Goal: Task Accomplishment & Management: Complete application form

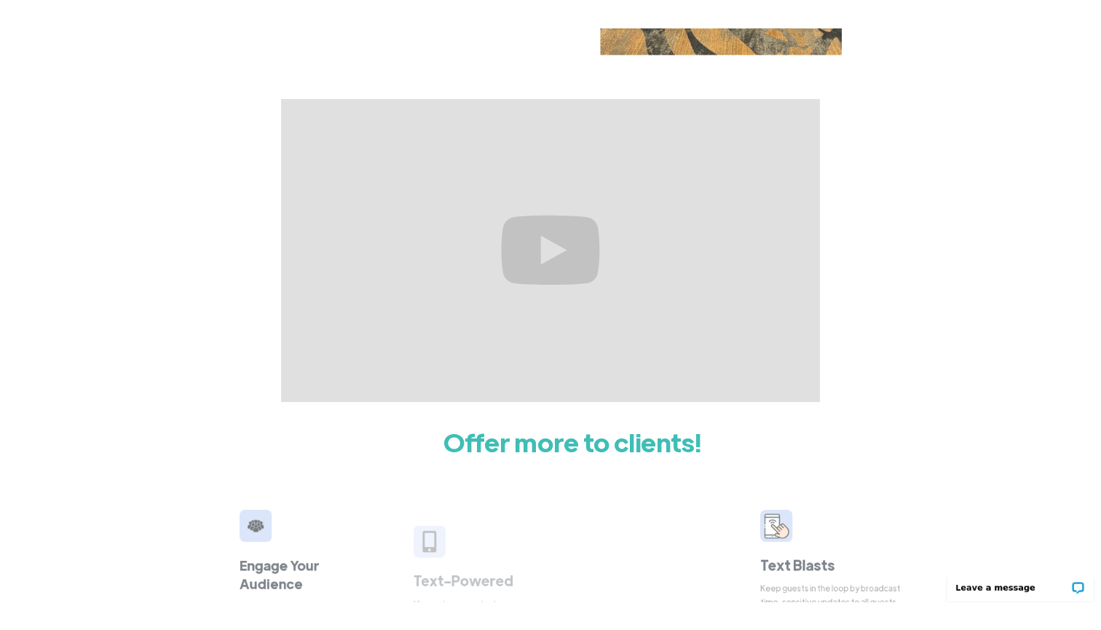
scroll to position [522, 0]
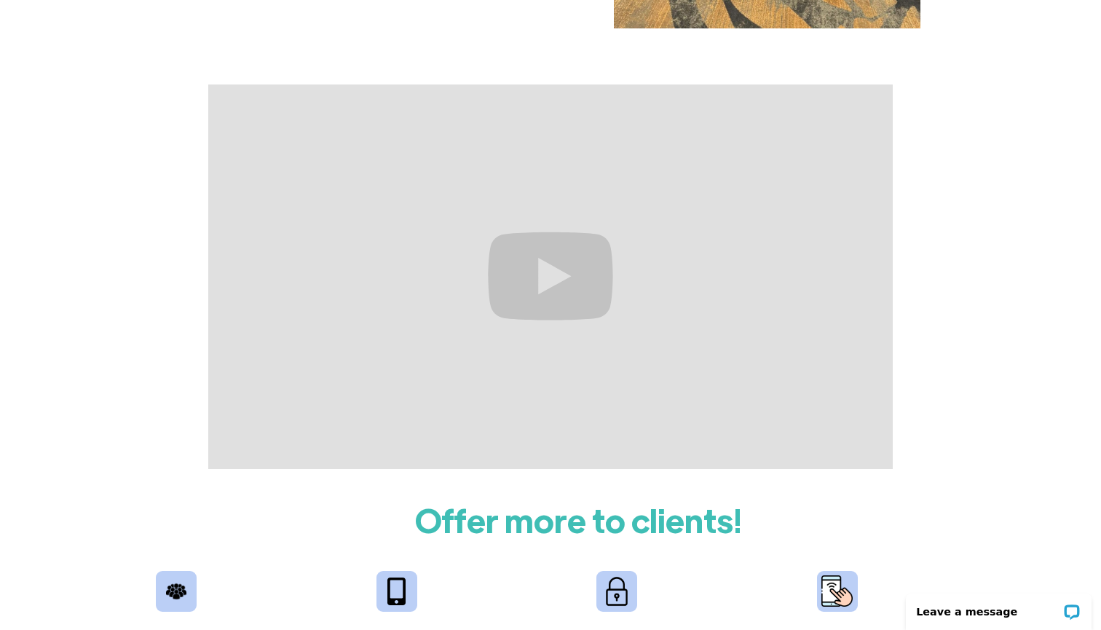
click at [198, 379] on div at bounding box center [550, 276] width 1101 height 385
click at [932, 153] on div at bounding box center [550, 276] width 1101 height 385
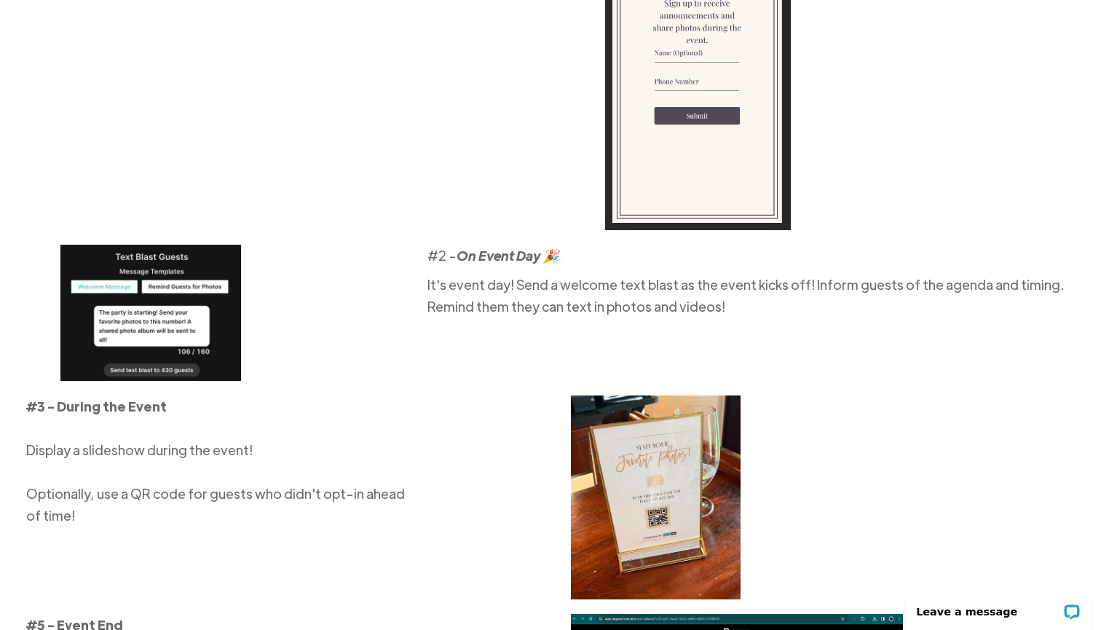
scroll to position [1937, 0]
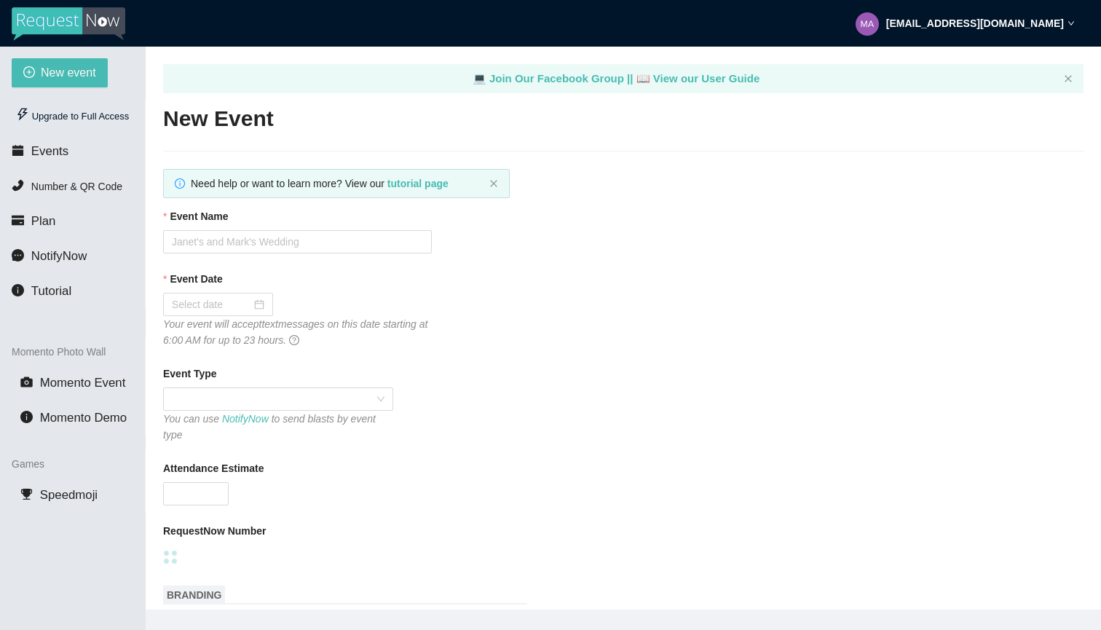
type textarea "[URL][DOMAIN_NAME]"
click at [341, 244] on input "Event Name" at bounding box center [297, 241] width 269 height 23
type input "SAYLOVE"
click at [258, 303] on div at bounding box center [218, 304] width 93 height 16
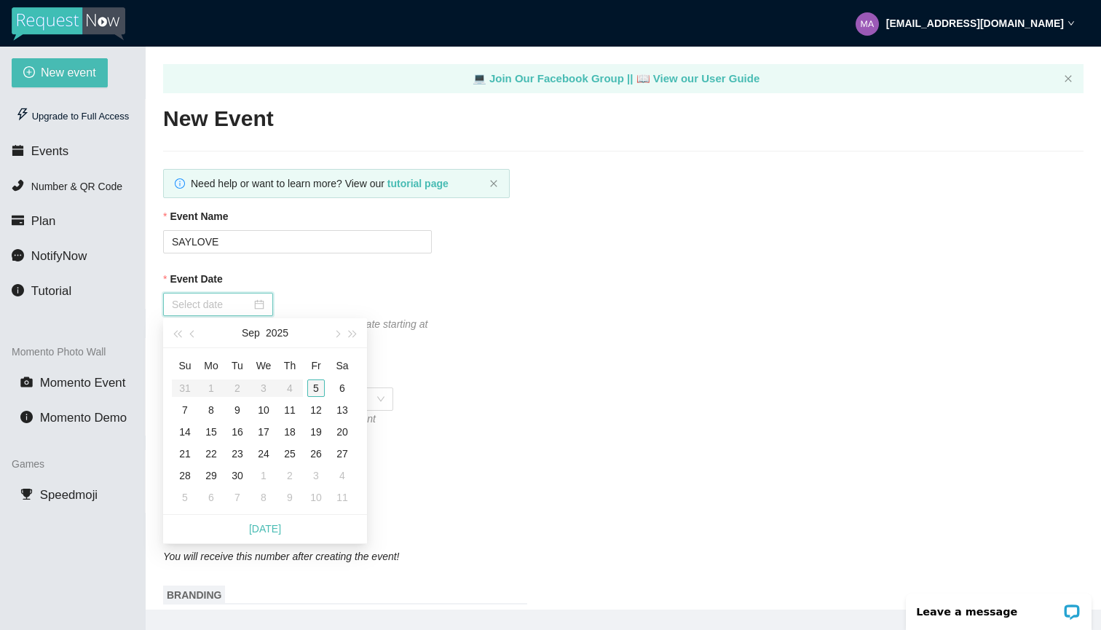
type input "09/05/2025"
click at [316, 388] on div "5" at bounding box center [315, 387] width 17 height 17
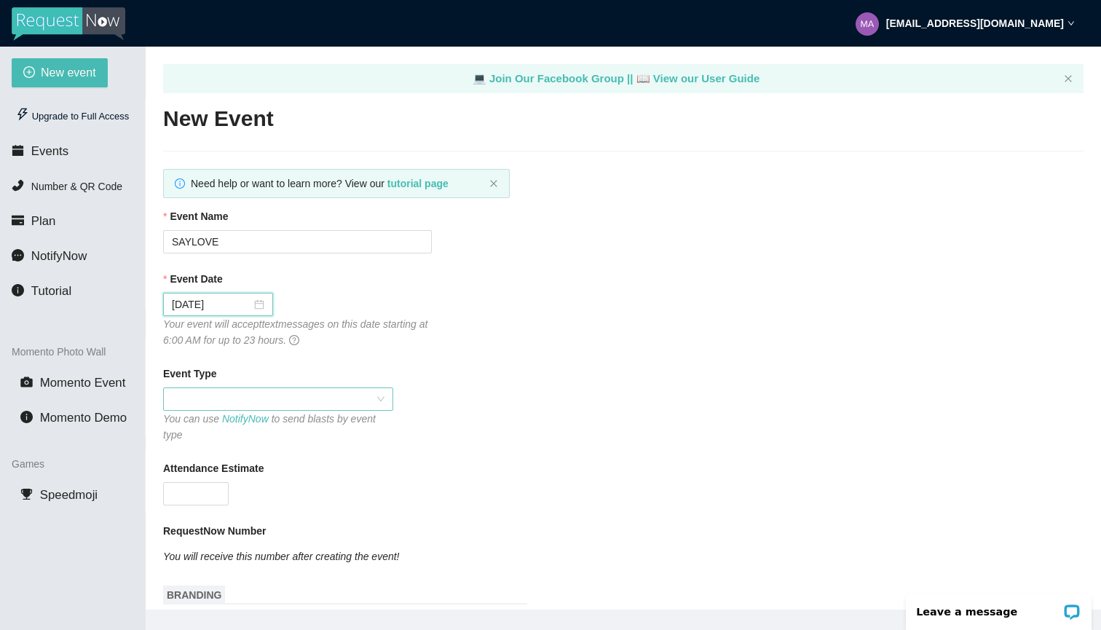
click at [374, 400] on span at bounding box center [278, 399] width 213 height 22
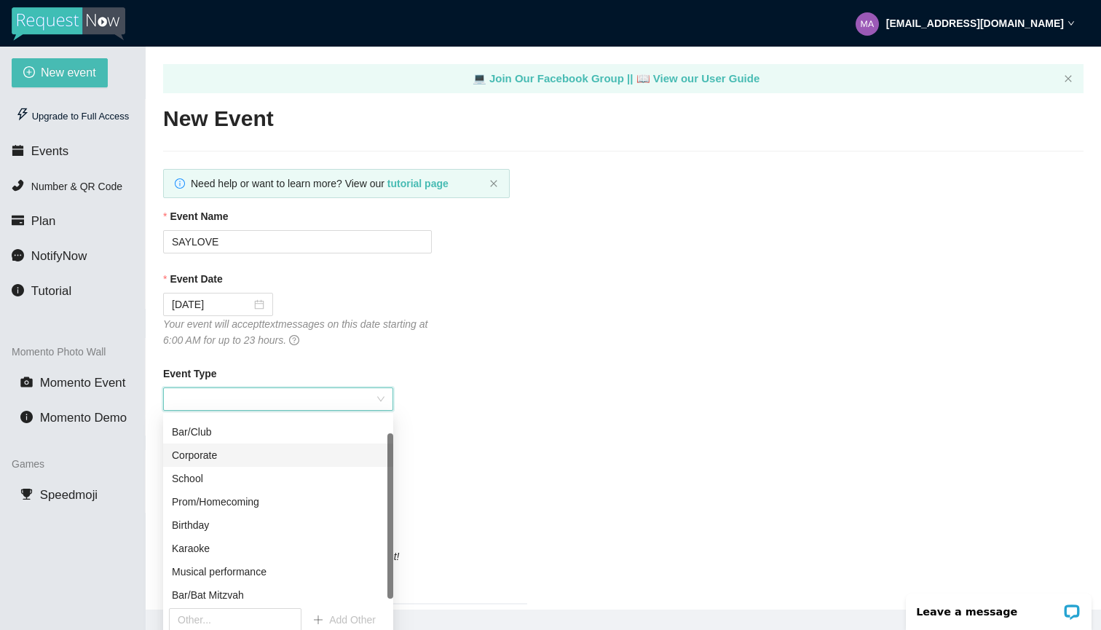
scroll to position [23, 0]
drag, startPoint x: 391, startPoint y: 484, endPoint x: 387, endPoint y: 602, distance: 118.1
click at [387, 602] on div "Wedding Bar/Club Corporate School Prom/Homecoming Birthday Karaoke Musical perf…" at bounding box center [278, 509] width 230 height 186
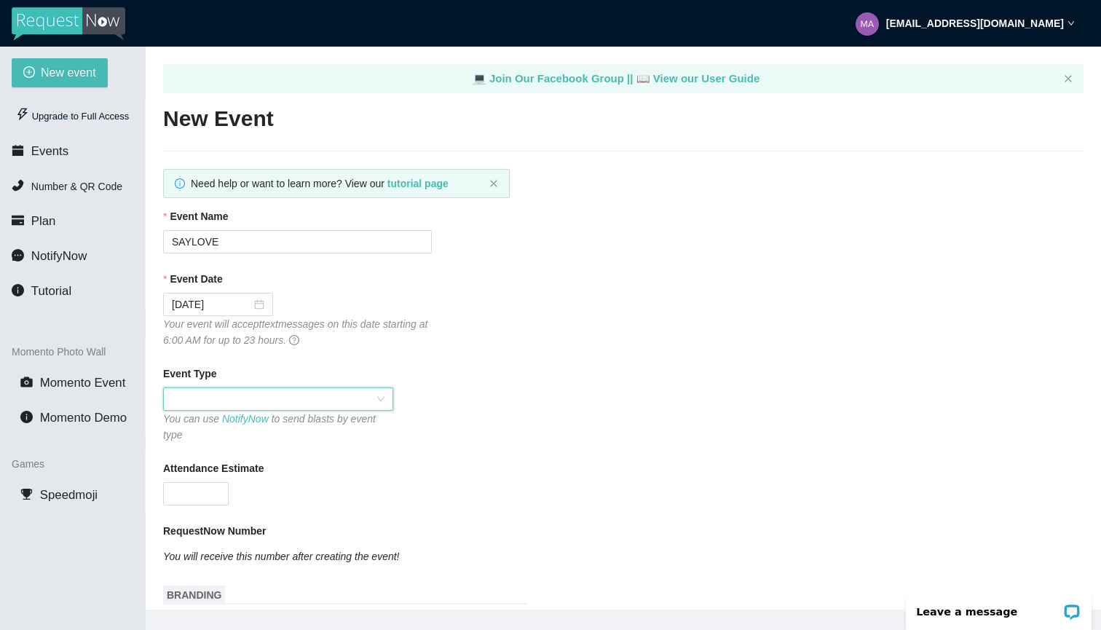
click at [383, 396] on span at bounding box center [278, 399] width 213 height 22
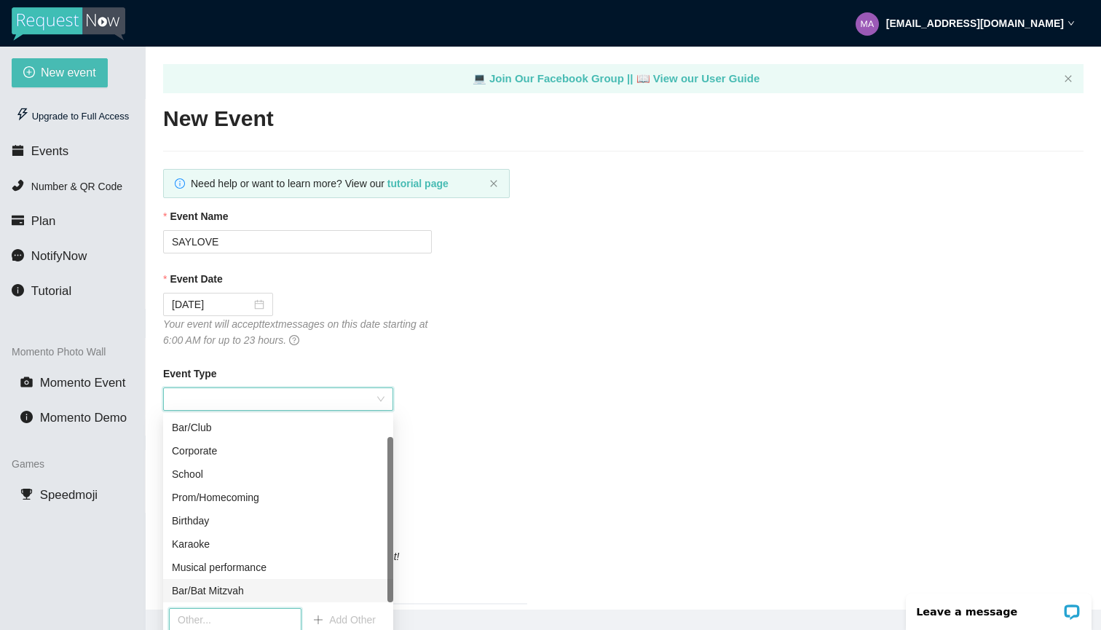
click at [259, 614] on input "text" at bounding box center [235, 619] width 133 height 23
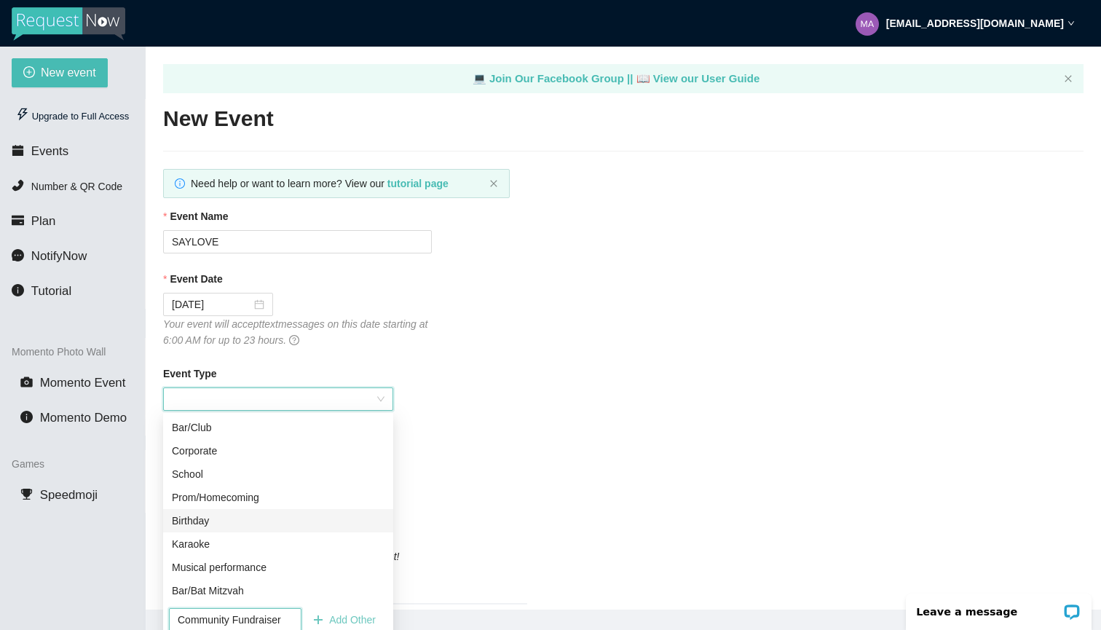
type input "Community Fundraiser"
click at [363, 618] on span "Add Other" at bounding box center [352, 620] width 47 height 16
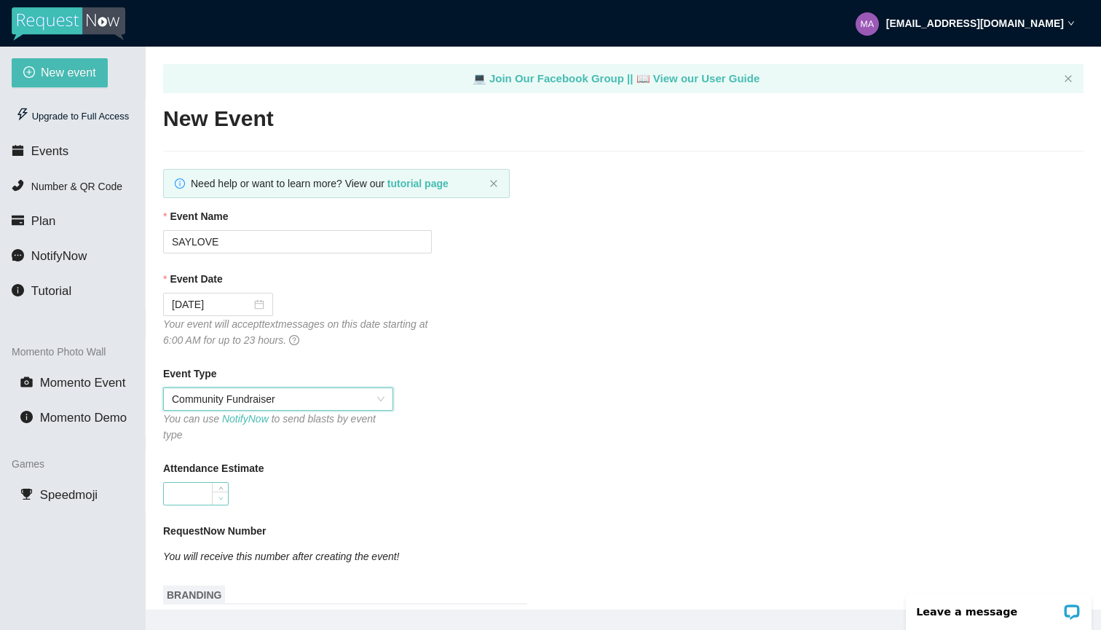
click at [218, 493] on span "Decrease Value" at bounding box center [220, 498] width 16 height 13
type input "0"
type input "75"
click at [86, 381] on span "Momento Event" at bounding box center [83, 383] width 86 height 14
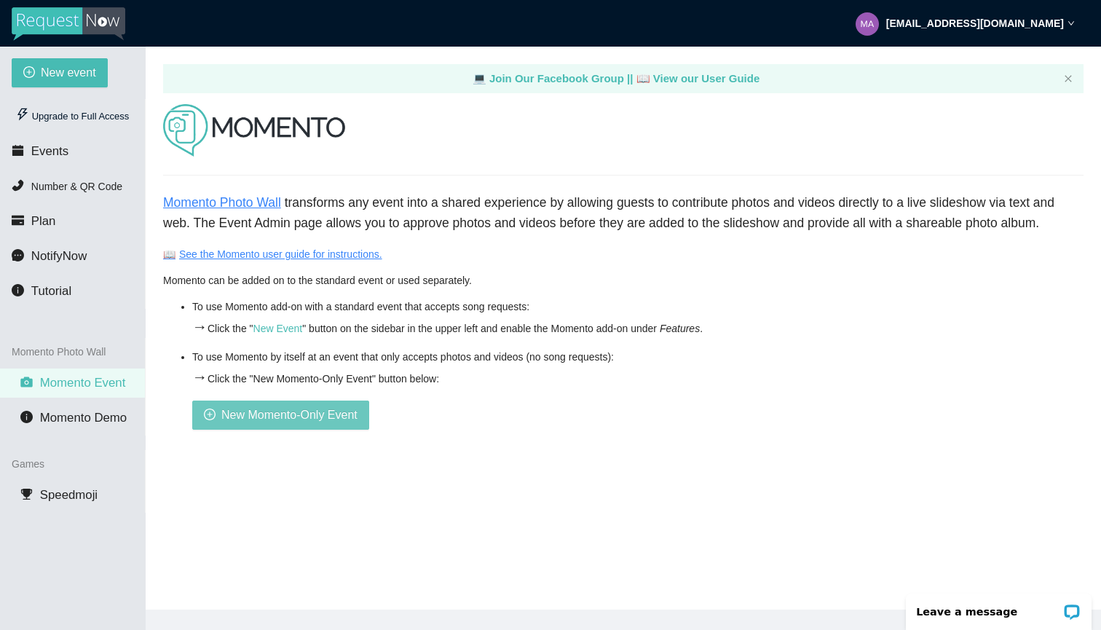
click at [235, 414] on span "New Momento-Only Event" at bounding box center [289, 415] width 136 height 18
type textarea "Thank you for being part of this event. See you next year! - Christopher from h…"
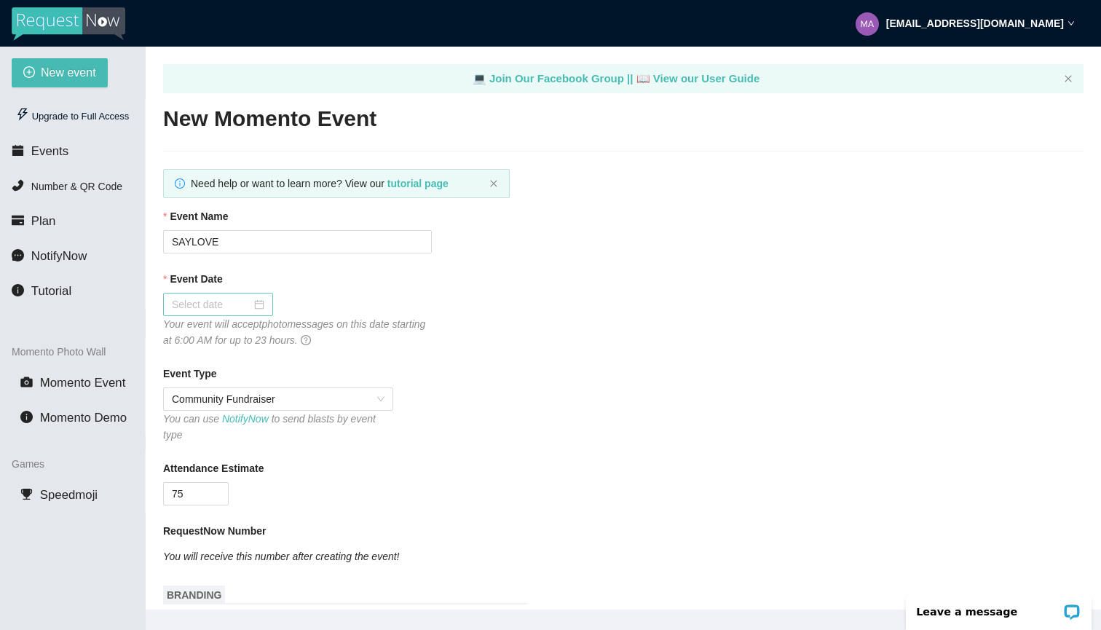
click at [258, 303] on div at bounding box center [218, 304] width 93 height 16
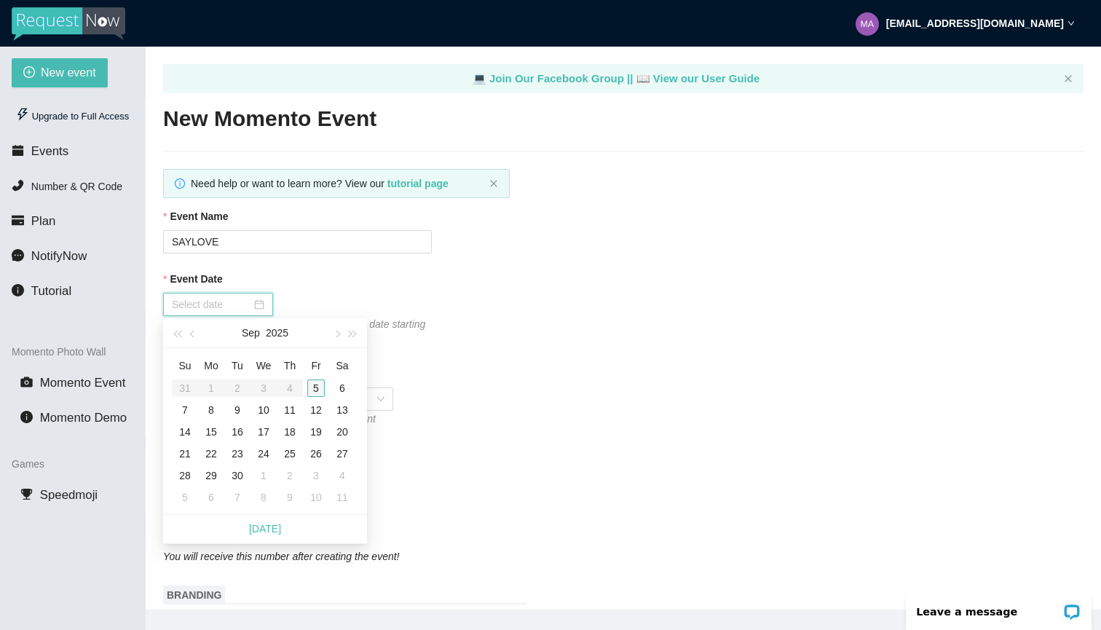
type input "09/05/2025"
click at [316, 387] on div "5" at bounding box center [315, 387] width 17 height 17
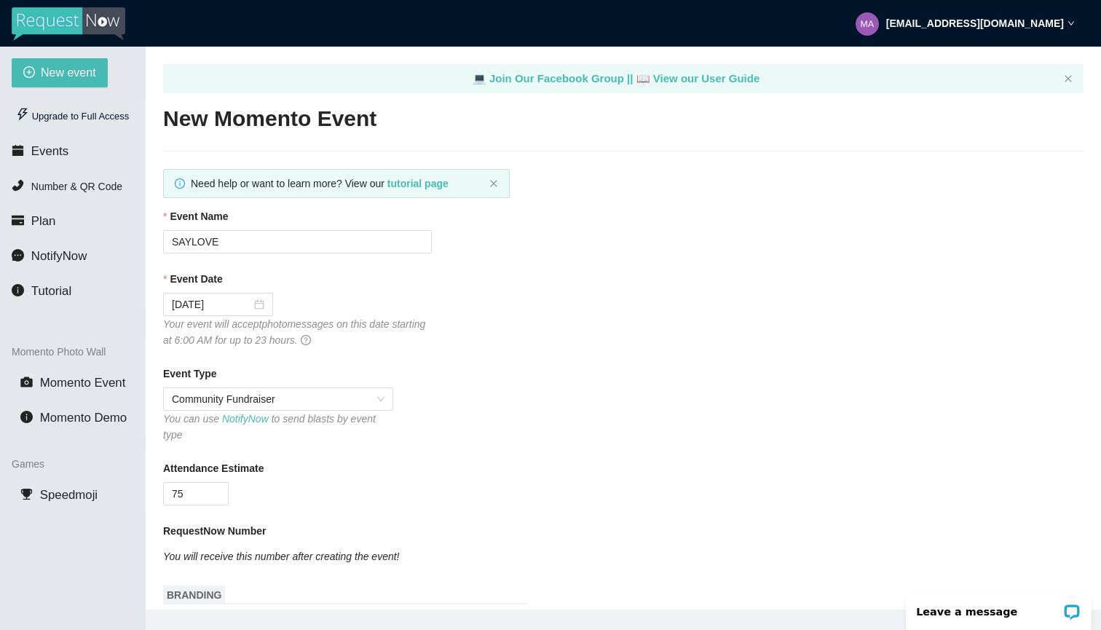
click at [608, 286] on div "Event Date" at bounding box center [623, 282] width 921 height 22
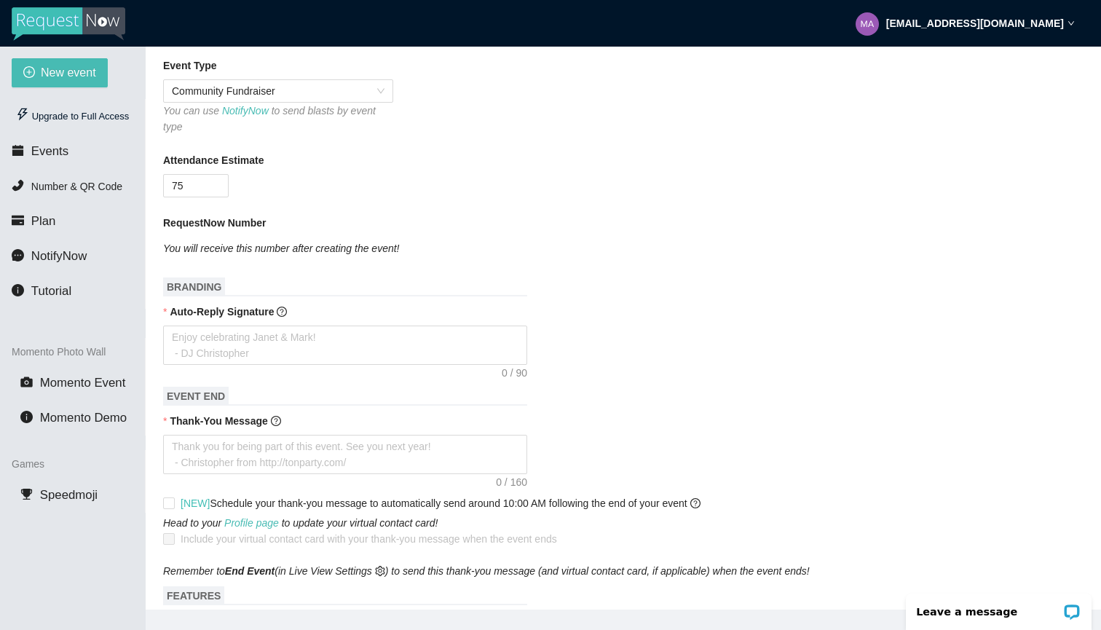
scroll to position [311, 0]
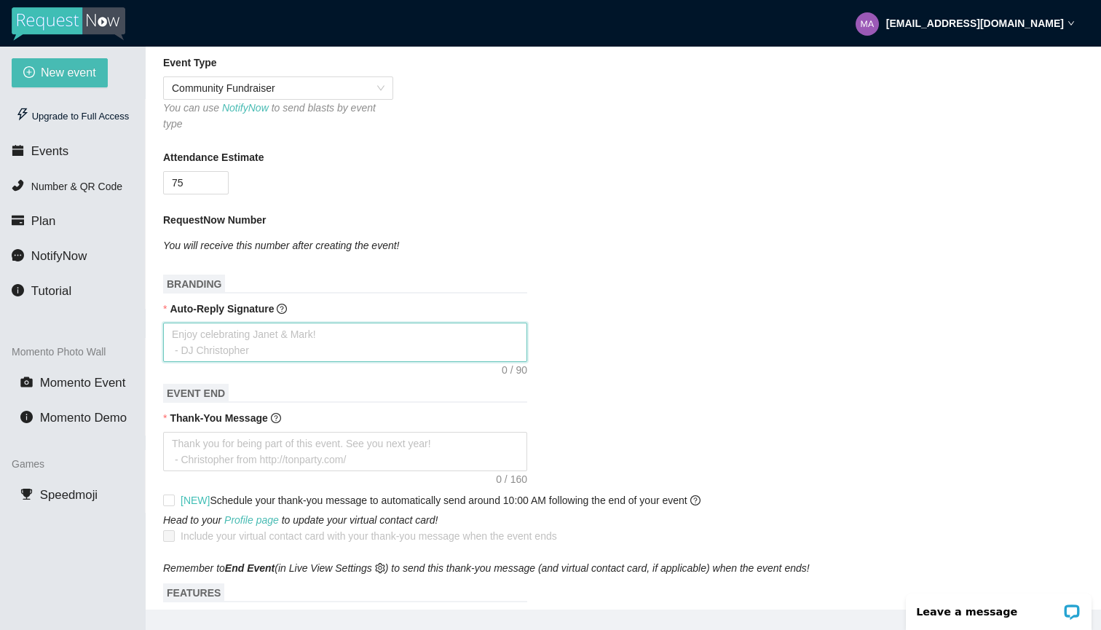
click at [302, 341] on textarea "Auto-Reply Signature" at bounding box center [345, 342] width 364 height 39
type textarea "T"
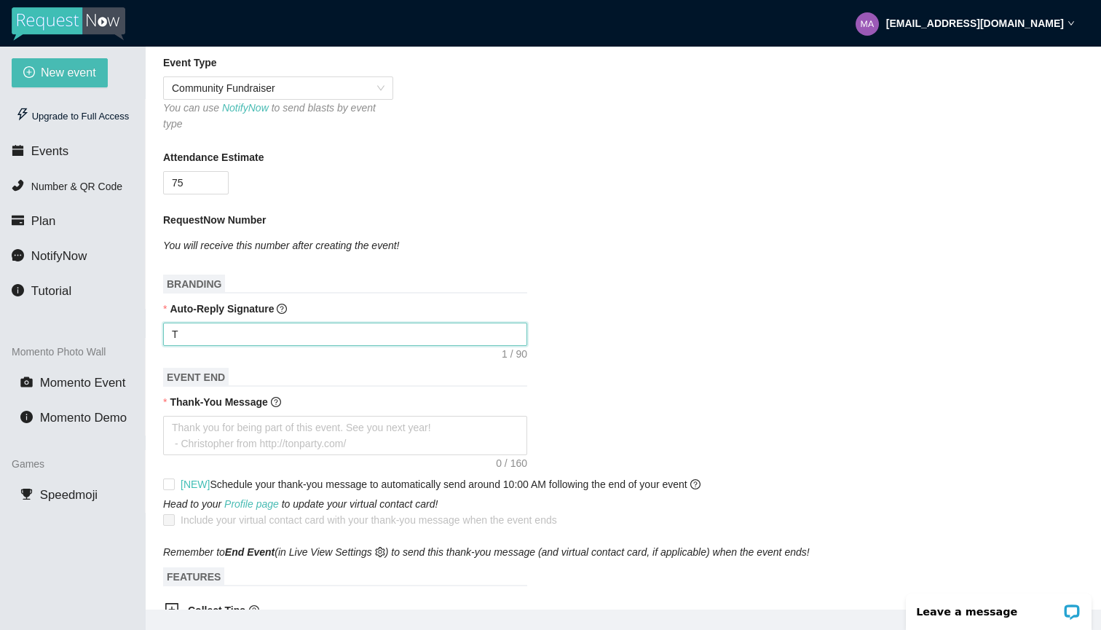
type textarea "Th"
type textarea "Tha"
type textarea "Tham"
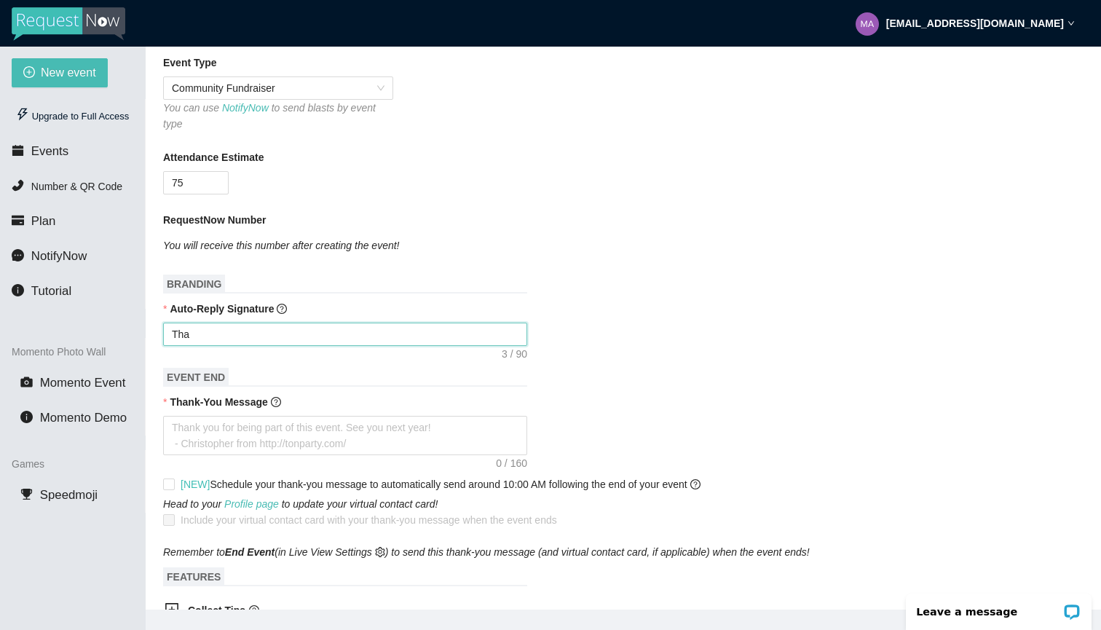
type textarea "Tham"
type textarea "Thamk"
type textarea "Thank"
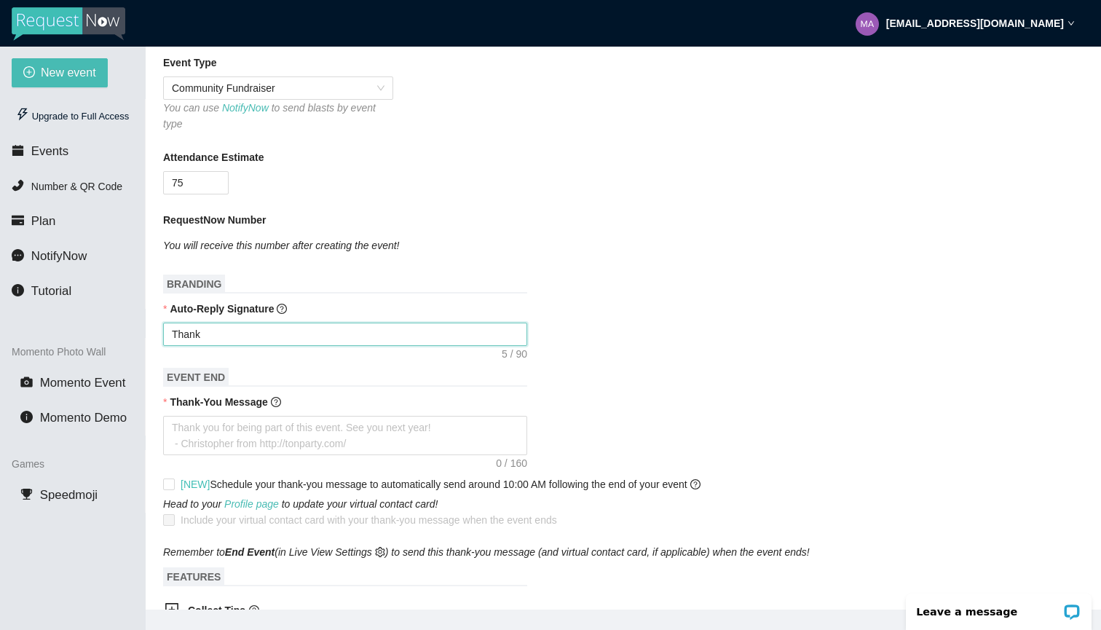
type textarea "Thank"
type textarea "Thank y"
type textarea "Thank yo"
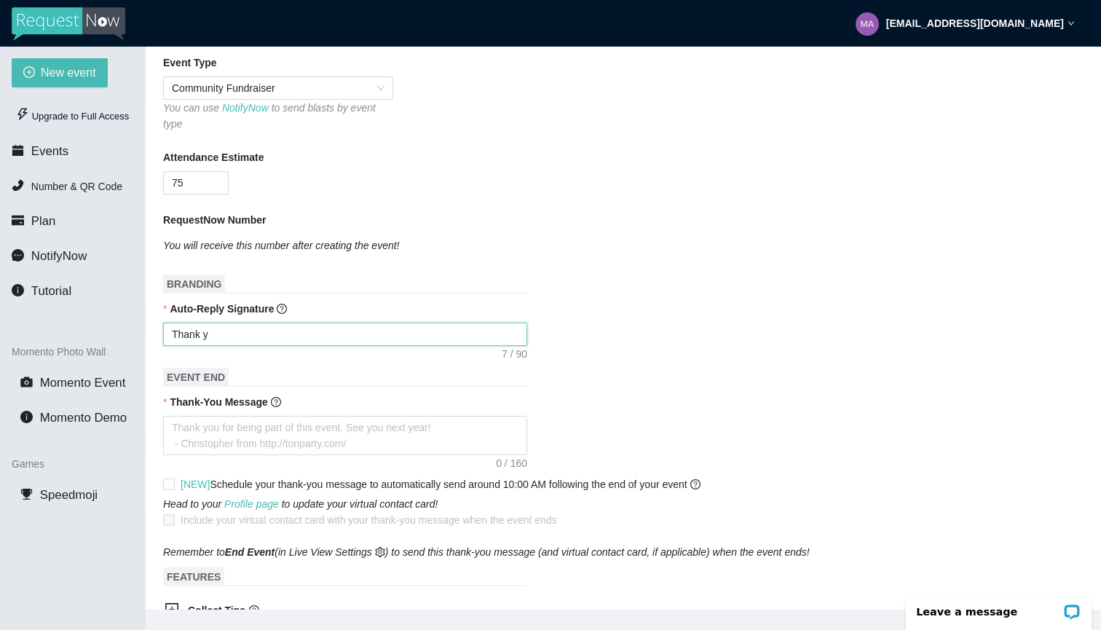
type textarea "Thank yo"
type textarea "Thank you"
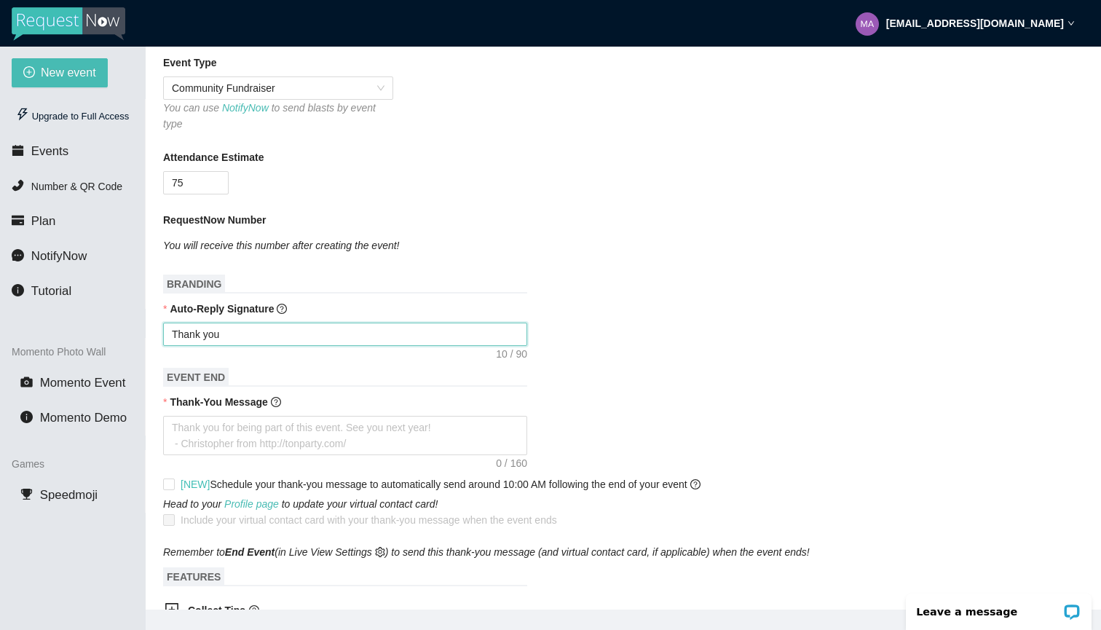
type textarea "Thank you f"
type textarea "Thank you fo"
type textarea "Thank you for"
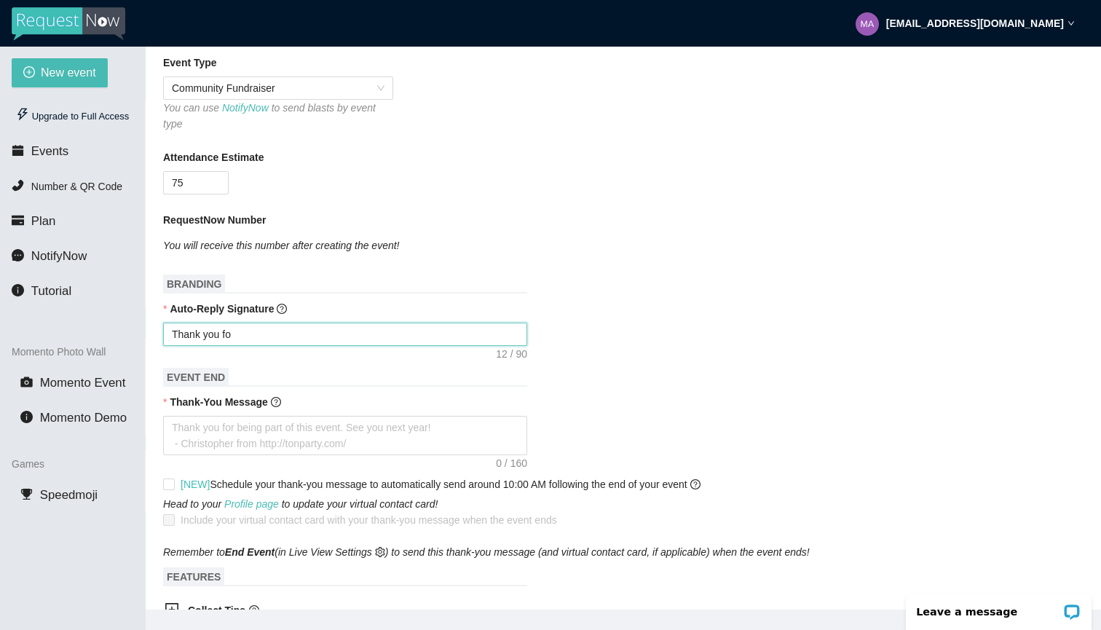
type textarea "Thank you for"
type textarea "Thank you for y"
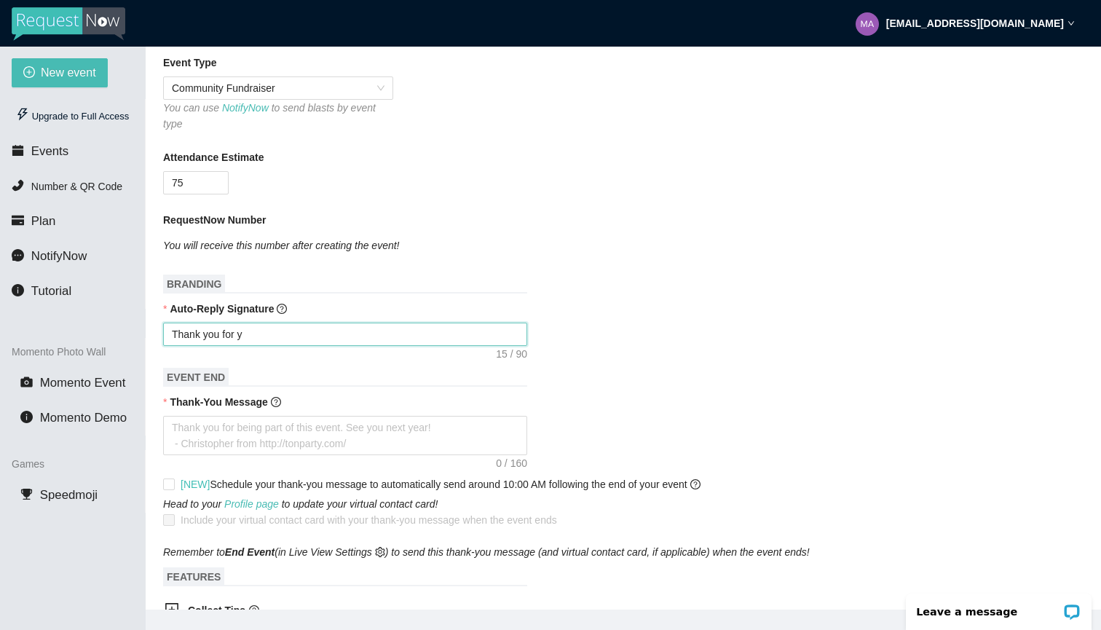
type textarea "Thank you for yo"
type textarea "Thank you for you"
type textarea "Thank you for your"
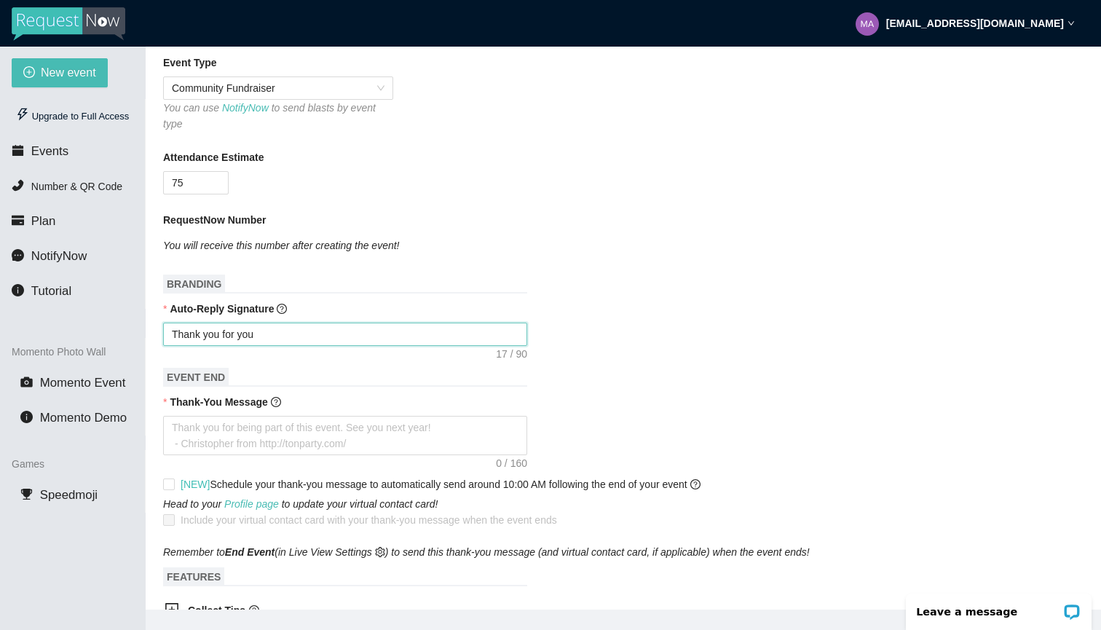
type textarea "Thank you for your"
type textarea "Thank you for your s"
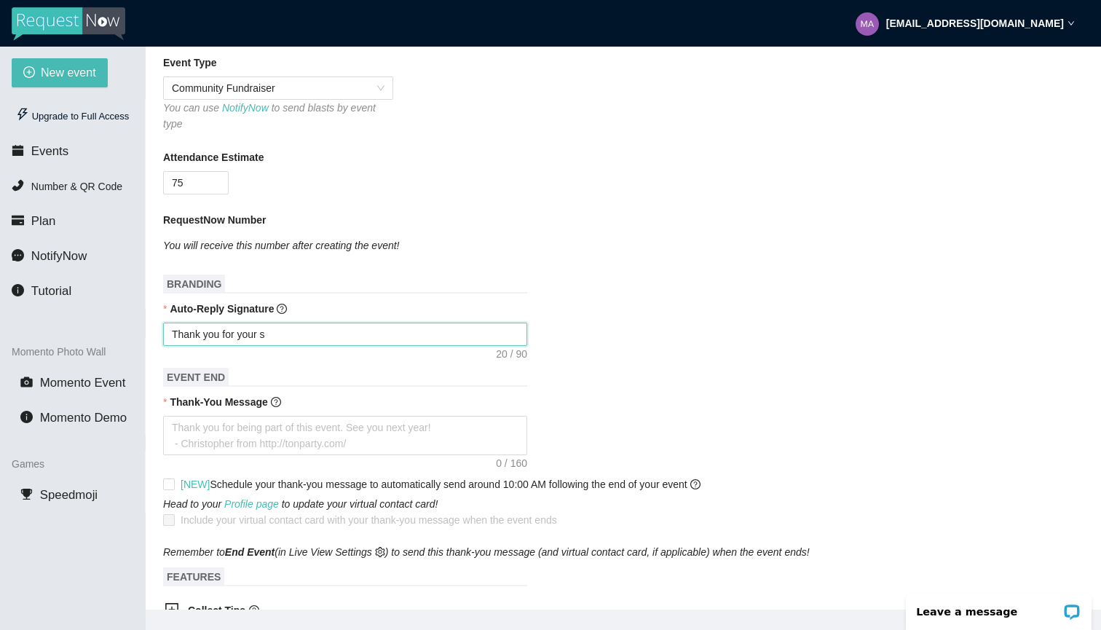
type textarea "Thank you for your su"
type textarea "Thank you for your sup"
type textarea "Thank you for your supp"
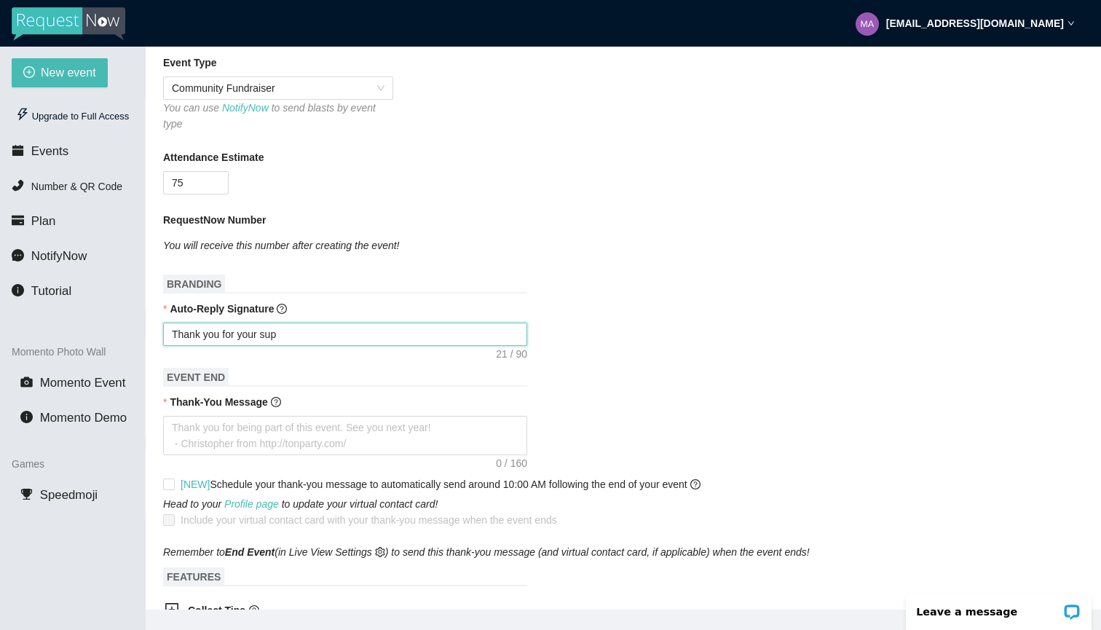
type textarea "Thank you for your supp"
type textarea "Thank you for your suppo"
type textarea "Thank you for your support"
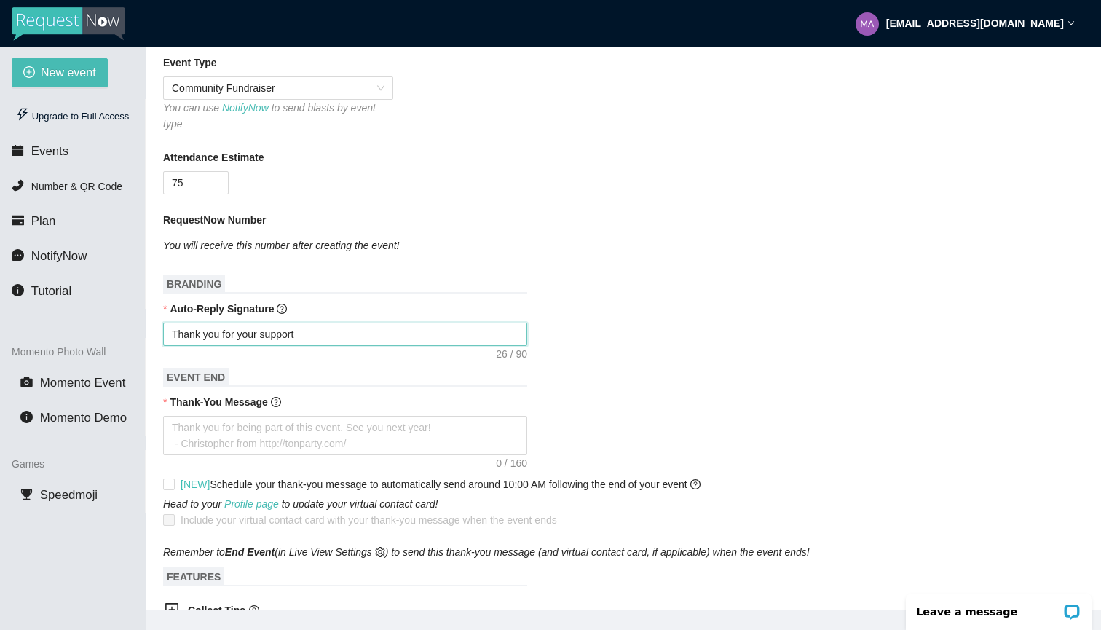
type textarea "Thank you for your support."
type textarea "Thank you for your support. K"
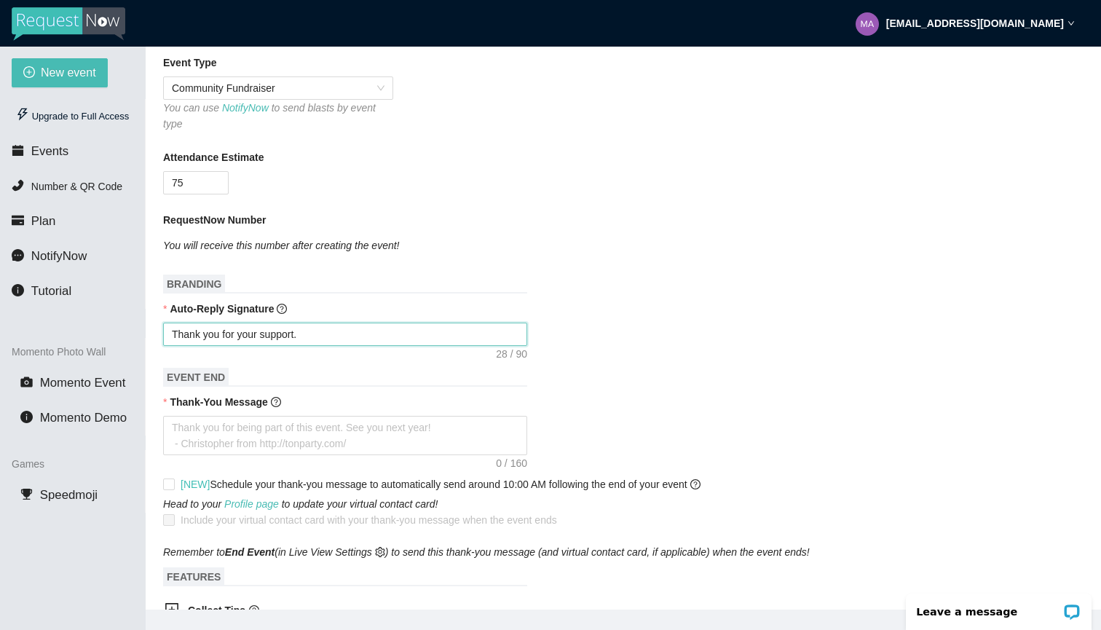
type textarea "Thank you for your support. K"
type textarea "Thank you for your support. Ke"
type textarea "Thank you for your support. Kei"
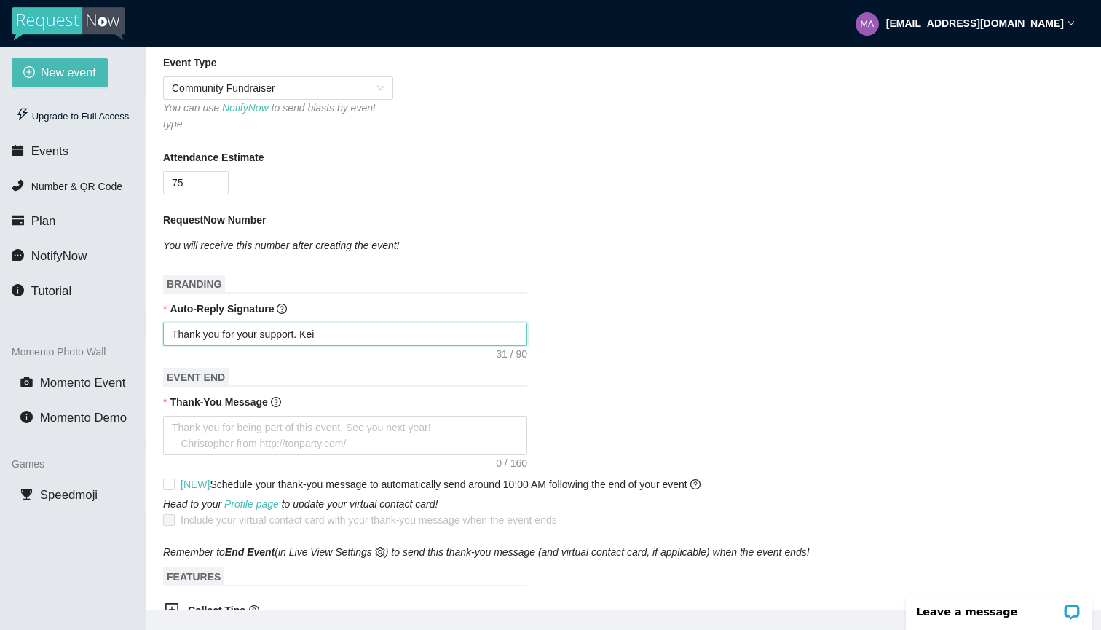
type textarea "Thank you for your support. Keit"
type textarea "Thank you for your support. Keith"
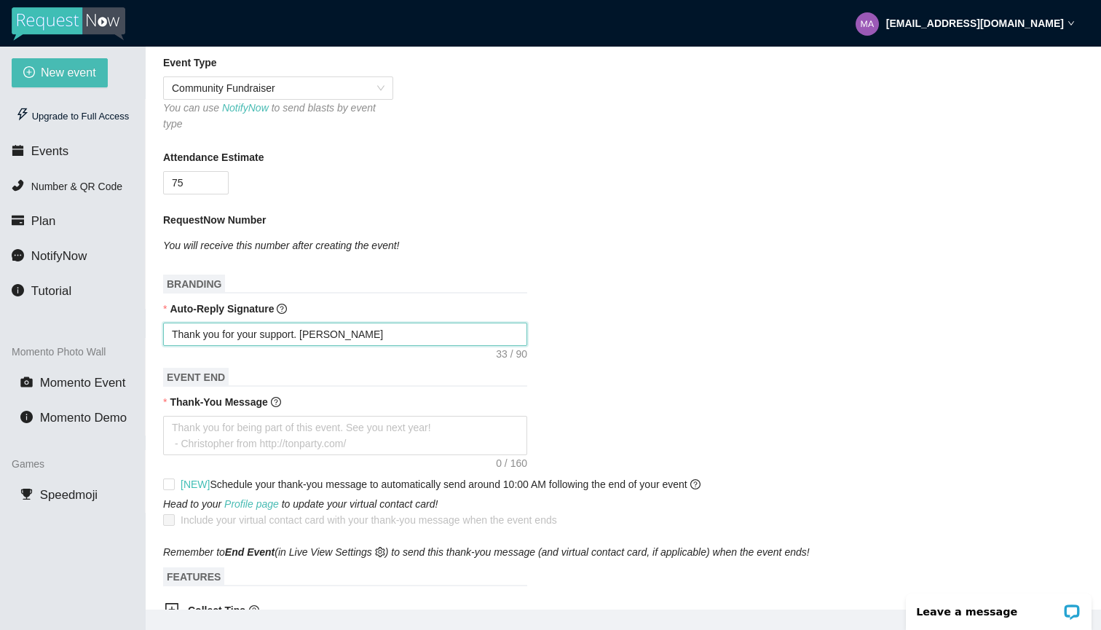
type textarea "Thank you for your support. Keith"
type textarea "Thank you for your support. Keith T"
type textarea "Thank you for your support. Keith Th"
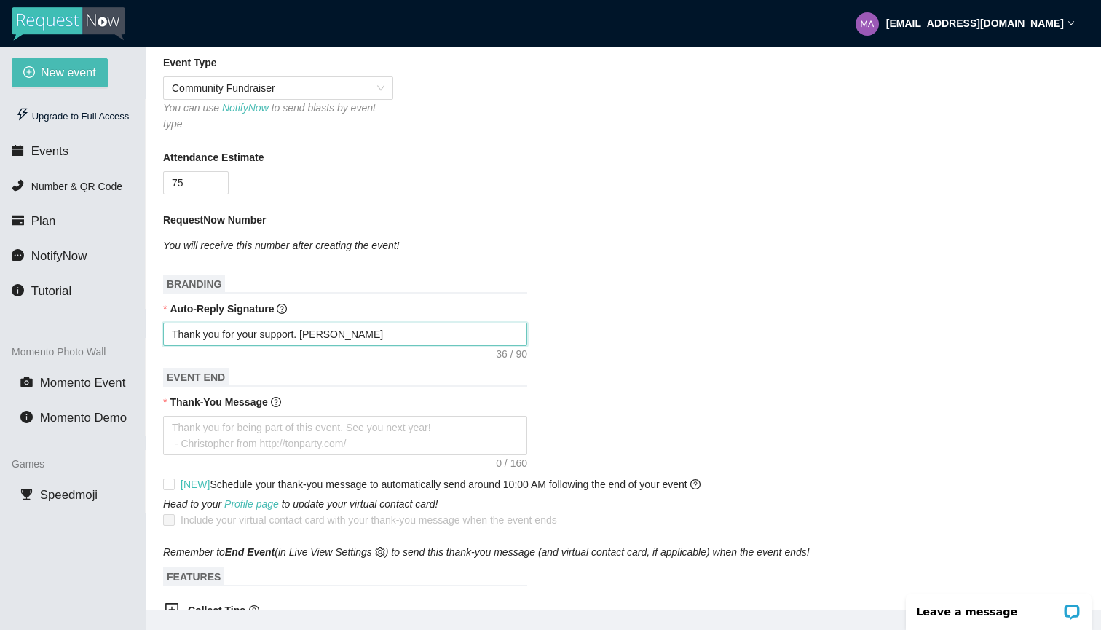
type textarea "Thank you for your support. Keith The"
type textarea "Thank you for your support. Keith The D"
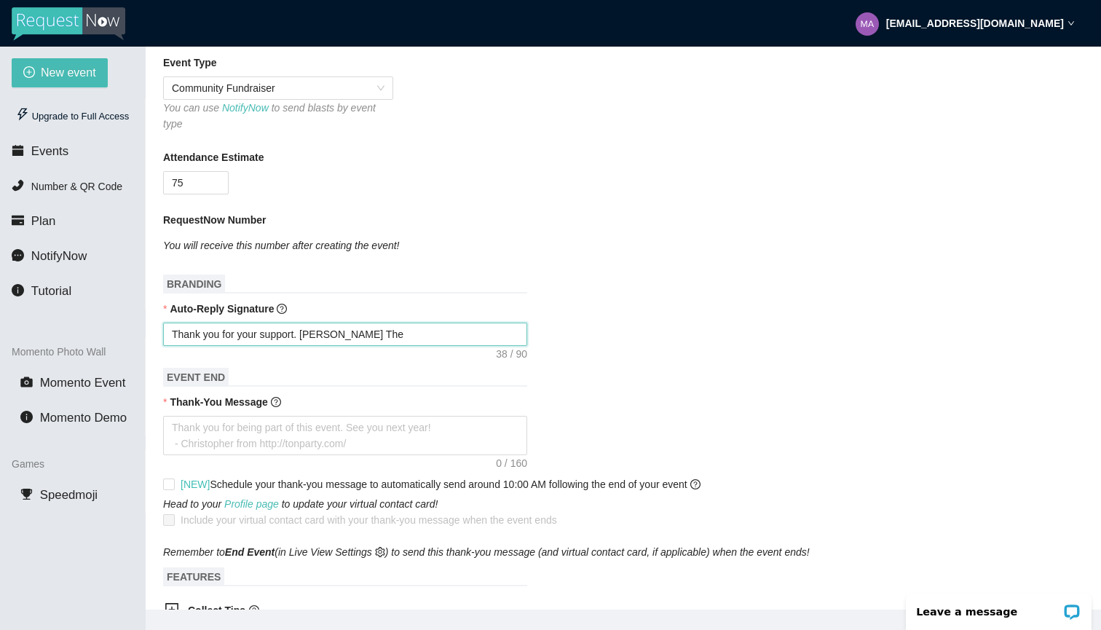
type textarea "Thank you for your support. Keith The D"
type textarea "Thank you for your support. Keith The Dj"
click at [304, 335] on textarea "Thank you for your support. Keith The Dj" at bounding box center [345, 334] width 364 height 23
type textarea "Thank you for your support.Keith The Dj"
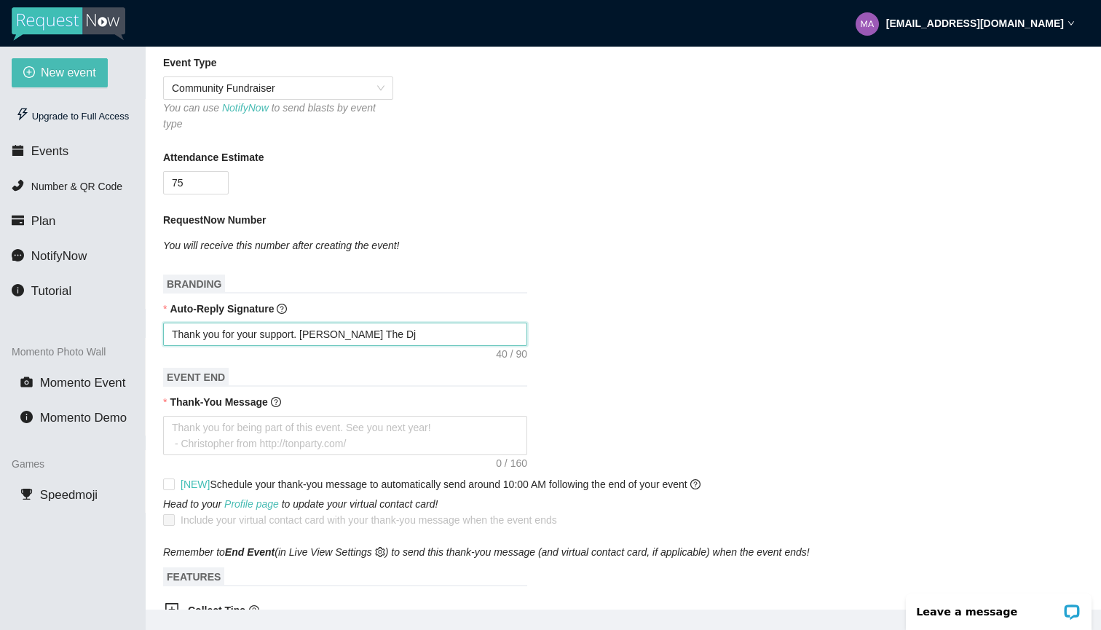
type textarea "Thank you for your support.Keith The Dj"
type textarea "Thank you for your supportKeith The Dj"
type textarea "Thank you for your support.Keith The Dj"
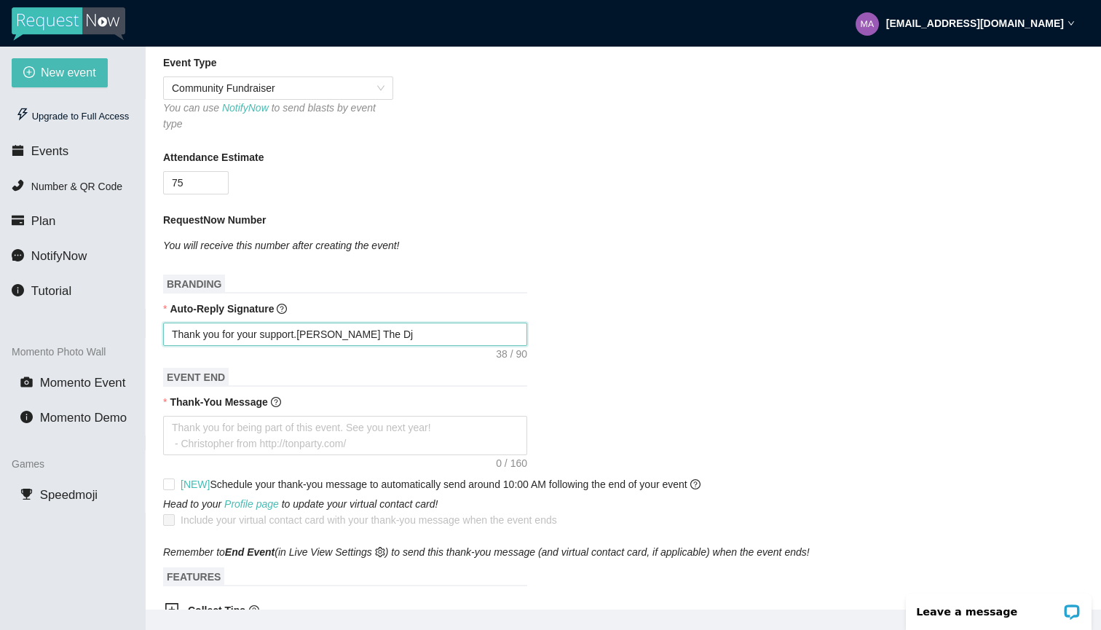
type textarea "Thank you for your support..Keith The Dj"
type textarea "Thank you for your support...Keith The Dj"
type textarea "Thank you for your support....Keith The Dj"
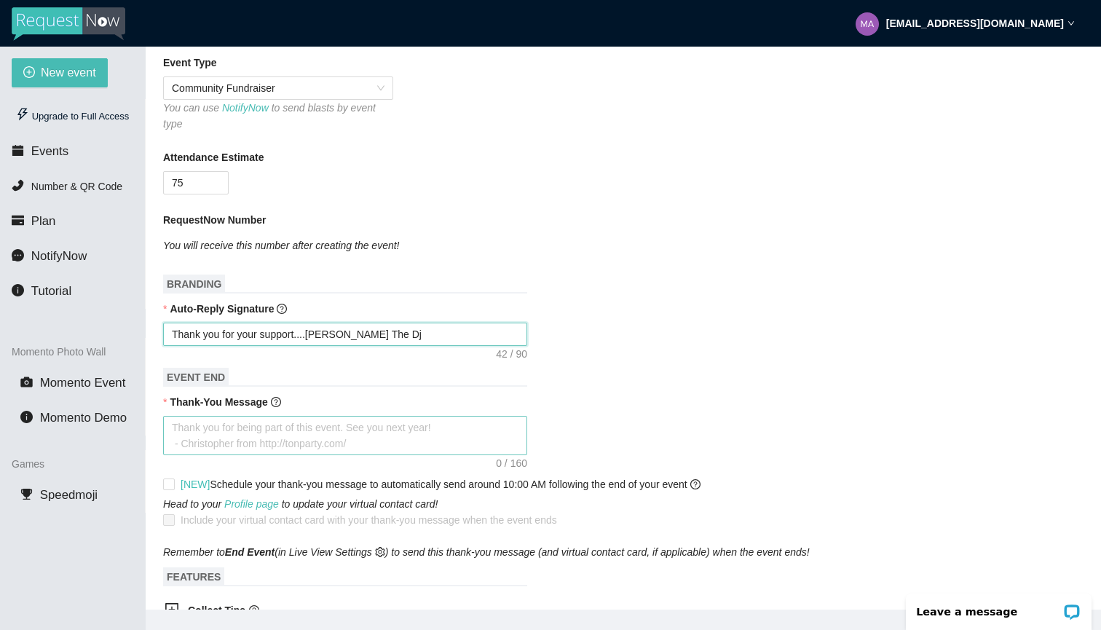
type textarea "Thank you for your support....Keith The Dj"
click at [403, 434] on textarea "Thank-You Message" at bounding box center [345, 435] width 364 height 39
type textarea "T"
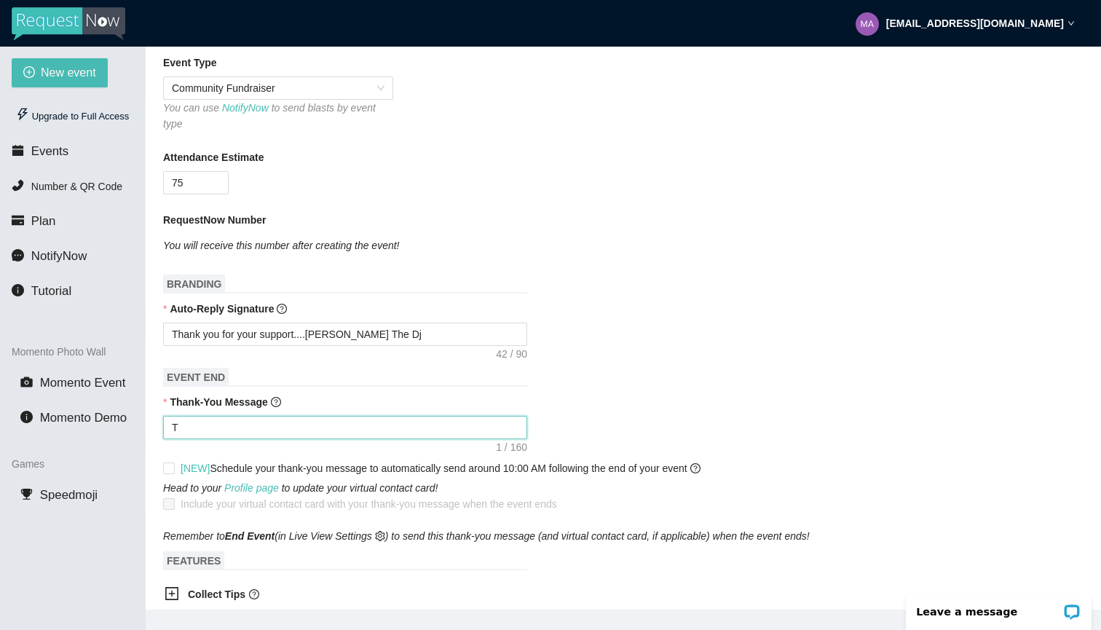
type textarea "Th"
type textarea "Tha"
type textarea "Than"
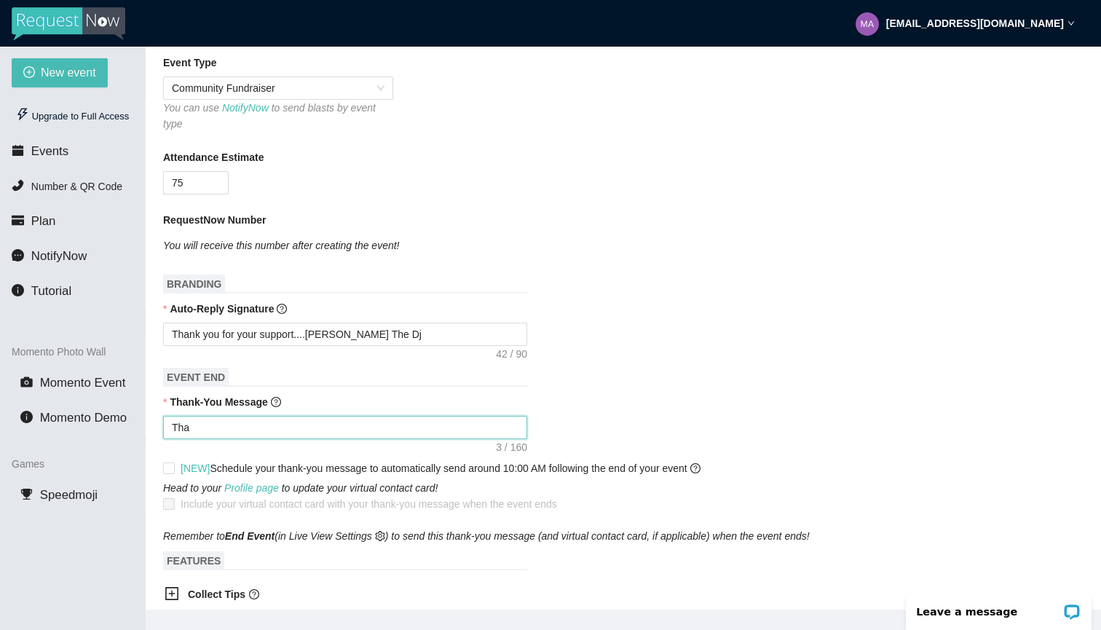
type textarea "Than"
type textarea "Thank"
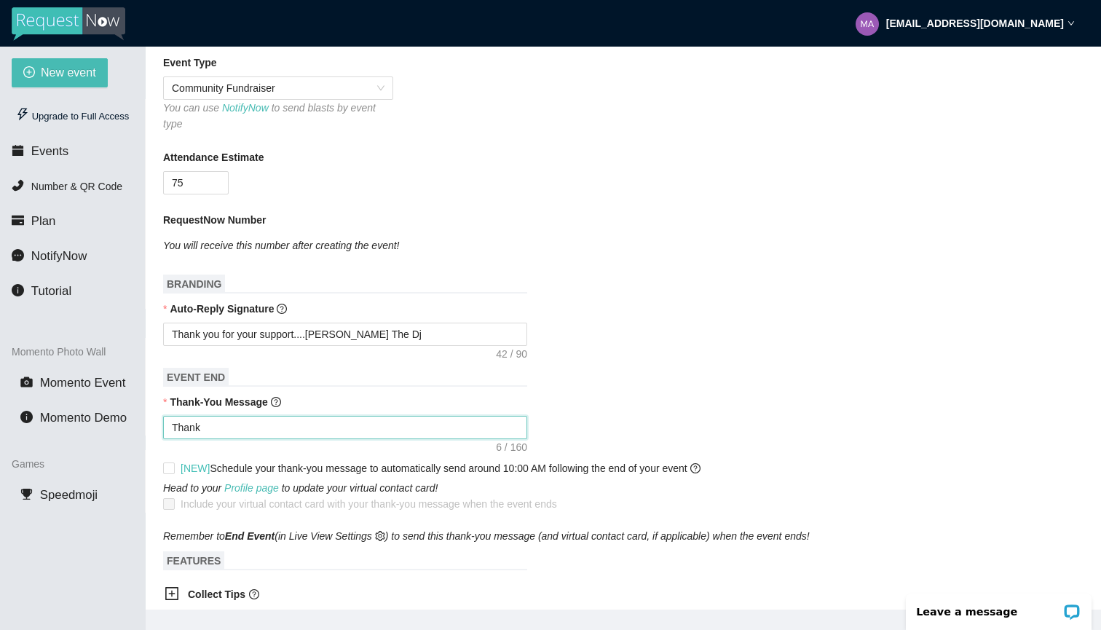
type textarea "Thank y"
type textarea "Thank yo"
type textarea "Thank you"
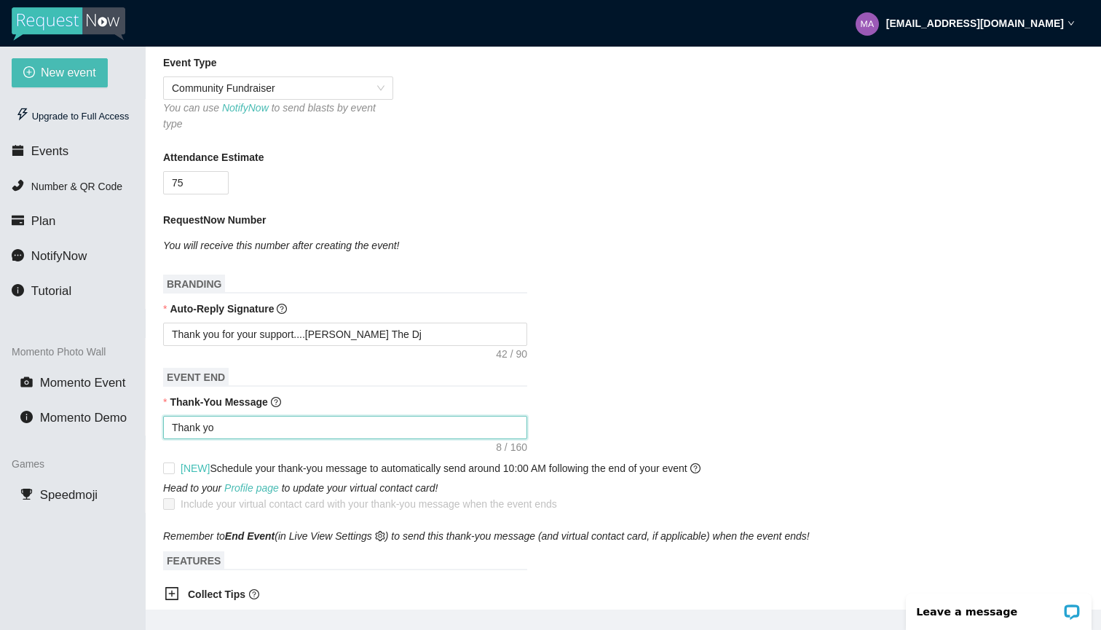
type textarea "Thank you"
type textarea "Thank yo"
type textarea "Thank y"
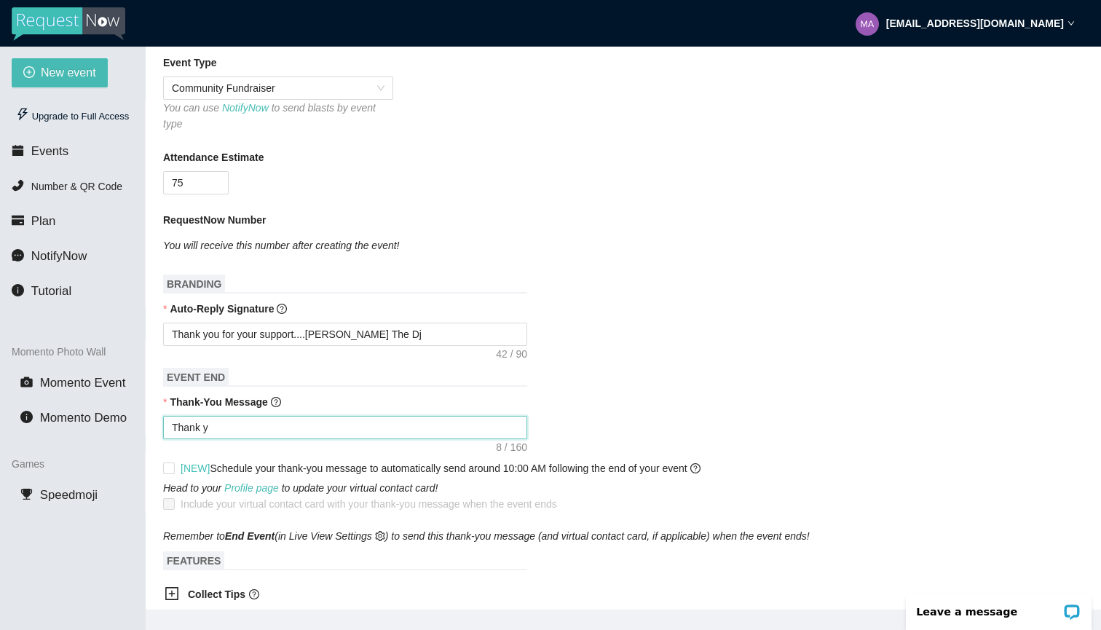
type textarea "Thank"
type textarea "Than"
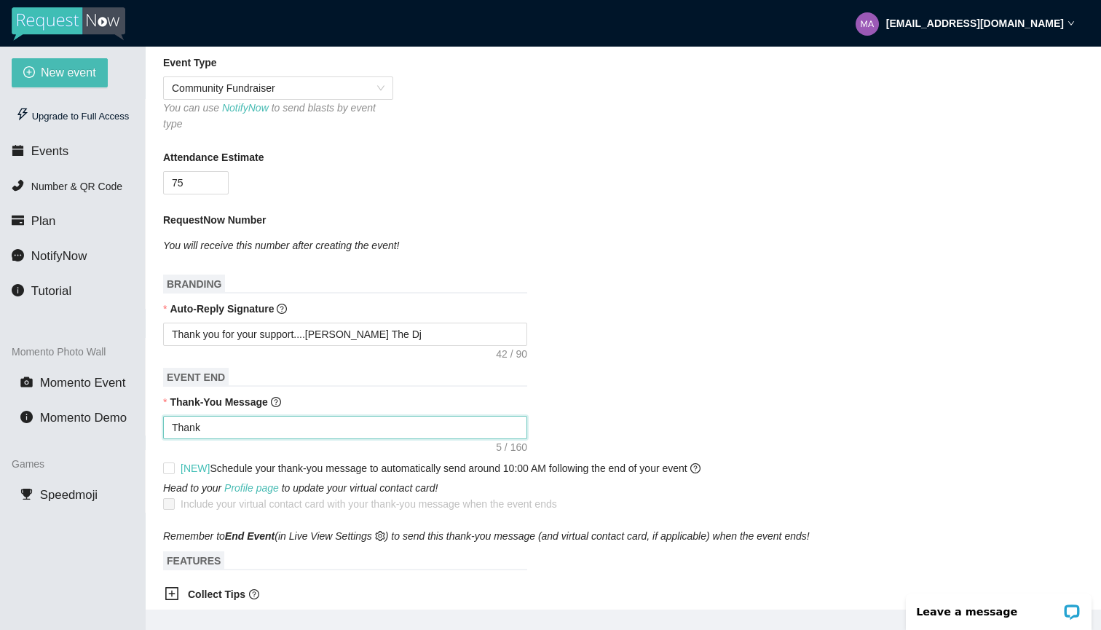
type textarea "Than"
type textarea "Tha"
type textarea "Th"
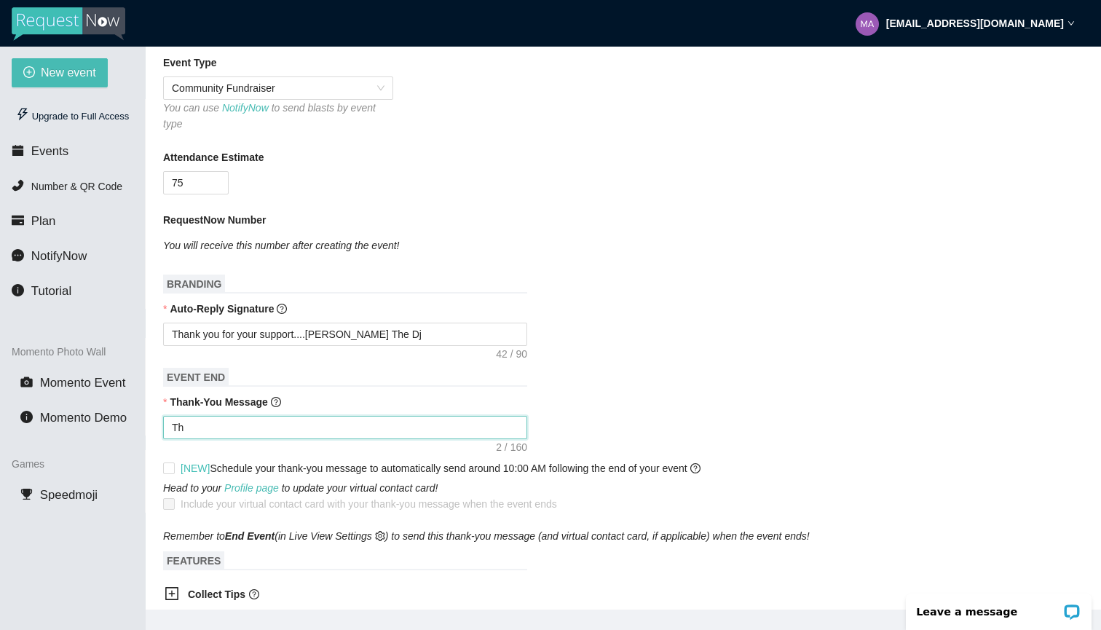
type textarea "T"
type textarea "Thank you for being part of this event. See you next year! - [PERSON_NAME] from…"
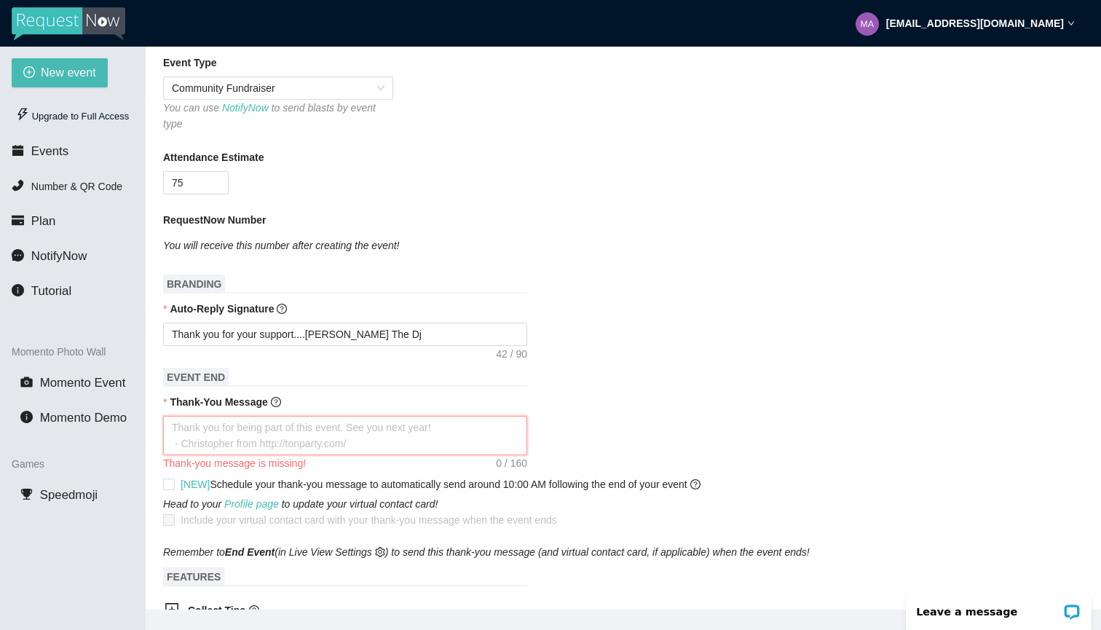
type textarea "T"
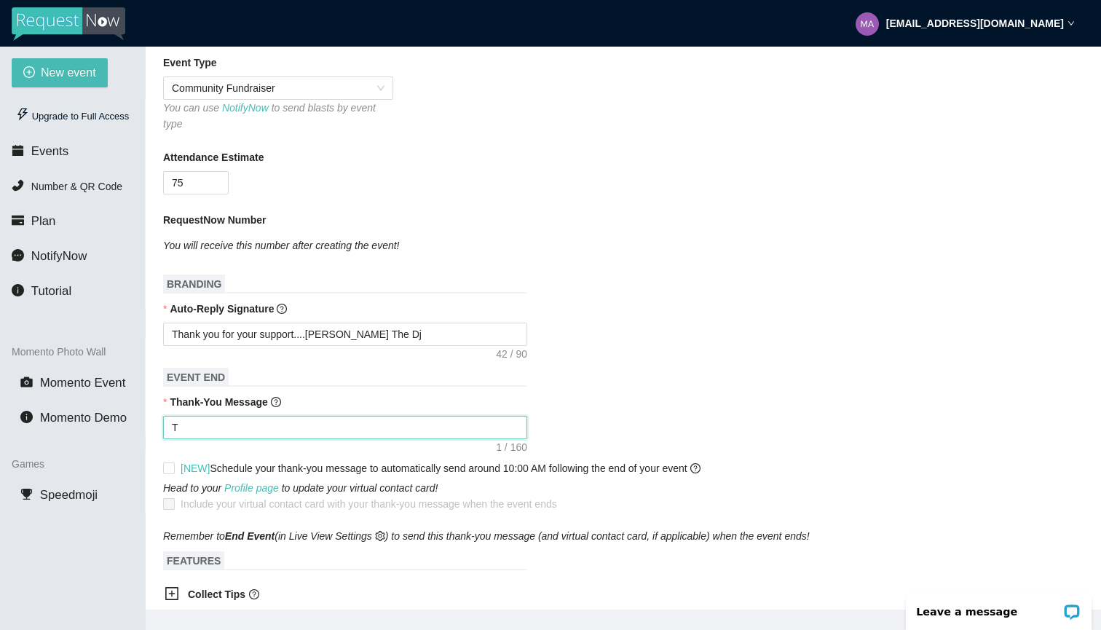
type textarea "Th"
type textarea "Tha"
type textarea "Than"
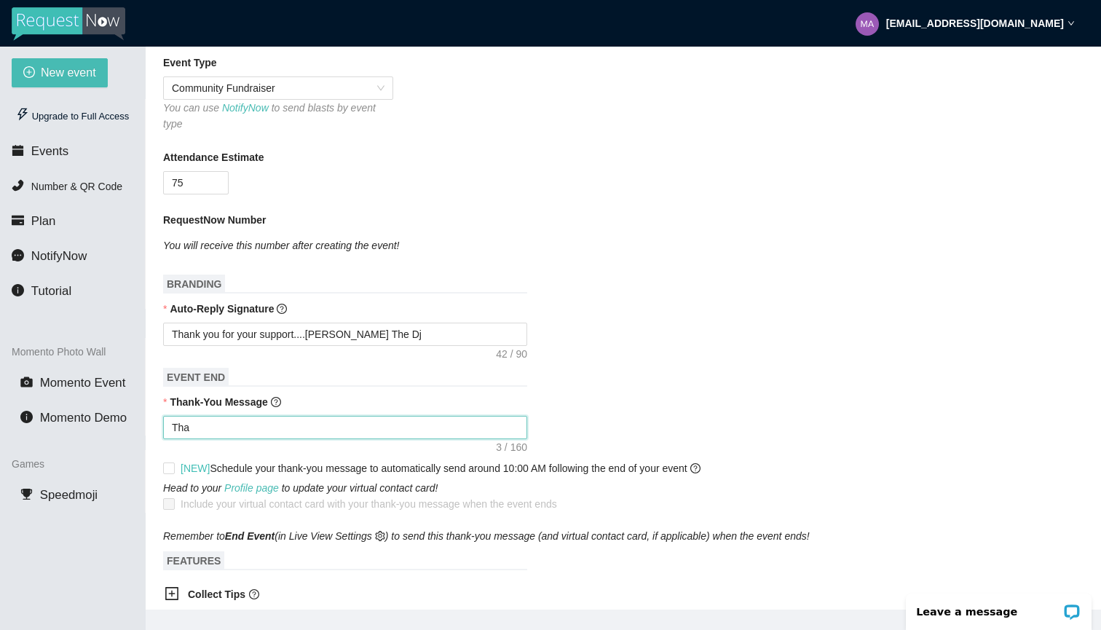
type textarea "Than"
type textarea "Thank"
type textarea "Thanks"
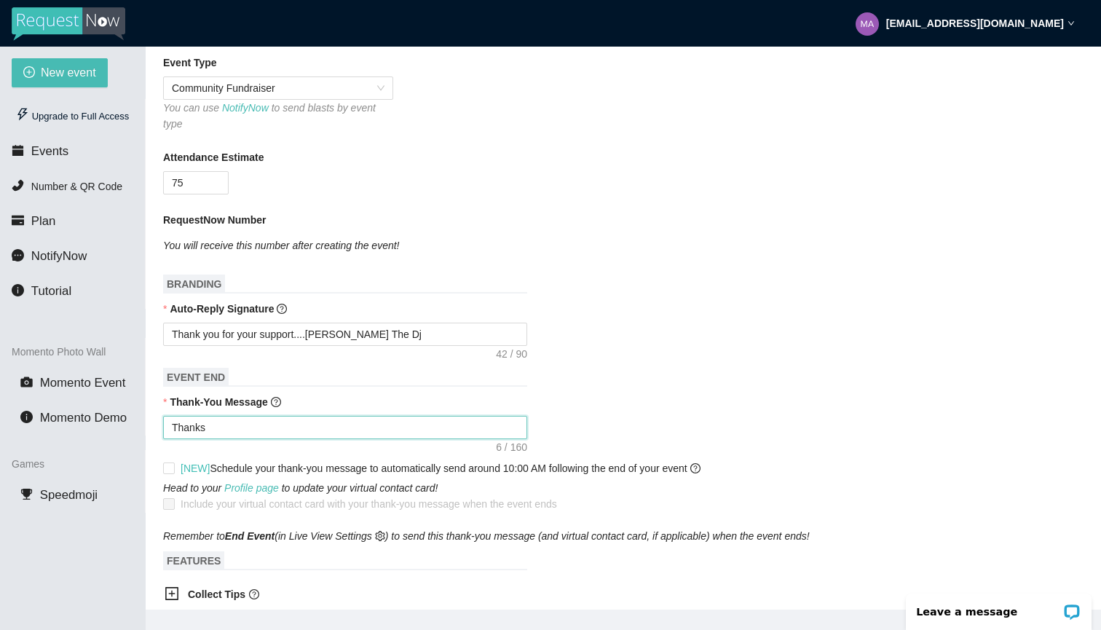
type textarea "Thanks"
type textarea "Thanks f"
type textarea "Thanks fo"
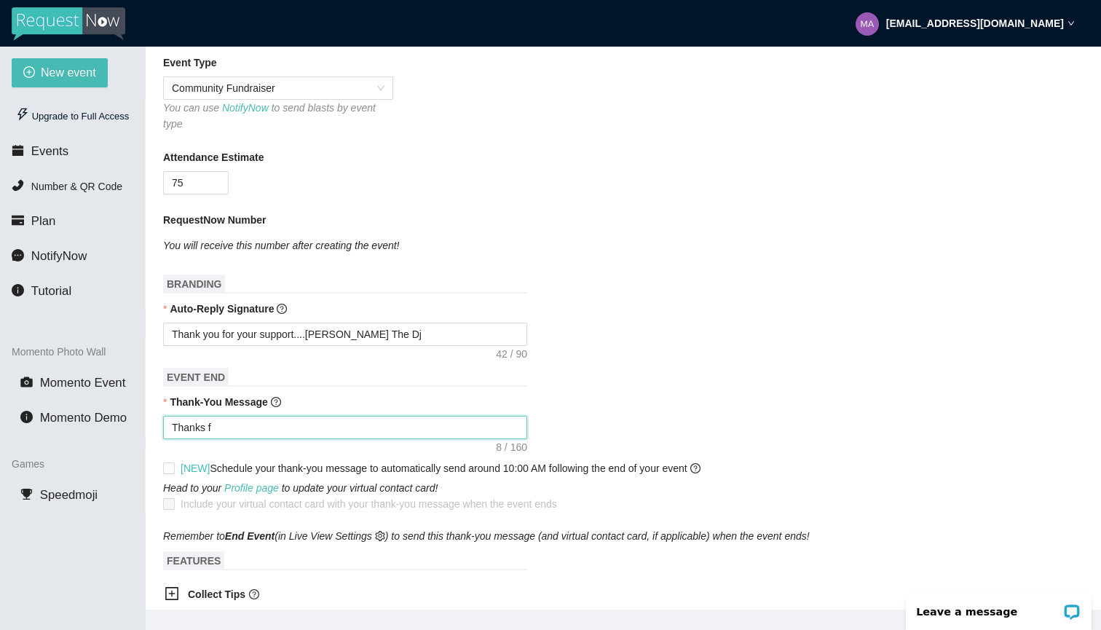
type textarea "Thanks fo"
type textarea "Thanks for"
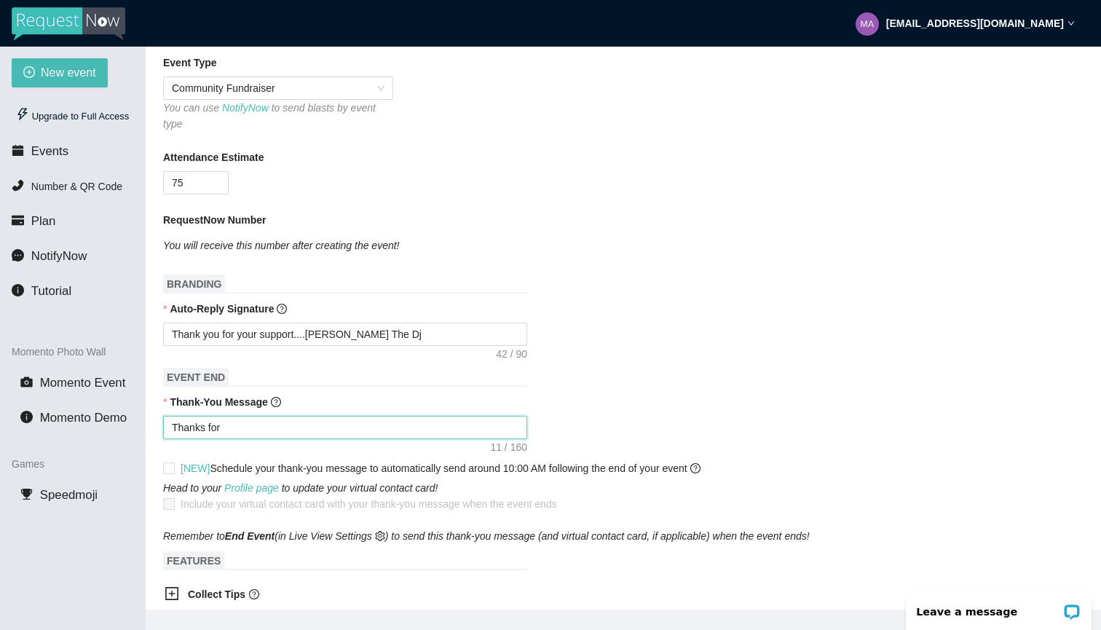
type textarea "Thanks for t"
type textarea "Thanks for th"
type textarea "Thanks for the"
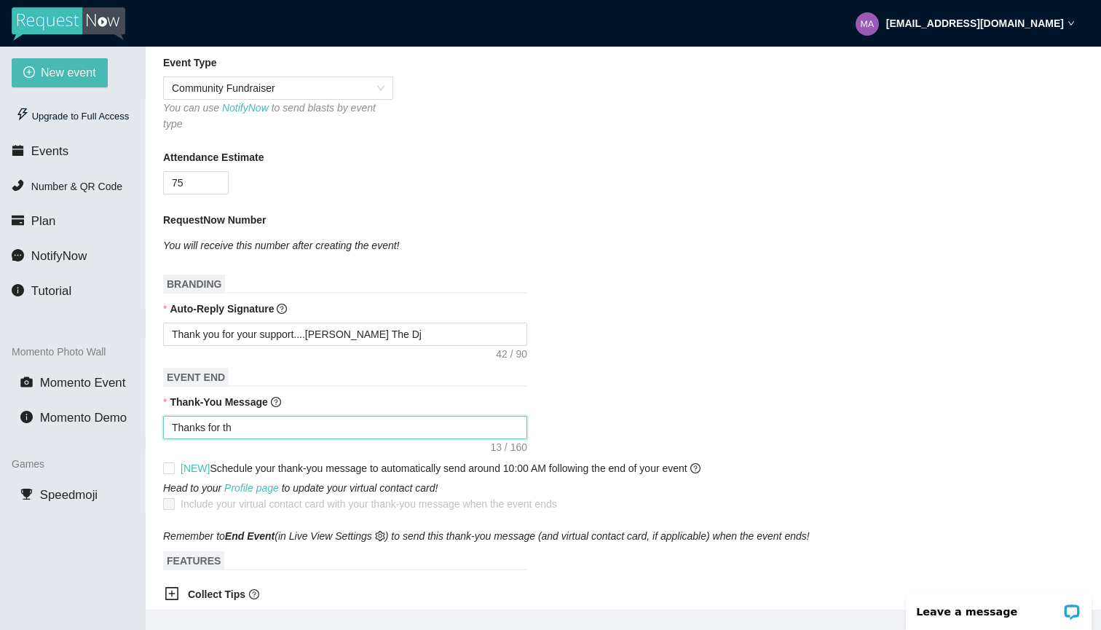
type textarea "Thanks for the"
type textarea "Thanks for the s"
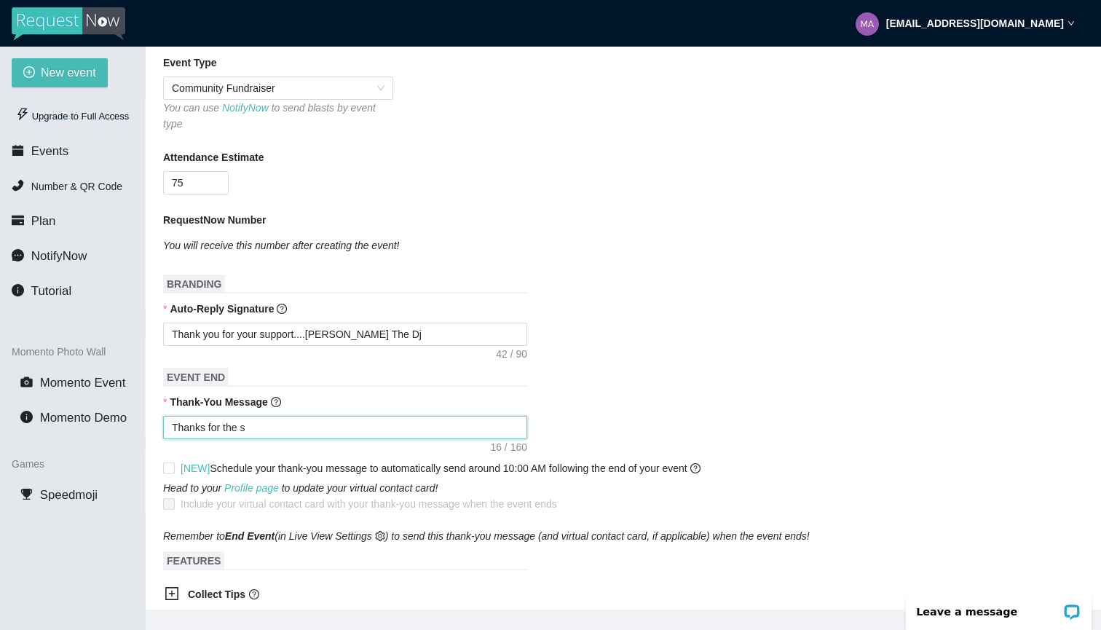
type textarea "Thanks for the su"
type textarea "Thanks for the sup"
type textarea "Thanks for the supp"
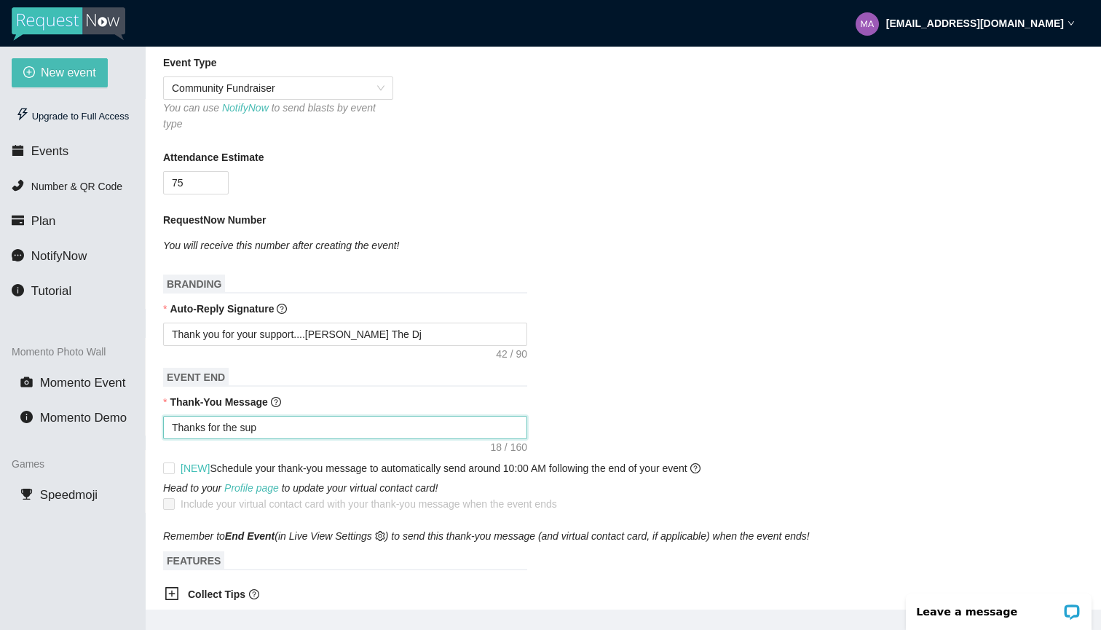
type textarea "Thanks for the supp"
type textarea "Thanks for the suppo"
type textarea "Thanks for the suppor"
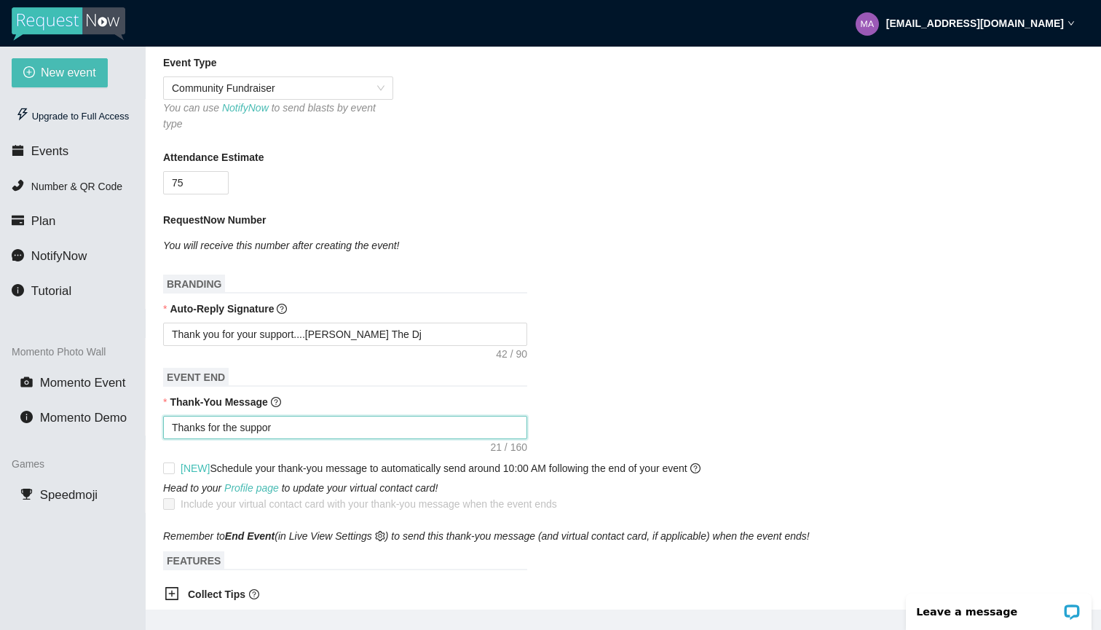
type textarea "Thanks for the support"
type textarea "Thanks for the support."
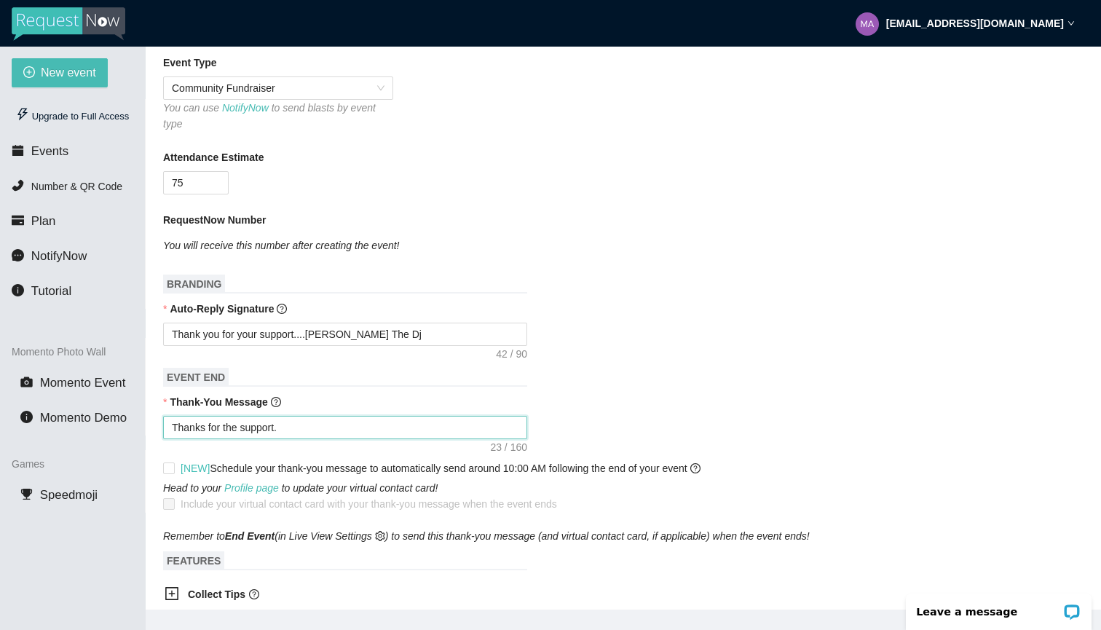
type textarea "Thanks for the support."
type textarea "Thanks for the support. K"
type textarea "Thanks for the support. Ke"
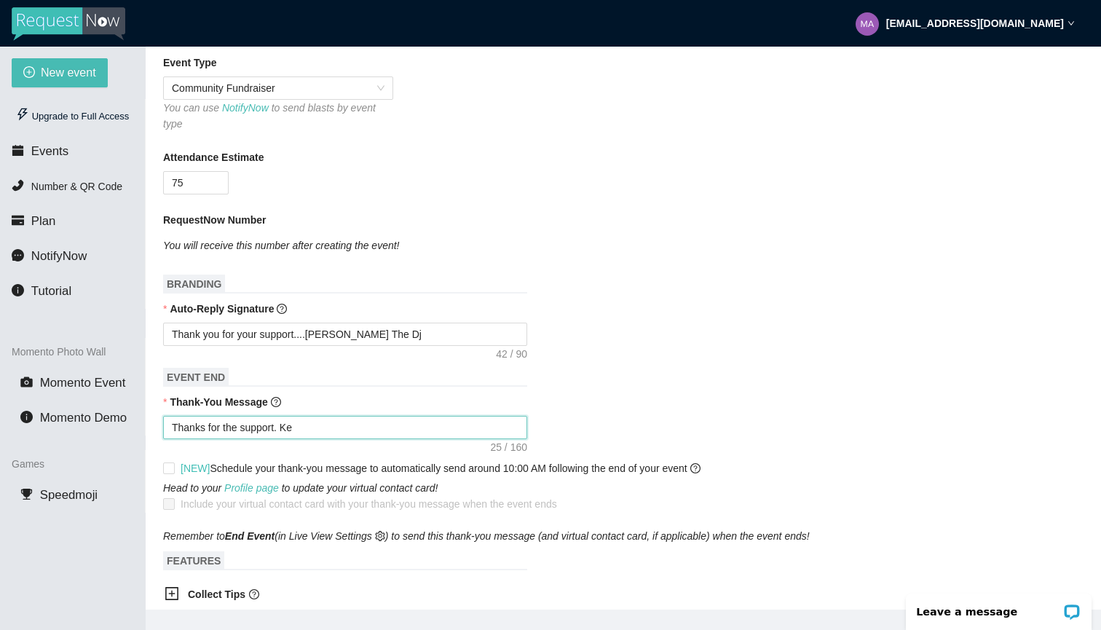
type textarea "Thanks for the support. Kei"
type textarea "Thanks for the support. Keit"
type textarea "Thanks for the support. Keith"
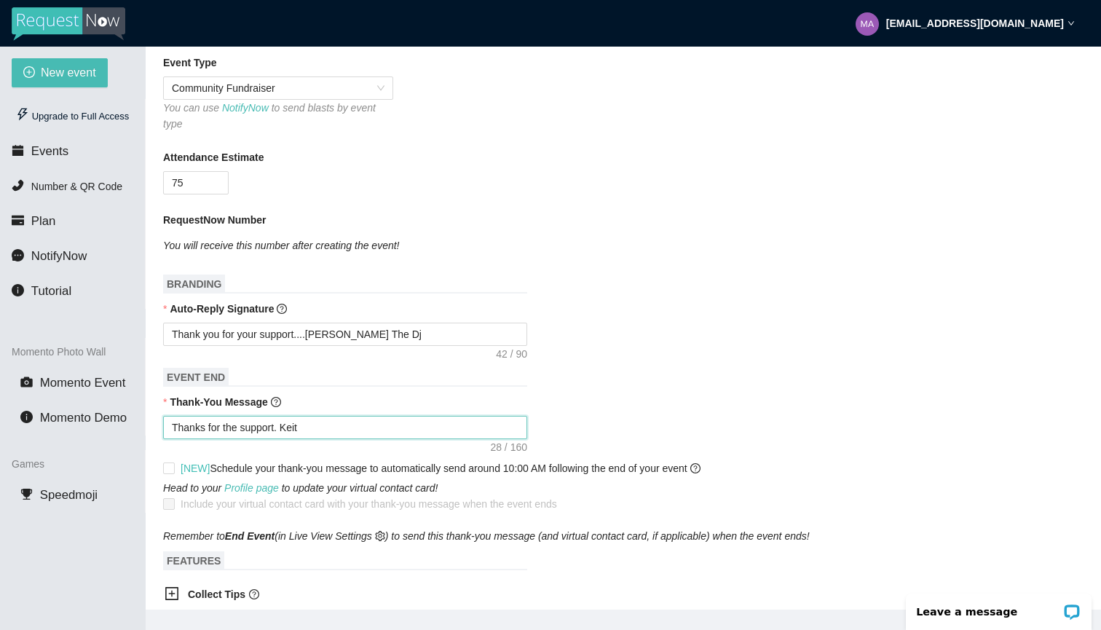
type textarea "Thanks for the support. Keith"
type textarea "Thanks for the support. Keith T"
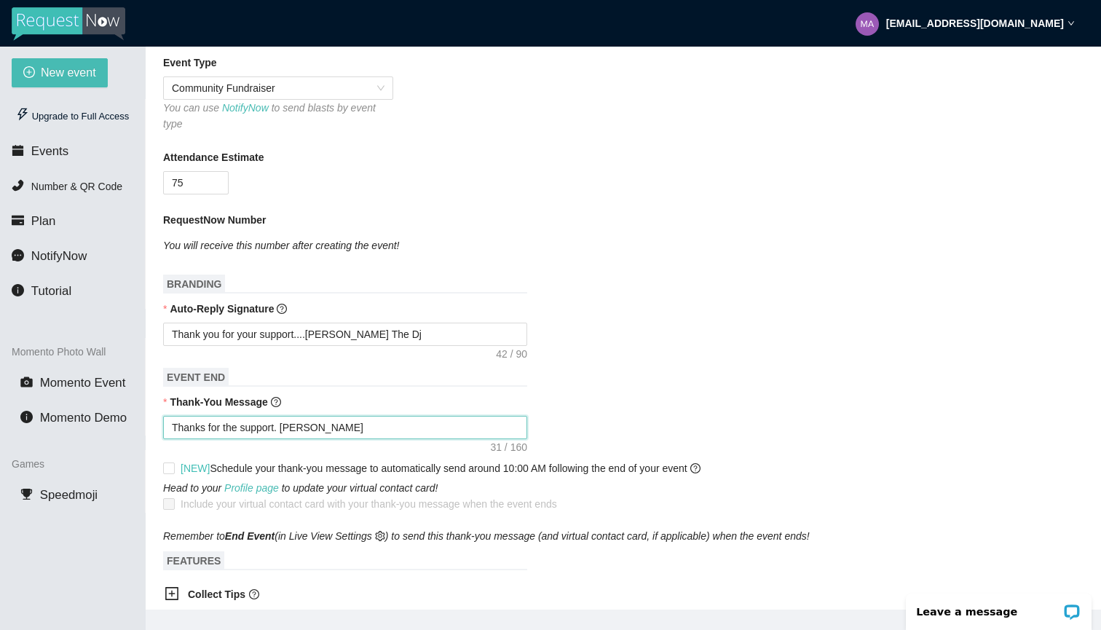
type textarea "Thanks for the support. Keith Th"
click at [283, 430] on textarea "Thanks for the support. Keith The Dj" at bounding box center [345, 427] width 364 height 23
click at [625, 377] on form "Event Name SAYLOVE Event Date 09/05/2025 Your event will accept photo messages …" at bounding box center [623, 306] width 921 height 818
click at [168, 467] on input "[NEW] Schedule your thank-you message to automatically send around 10:00 AM fol…" at bounding box center [168, 468] width 10 height 10
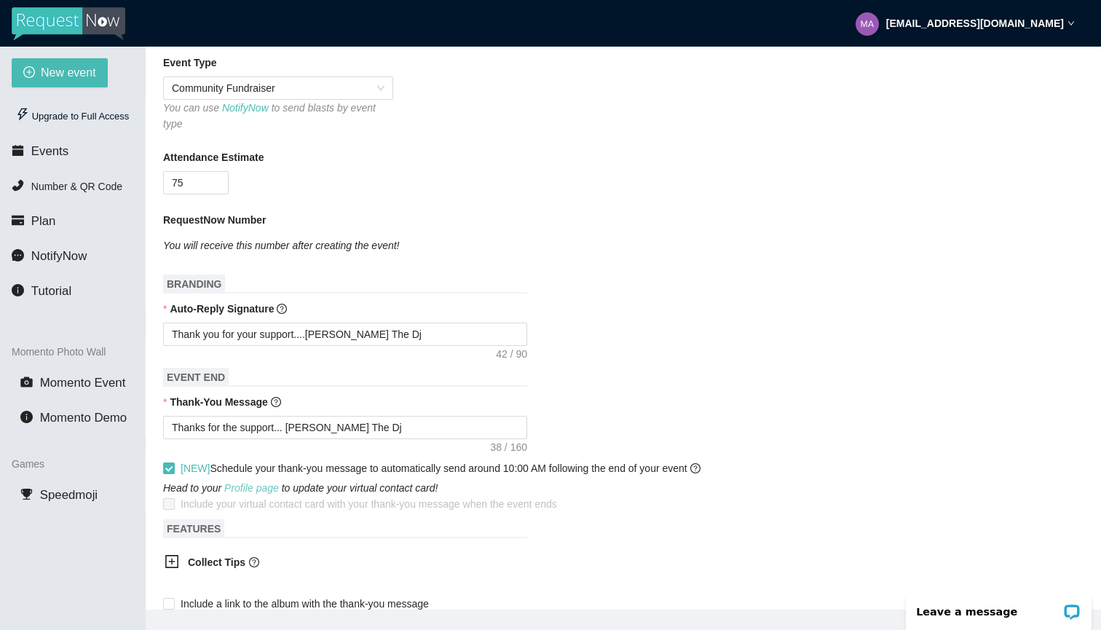
click at [267, 487] on link "Profile page" at bounding box center [251, 488] width 55 height 12
click at [173, 465] on span at bounding box center [169, 469] width 12 height 12
click at [173, 465] on input "[NEW] Schedule your thank-you message to automatically send around 10:00 AM fol…" at bounding box center [168, 468] width 10 height 10
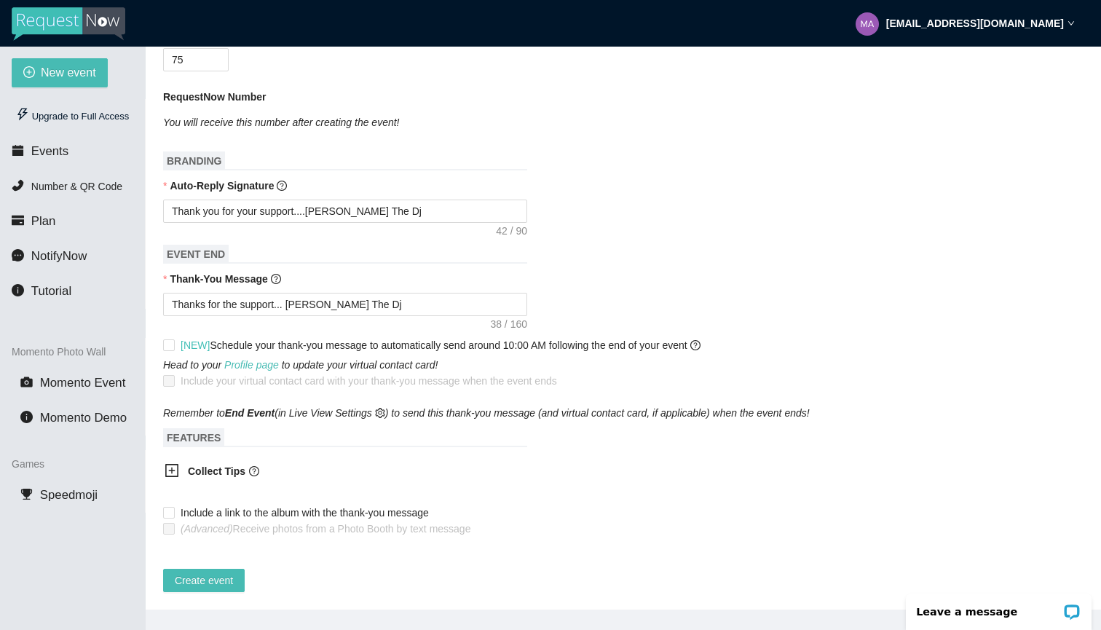
scroll to position [445, 0]
click at [233, 572] on span "Create event" at bounding box center [204, 580] width 58 height 16
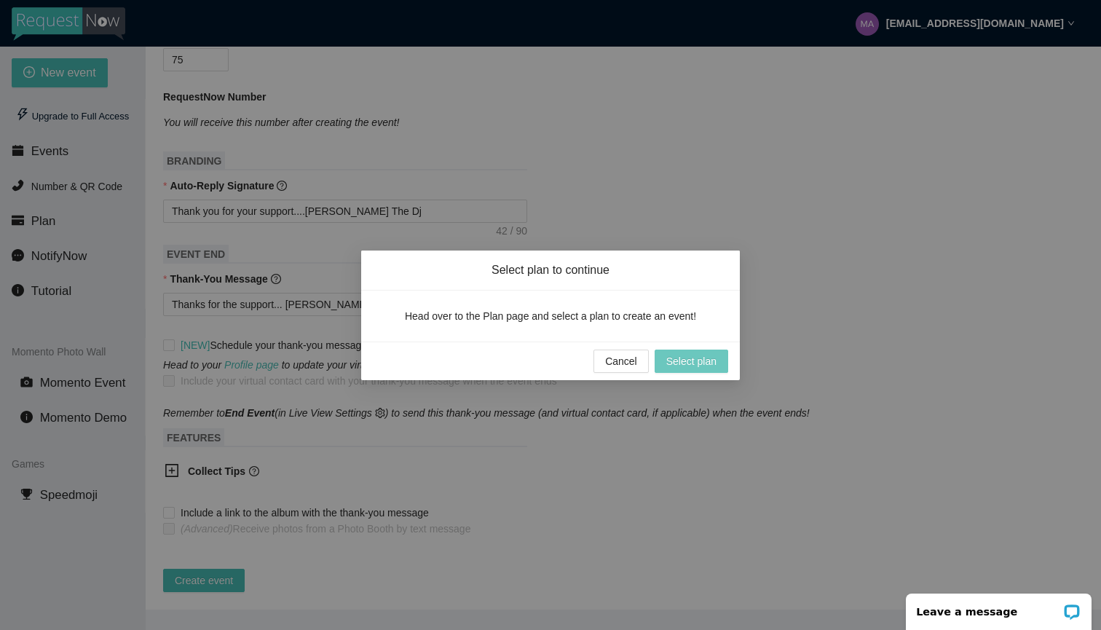
click at [693, 366] on span "Select plan" at bounding box center [691, 361] width 50 height 16
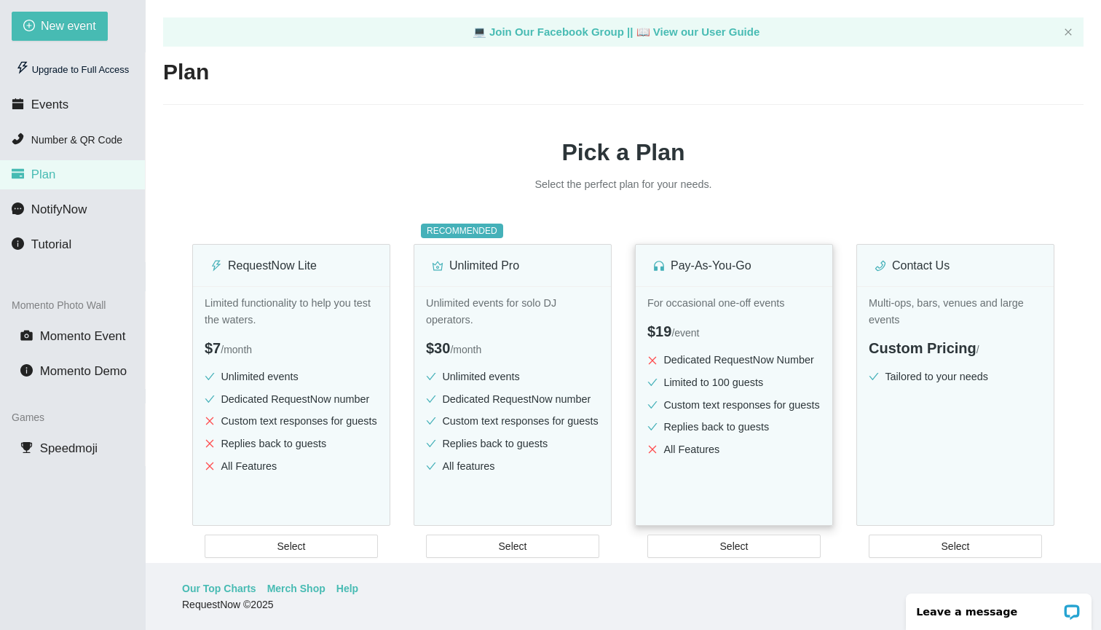
scroll to position [47, 0]
click at [755, 318] on div "For occasional one-off events $19 / event Dedicated RequestNow Number Limited t…" at bounding box center [734, 426] width 197 height 280
click at [774, 268] on div "Pay-As-You-Go" at bounding box center [734, 265] width 162 height 18
click at [783, 273] on div "Pay-As-You-Go" at bounding box center [734, 265] width 162 height 18
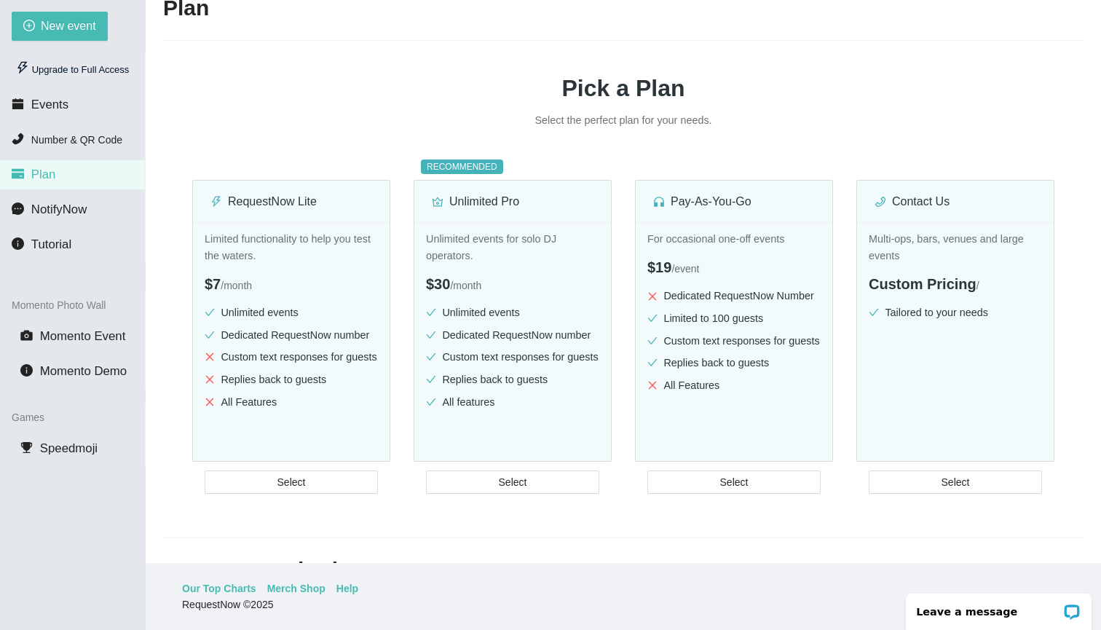
scroll to position [131, 0]
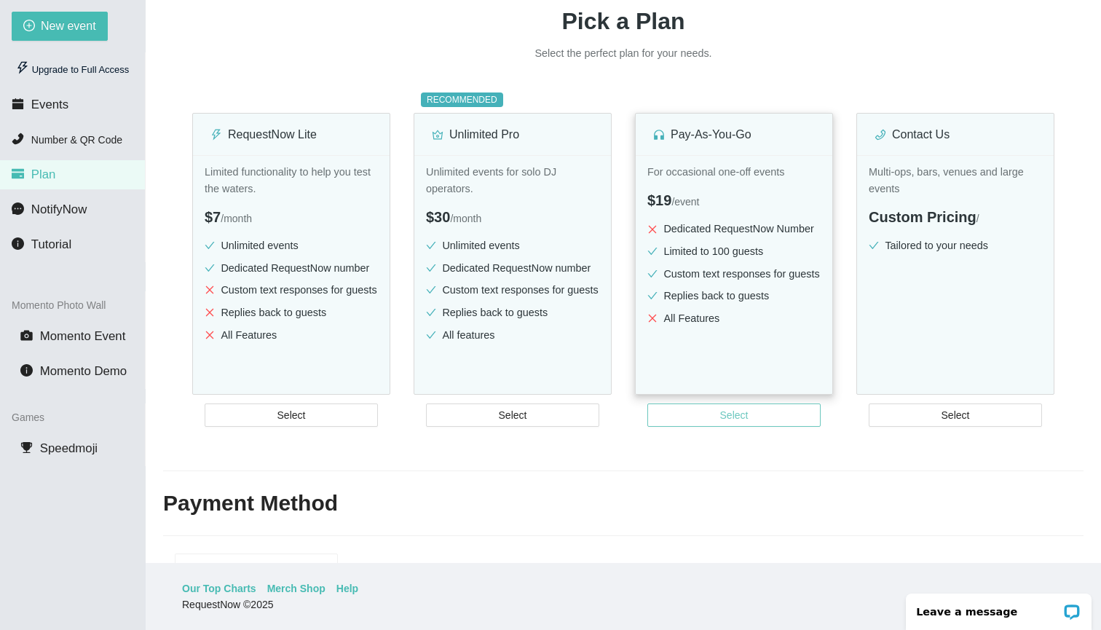
click at [740, 423] on span "Select" at bounding box center [734, 415] width 28 height 16
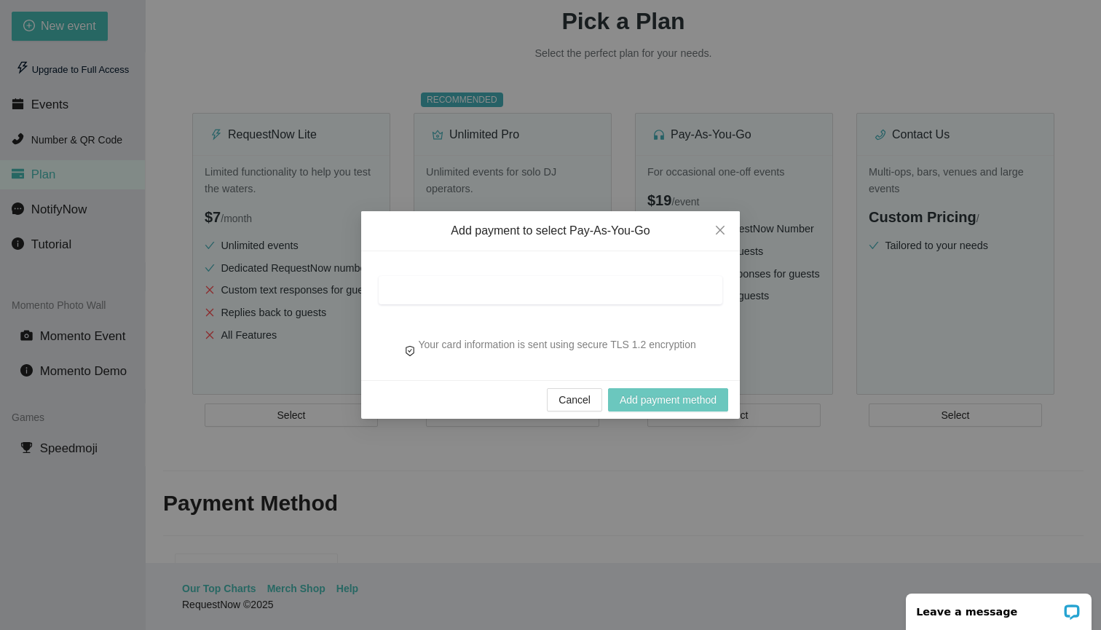
click at [667, 401] on span "Add payment method" at bounding box center [668, 400] width 97 height 16
click at [635, 401] on span "Add payment method" at bounding box center [668, 400] width 97 height 16
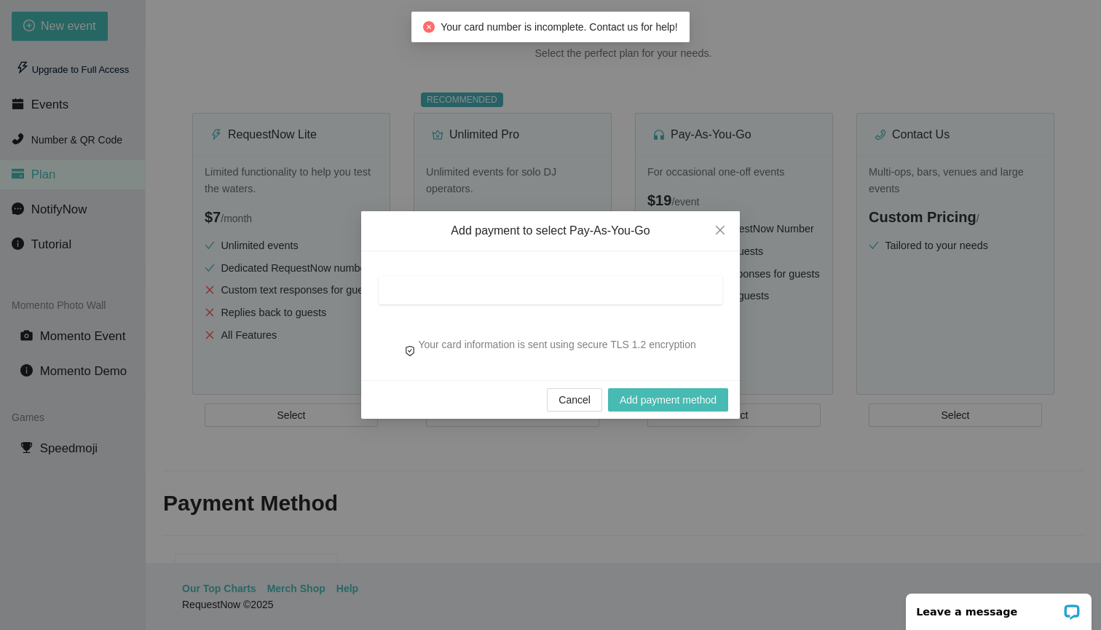
click at [471, 386] on div "Cancel Add payment method" at bounding box center [550, 399] width 379 height 39
click at [449, 382] on div "Cancel Add payment method" at bounding box center [550, 399] width 379 height 39
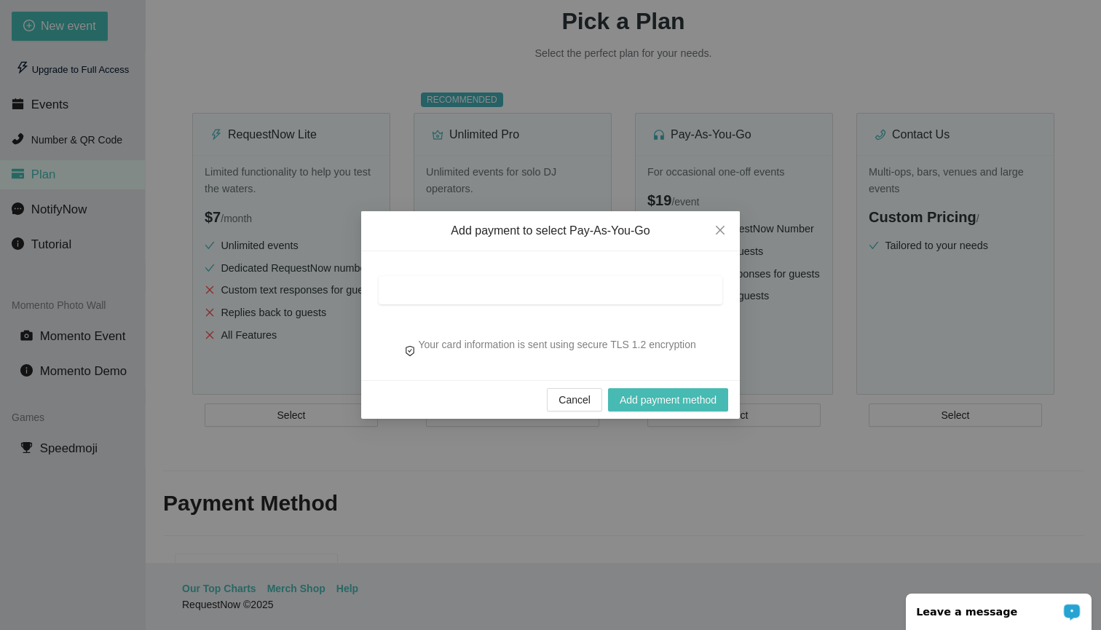
click at [500, 475] on div "Add payment to select Pay-As-You-Go Your card information is sent using secure …" at bounding box center [550, 315] width 1101 height 630
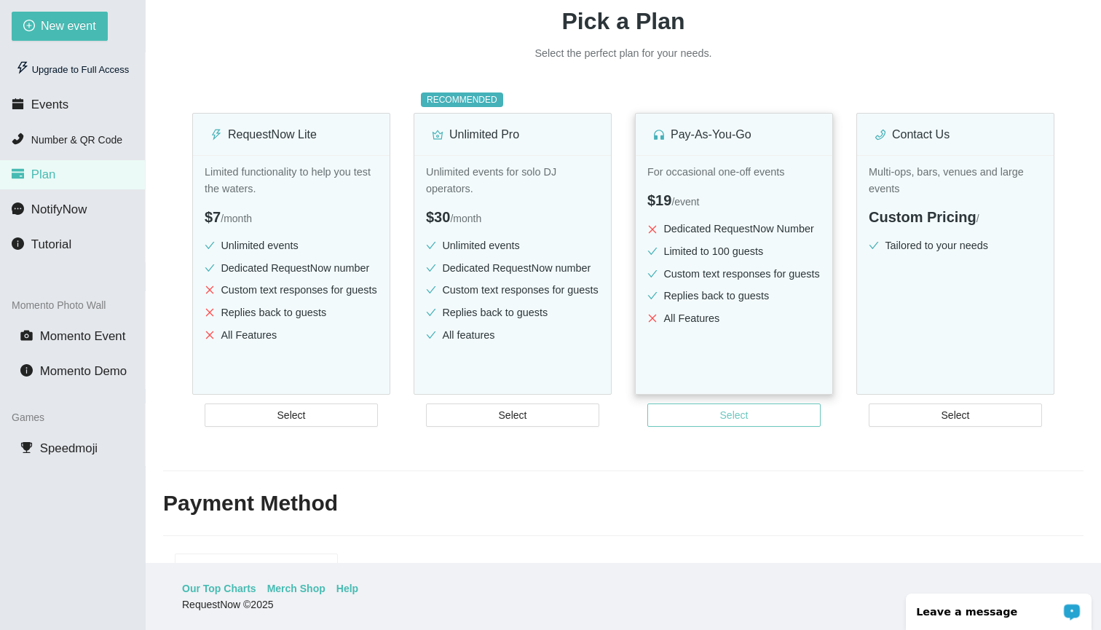
click at [700, 421] on button "Select" at bounding box center [734, 415] width 173 height 23
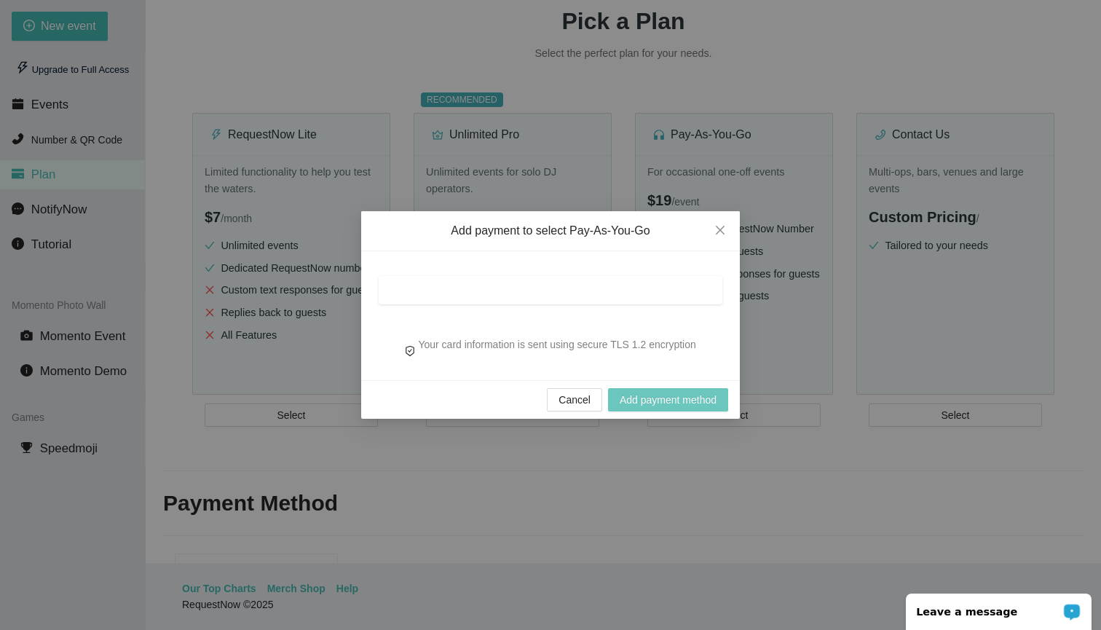
click at [682, 390] on button "Add payment method" at bounding box center [668, 399] width 120 height 23
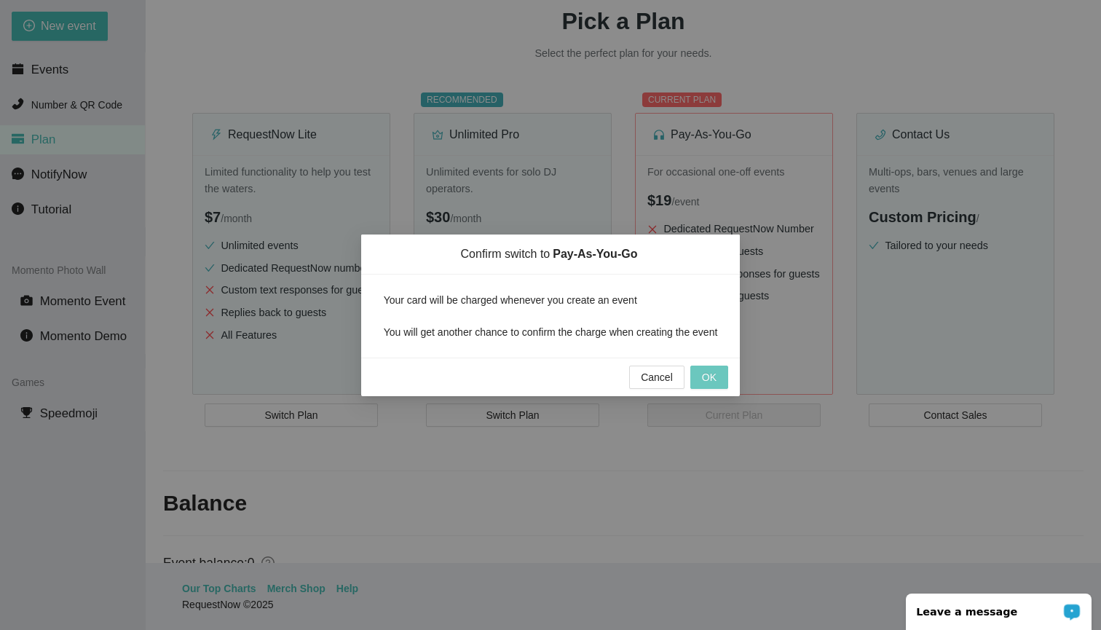
click at [709, 385] on span "OK" at bounding box center [709, 377] width 15 height 16
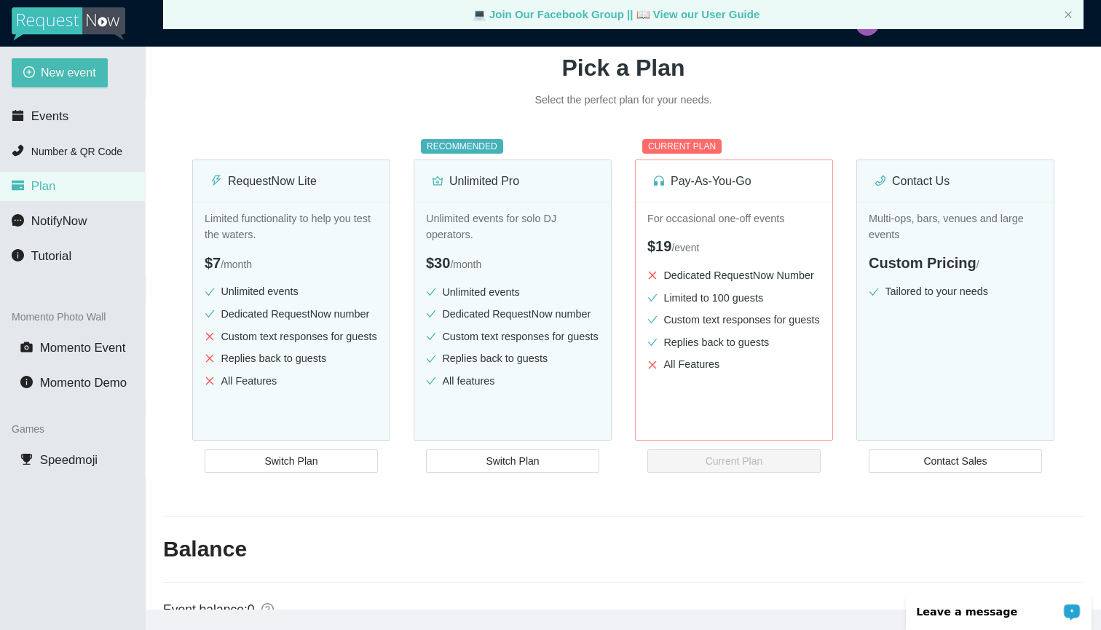
scroll to position [0, 0]
click at [72, 70] on span "New event" at bounding box center [68, 72] width 55 height 18
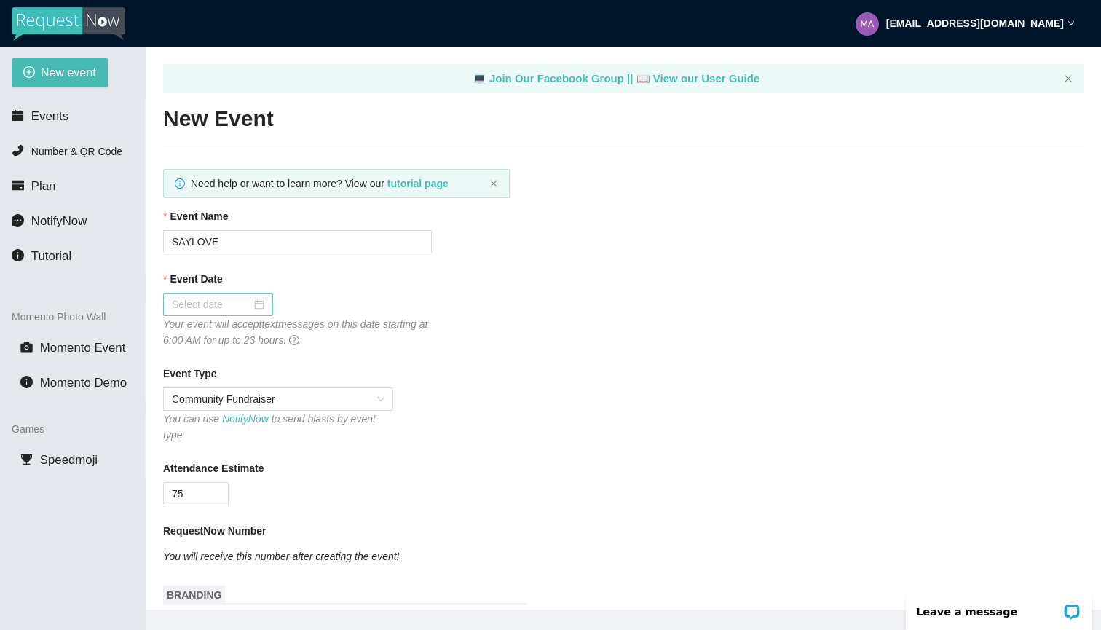
click at [253, 307] on div at bounding box center [218, 304] width 93 height 16
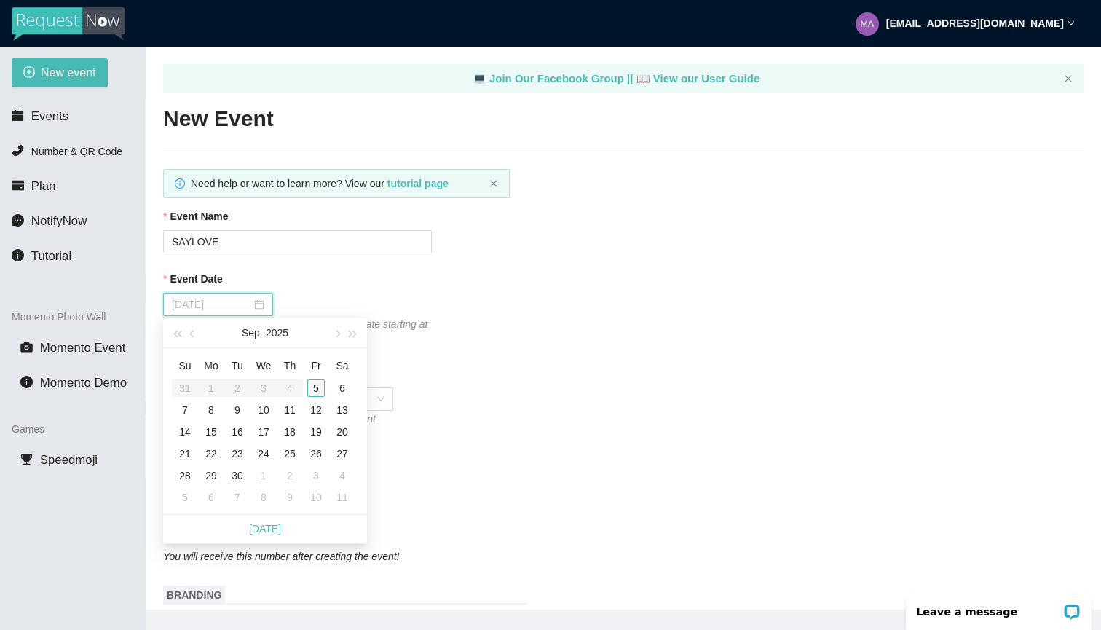
click at [312, 384] on div "5" at bounding box center [315, 387] width 17 height 17
click at [666, 309] on div "Event Date 09/05/2025 Your event will accept text messages on this date startin…" at bounding box center [623, 309] width 921 height 77
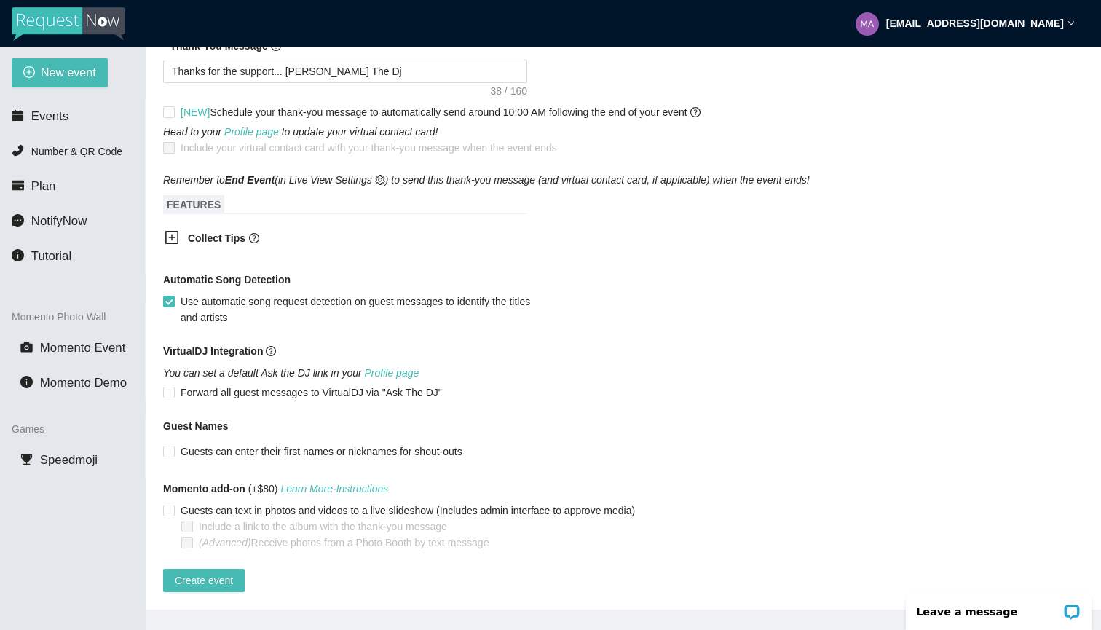
scroll to position [678, 0]
click at [333, 483] on link "Learn More" at bounding box center [306, 489] width 52 height 12
click at [186, 572] on span "Create event" at bounding box center [204, 580] width 58 height 16
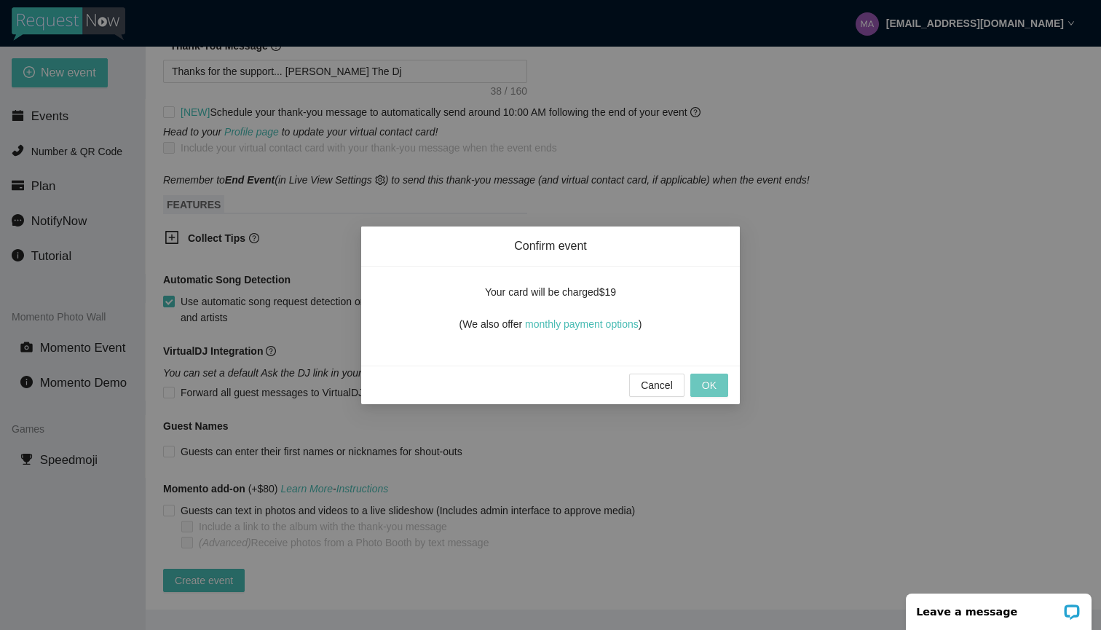
click at [719, 385] on button "OK" at bounding box center [709, 385] width 38 height 23
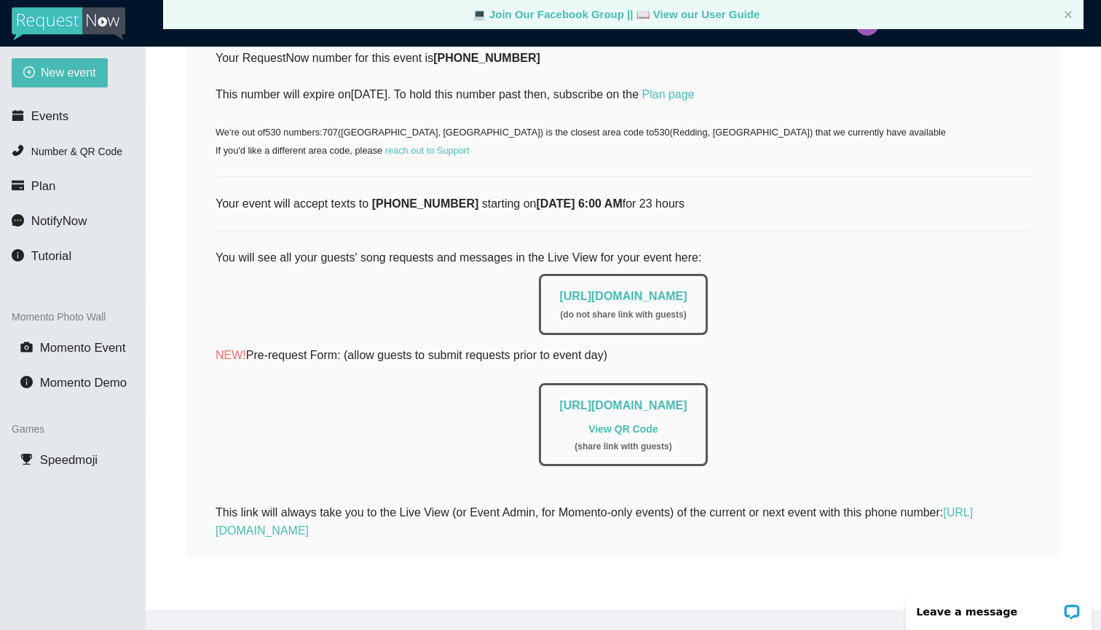
scroll to position [0, 0]
click at [919, 320] on div "https://app.requestnow.io/live/rnjqlpr ( do not share link with guests )" at bounding box center [624, 301] width 816 height 68
click at [985, 267] on div "https://app.requestnow.io/live/rnjqlpr ( do not share link with guests )" at bounding box center [624, 301] width 816 height 68
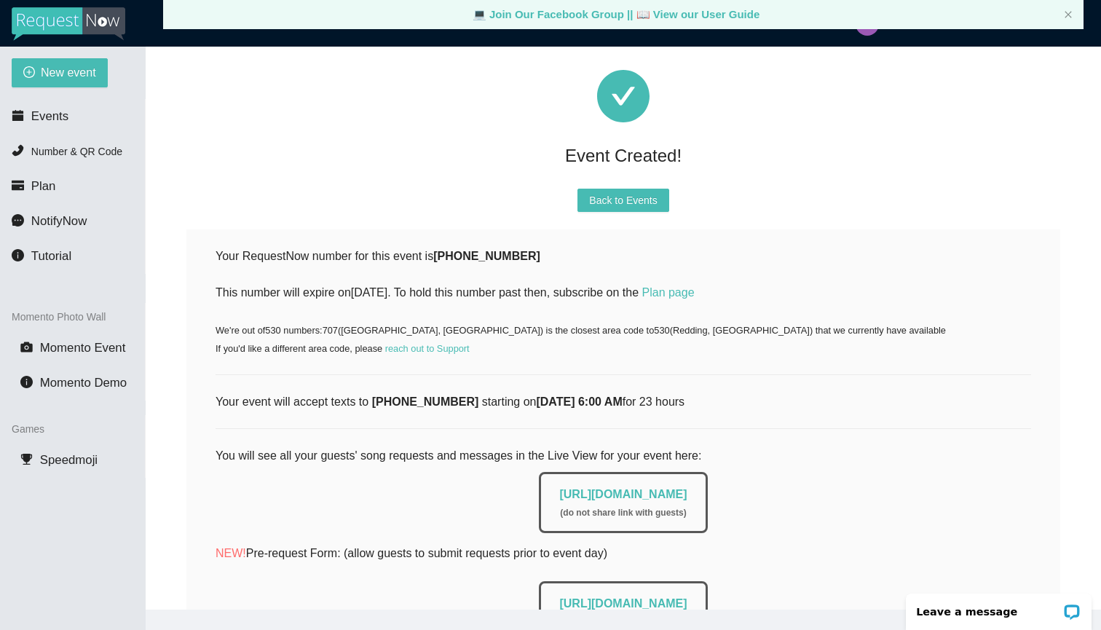
scroll to position [83, 0]
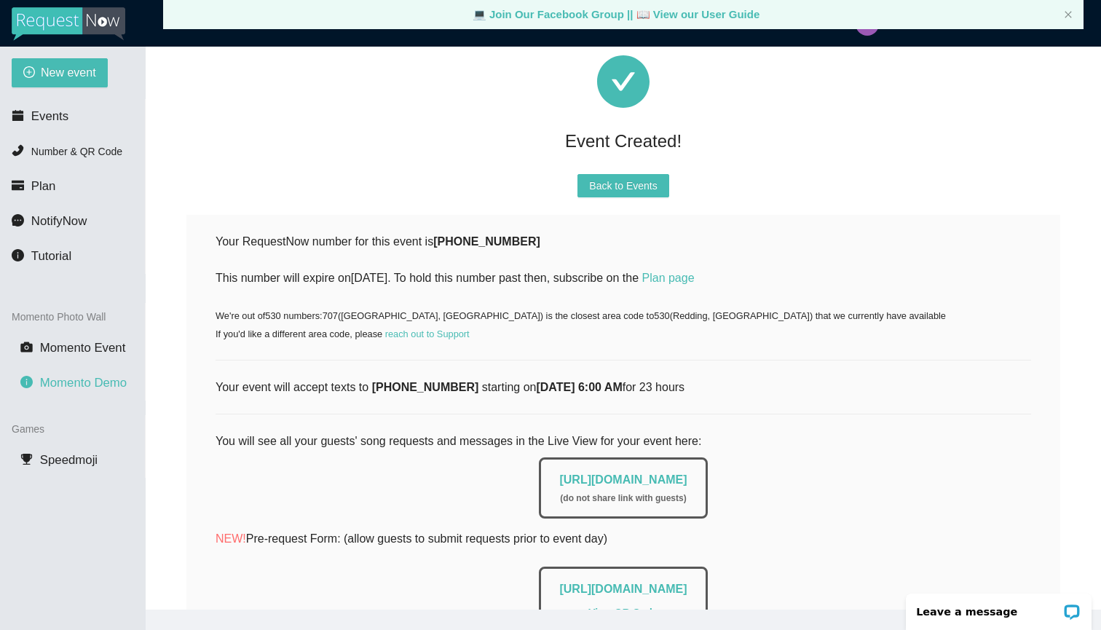
click at [84, 377] on span "Momento Demo" at bounding box center [83, 383] width 87 height 14
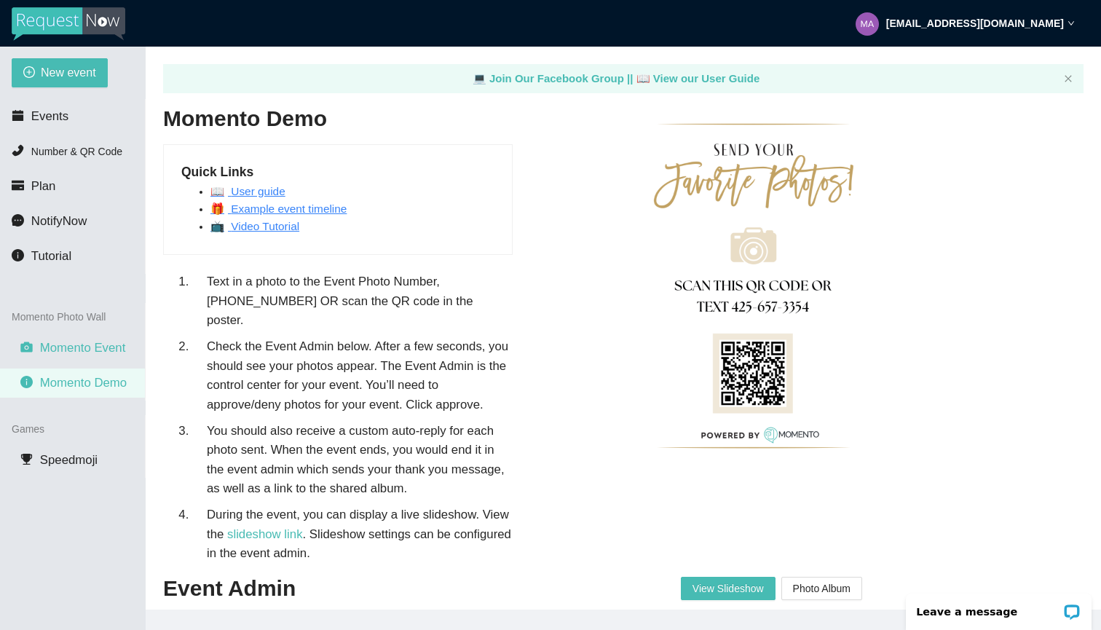
click at [78, 353] on span "Momento Event" at bounding box center [83, 348] width 86 height 14
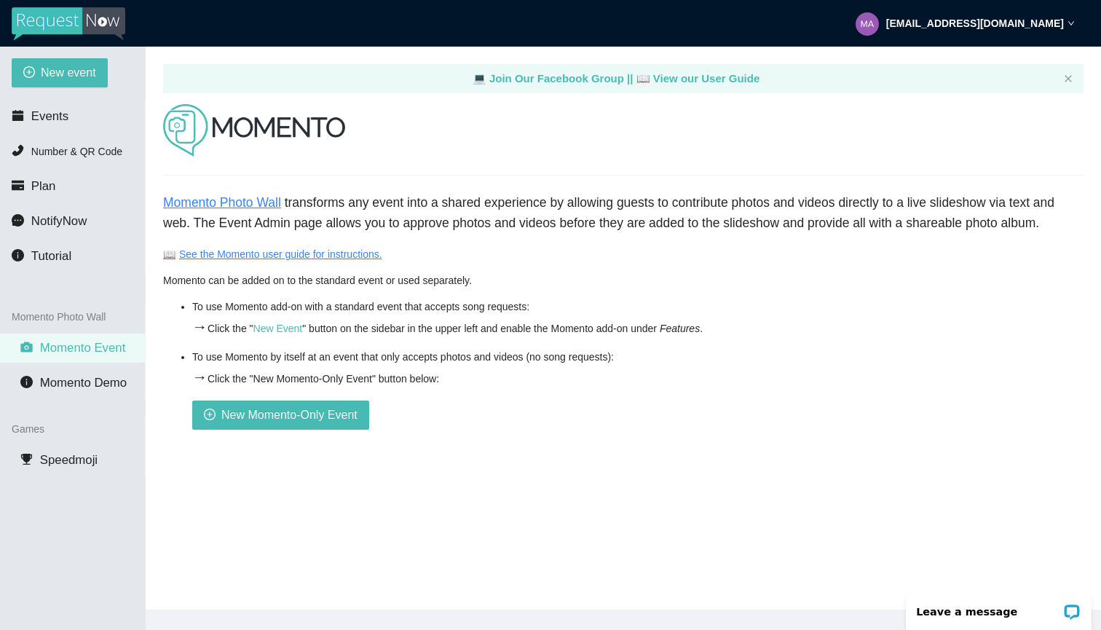
click at [235, 207] on link "Momento Photo Wall" at bounding box center [222, 202] width 118 height 15
click at [38, 185] on span "Plan" at bounding box center [43, 186] width 25 height 14
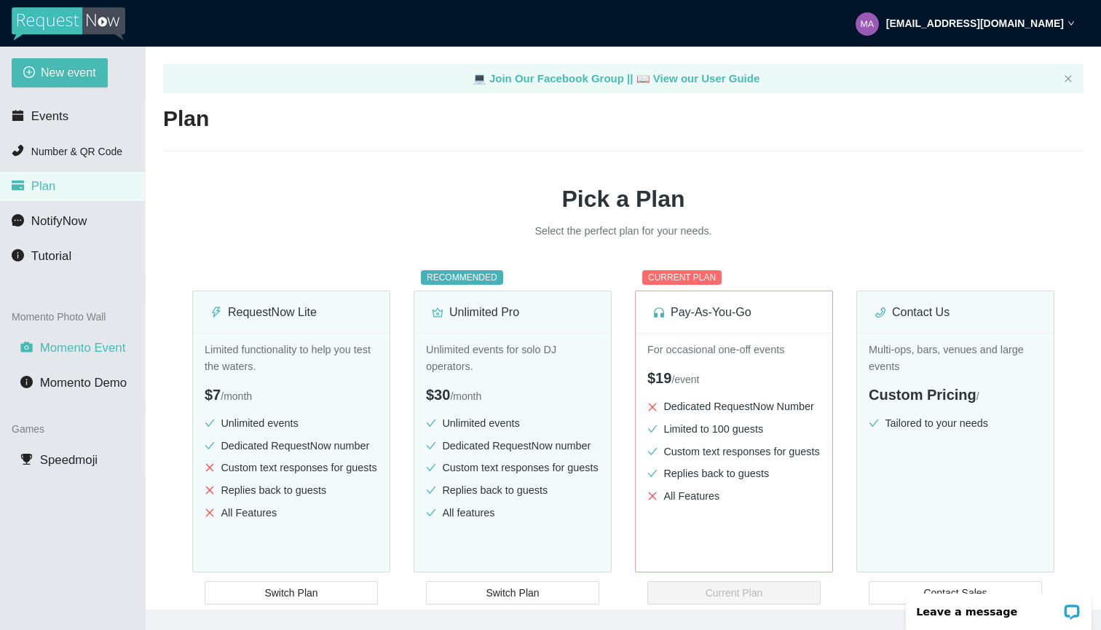
click at [42, 347] on span "Momento Event" at bounding box center [83, 348] width 86 height 14
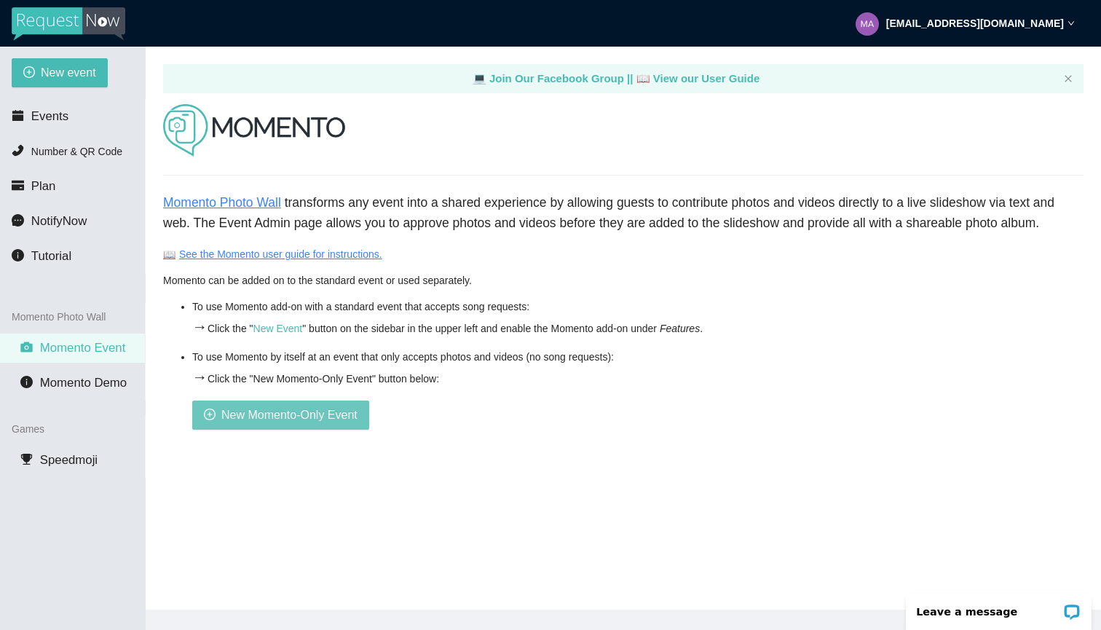
click at [264, 413] on span "New Momento-Only Event" at bounding box center [289, 415] width 136 height 18
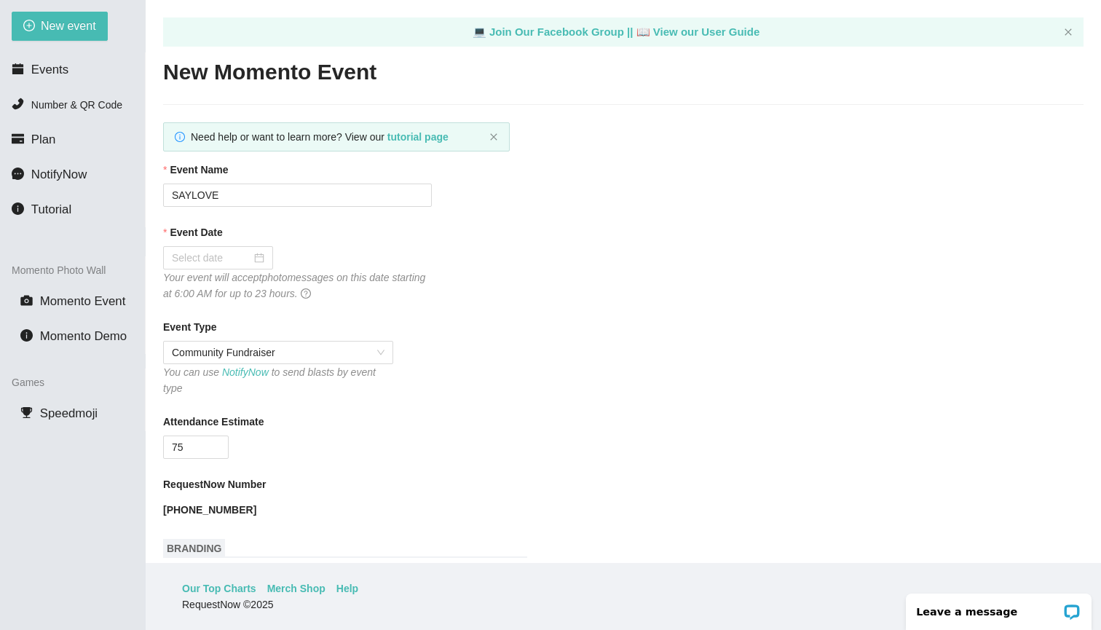
scroll to position [47, 0]
click at [259, 259] on div at bounding box center [218, 258] width 93 height 16
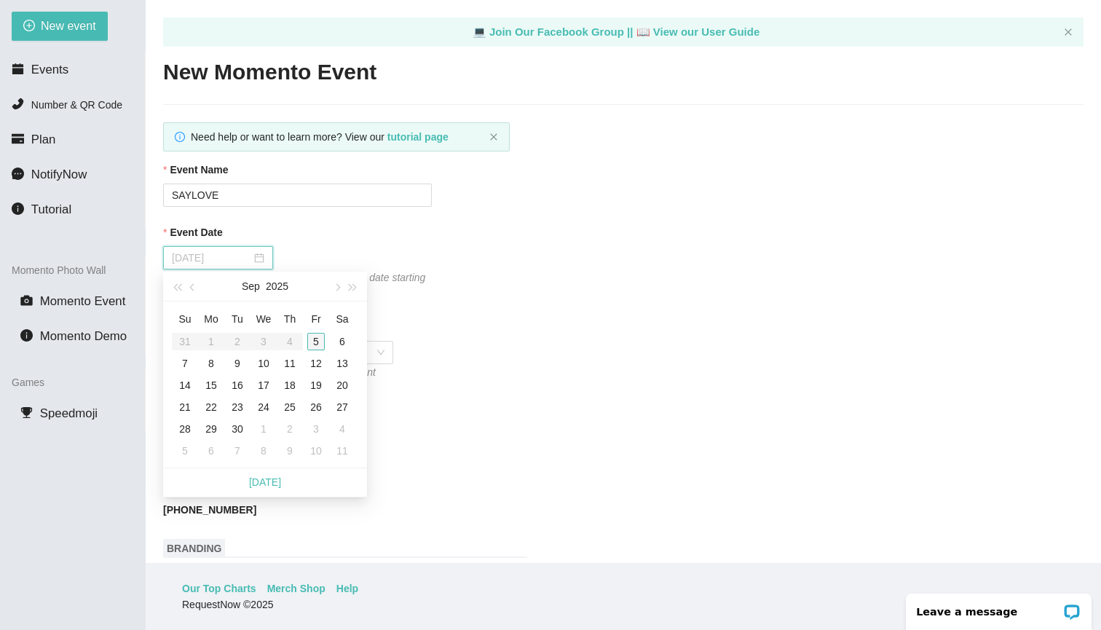
click at [314, 339] on div "5" at bounding box center [315, 341] width 17 height 17
click at [595, 320] on div "Event Type" at bounding box center [623, 330] width 921 height 22
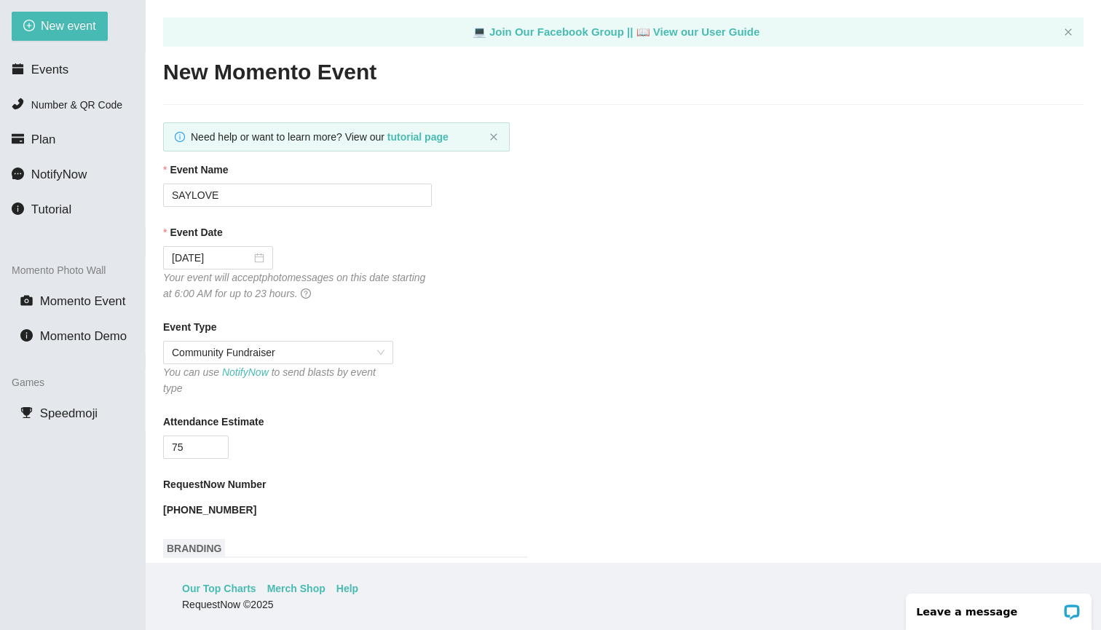
click at [205, 546] on span "BRANDING" at bounding box center [194, 548] width 62 height 19
click at [367, 426] on div "Attendance Estimate" at bounding box center [623, 425] width 921 height 22
click at [180, 137] on icon "info-circle" at bounding box center [179, 137] width 1 height 5
click at [217, 138] on span "Need help or want to learn more? View our tutorial page" at bounding box center [320, 137] width 258 height 12
click at [84, 302] on span "Momento Event" at bounding box center [83, 301] width 86 height 14
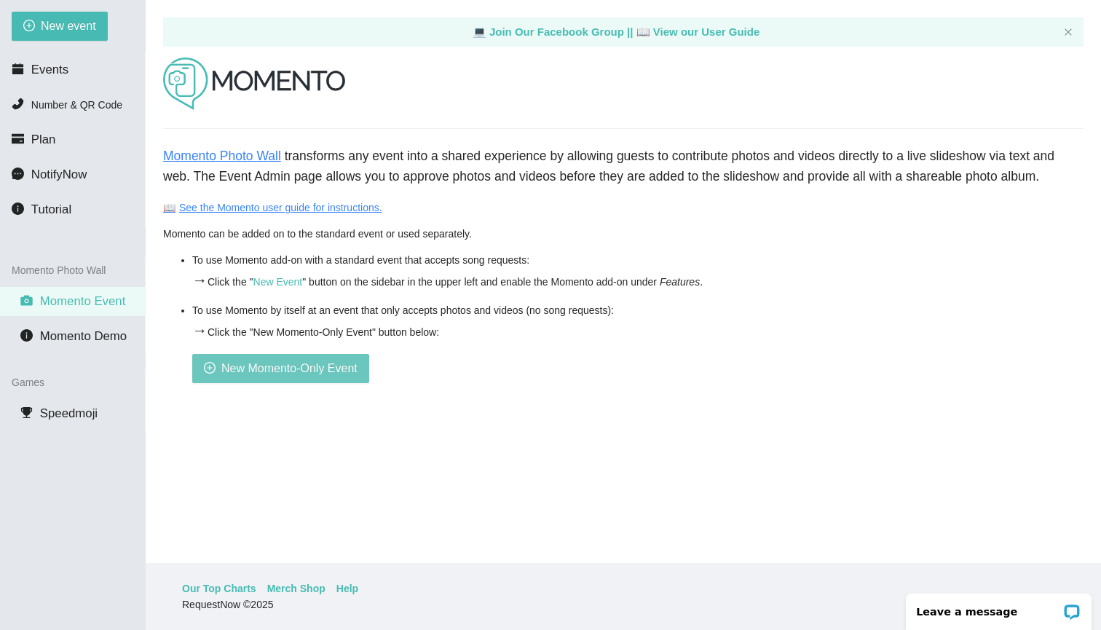
click at [285, 369] on span "New Momento-Only Event" at bounding box center [289, 368] width 136 height 18
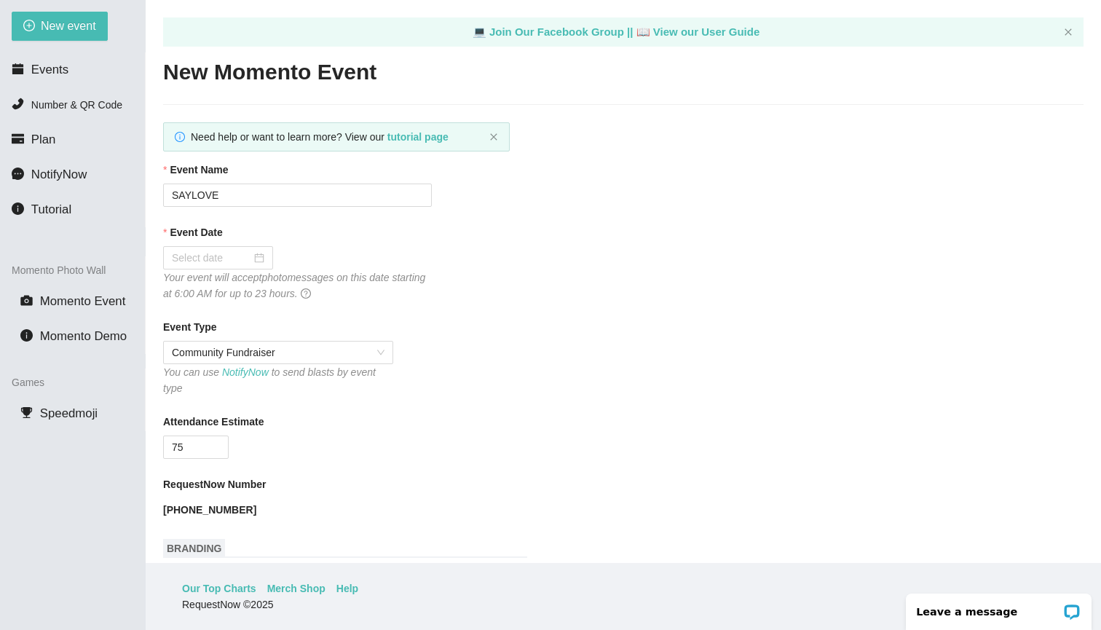
scroll to position [47, 0]
click at [88, 332] on span "Momento Demo" at bounding box center [83, 336] width 87 height 14
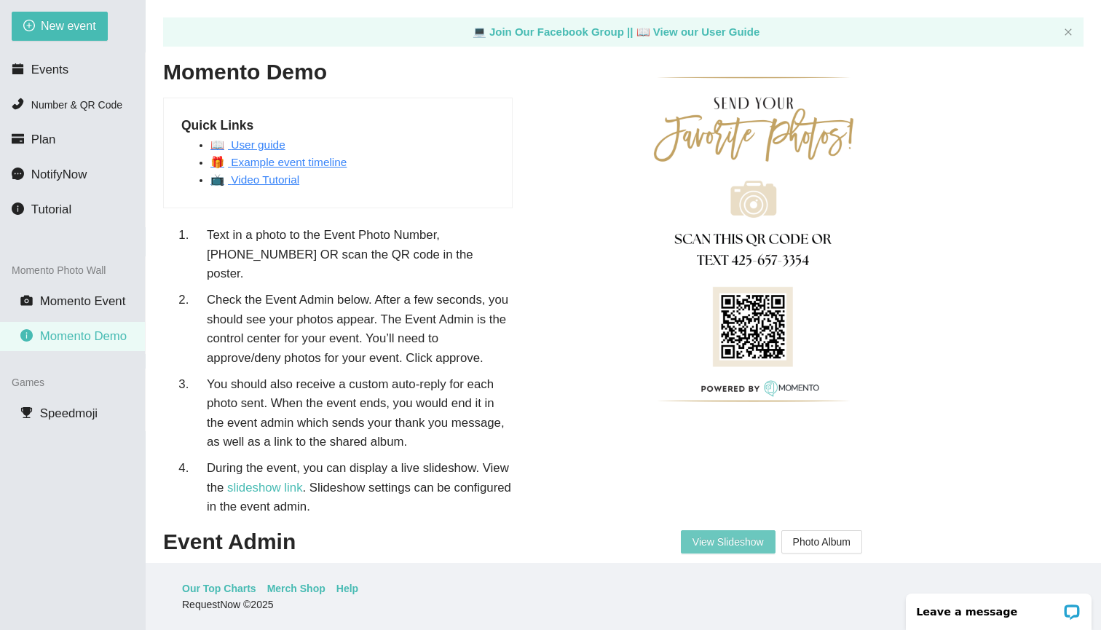
click at [703, 531] on span "View Slideshow" at bounding box center [728, 542] width 71 height 22
click at [108, 304] on span "Momento Event" at bounding box center [83, 301] width 86 height 14
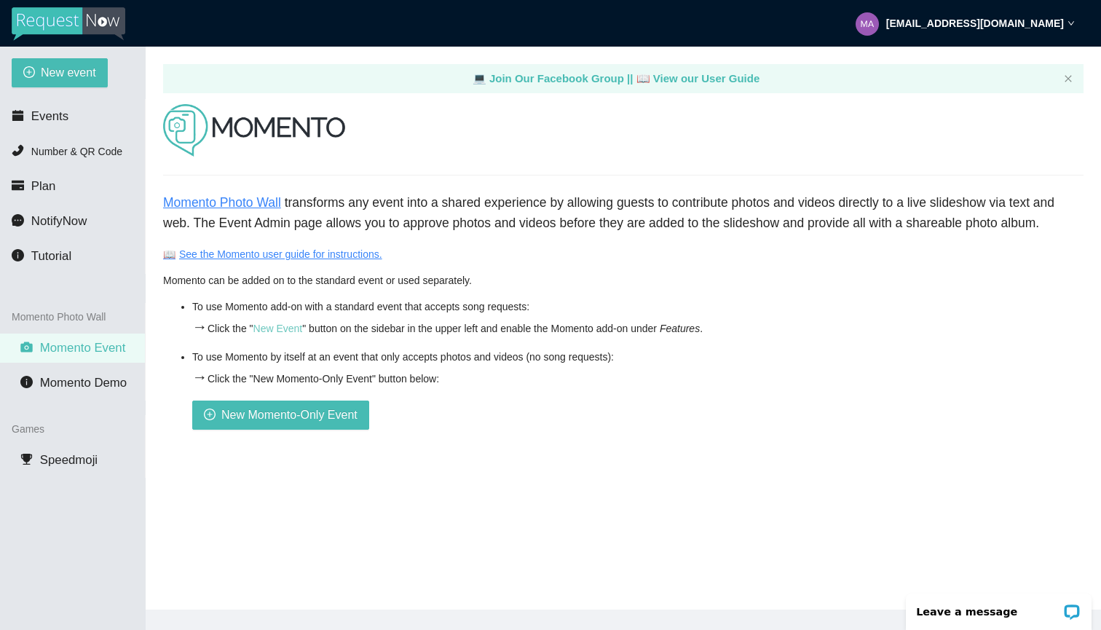
click at [280, 325] on link "New Event" at bounding box center [278, 329] width 50 height 12
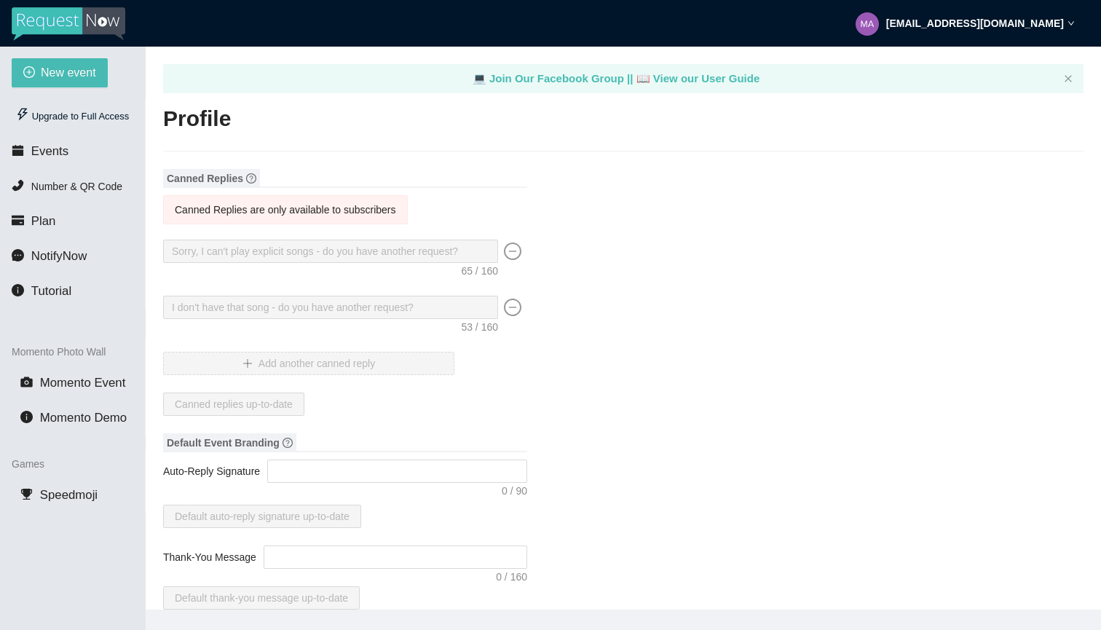
type input "[PERSON_NAME]’s Dj Entertainment ([PERSON_NAME])"
type input "DJ"
type input "(530) 415-1663"
type input "markeithjones70@yahoo.com"
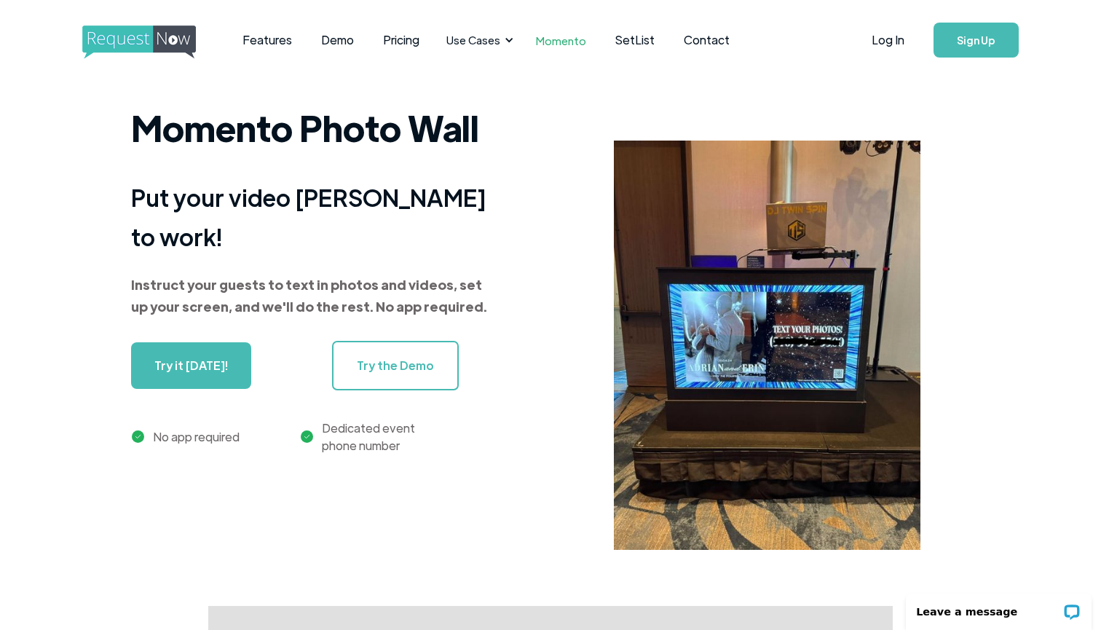
click at [377, 357] on link "Try the Demo" at bounding box center [395, 366] width 127 height 50
click at [52, 194] on div "Momento Photo Wall Put your video DJ booth to work! Instruct your guests to tex…" at bounding box center [550, 354] width 1101 height 503
click at [699, 41] on link "Contact" at bounding box center [706, 39] width 75 height 45
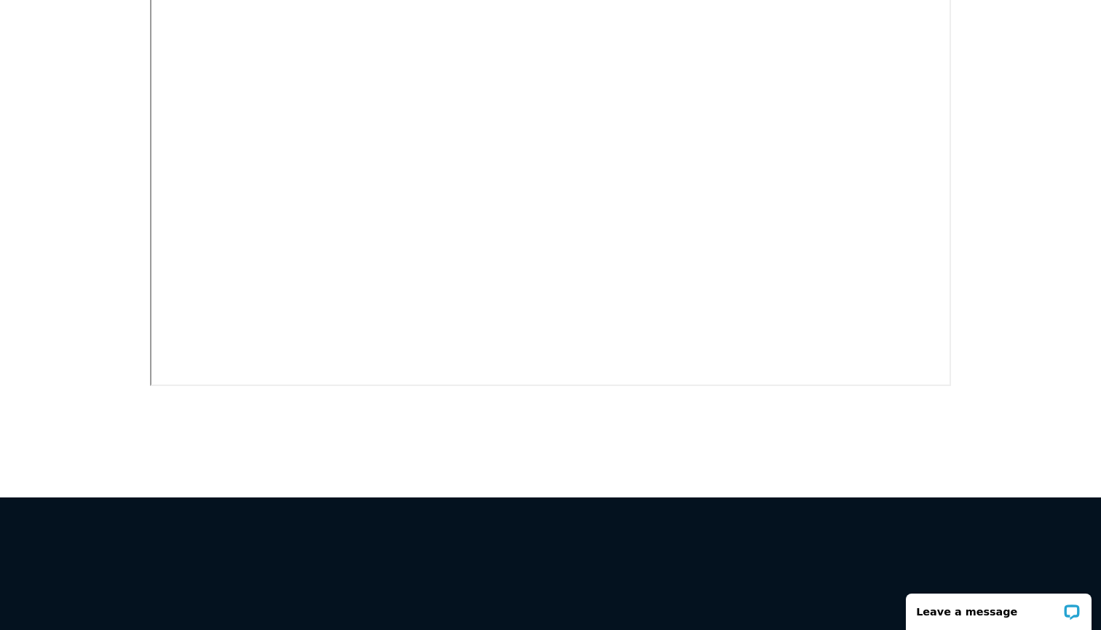
scroll to position [612, 0]
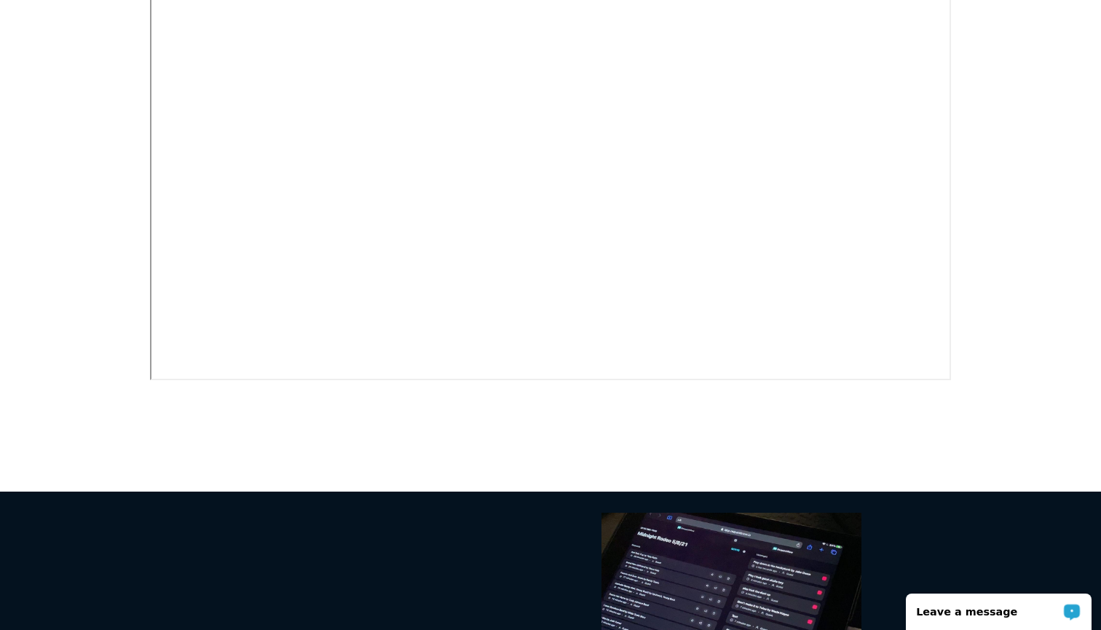
click at [1001, 613] on p "Leave a message" at bounding box center [989, 612] width 144 height 12
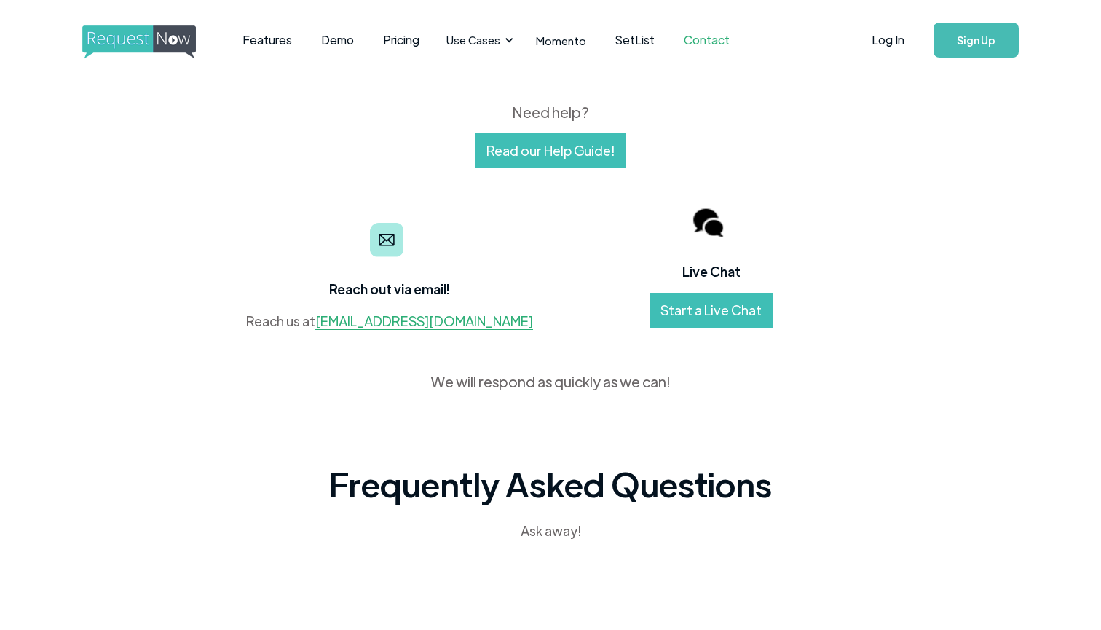
click at [677, 313] on link "Start a Live Chat" at bounding box center [711, 310] width 123 height 35
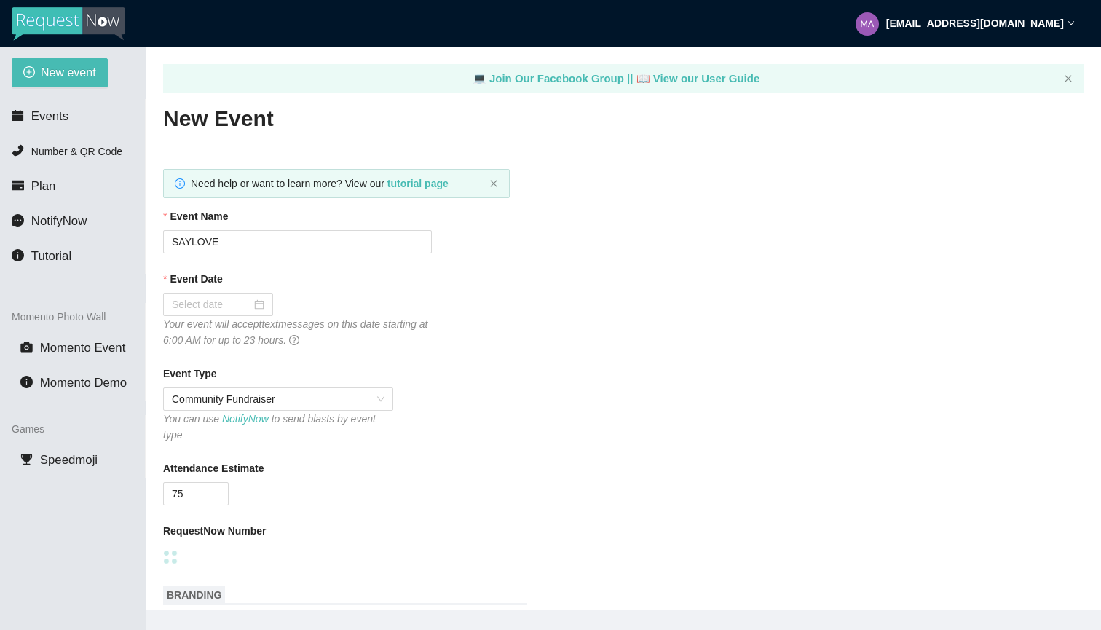
type textarea "[URL][DOMAIN_NAME]"
click at [69, 222] on span "NotifyNow" at bounding box center [58, 221] width 55 height 14
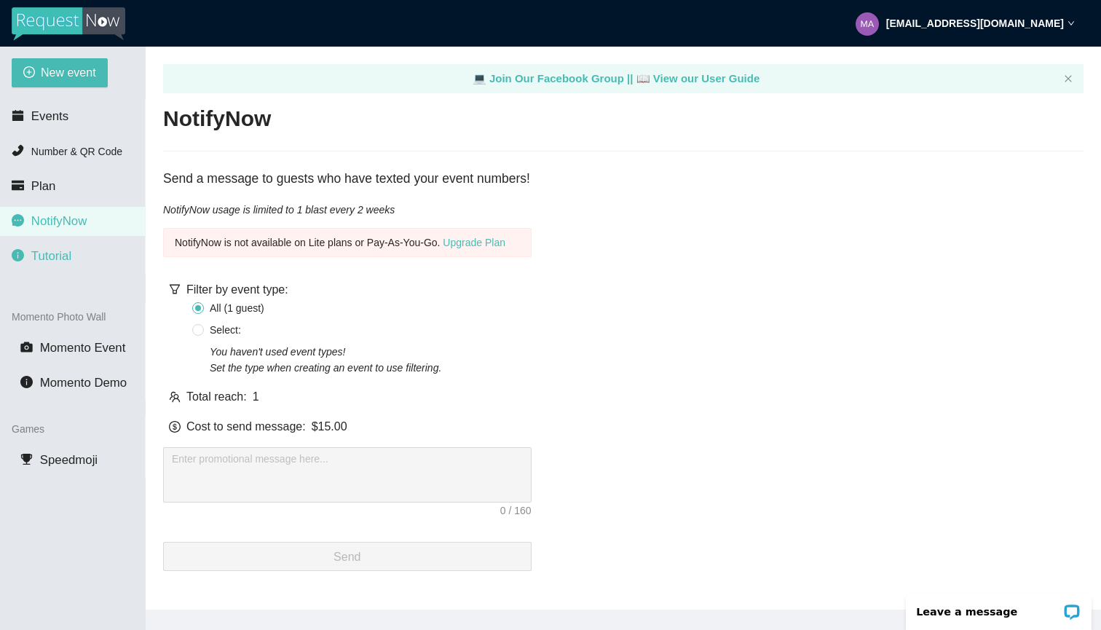
click at [49, 256] on span "Tutorial" at bounding box center [51, 256] width 40 height 14
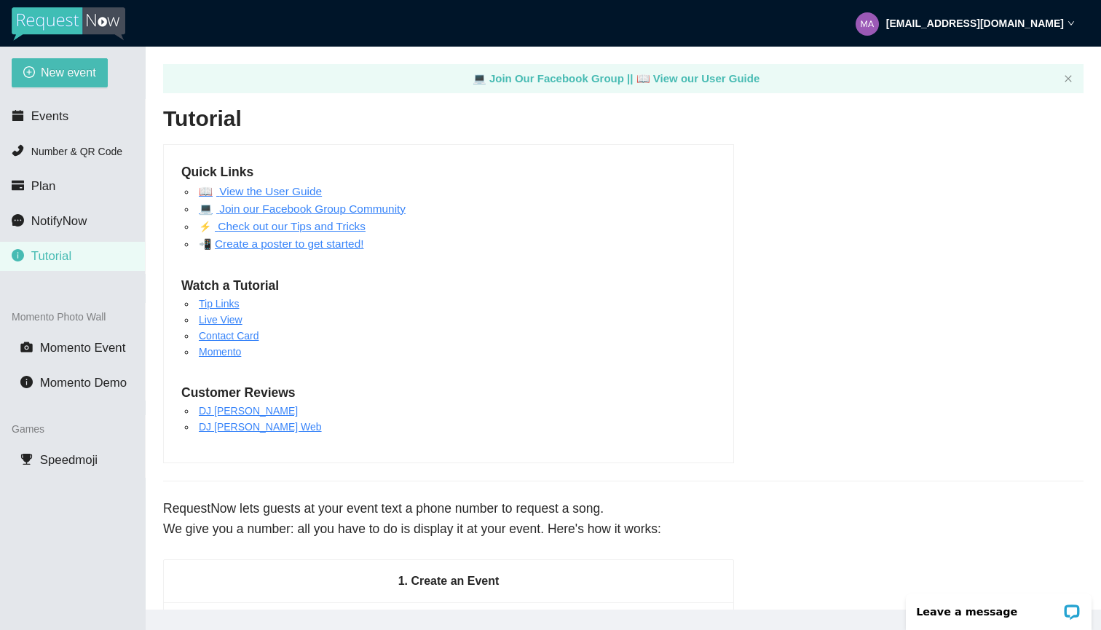
click at [655, 350] on div "Quick Links 📖 View the User Guide 💻 Join our Facebook Group Community ⚡️ Check …" at bounding box center [448, 303] width 571 height 319
click at [86, 347] on span "Momento Event" at bounding box center [83, 348] width 86 height 14
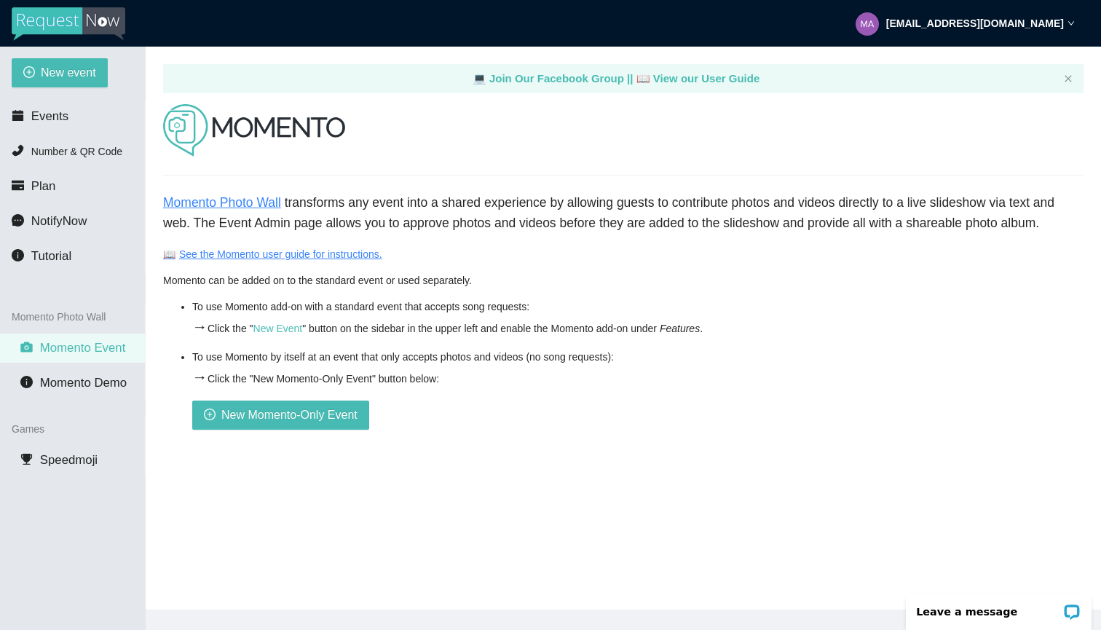
click at [233, 254] on link "📖 See the Momento user guide for instructions." at bounding box center [272, 254] width 219 height 12
click at [307, 414] on span "New Momento-Only Event" at bounding box center [289, 415] width 136 height 18
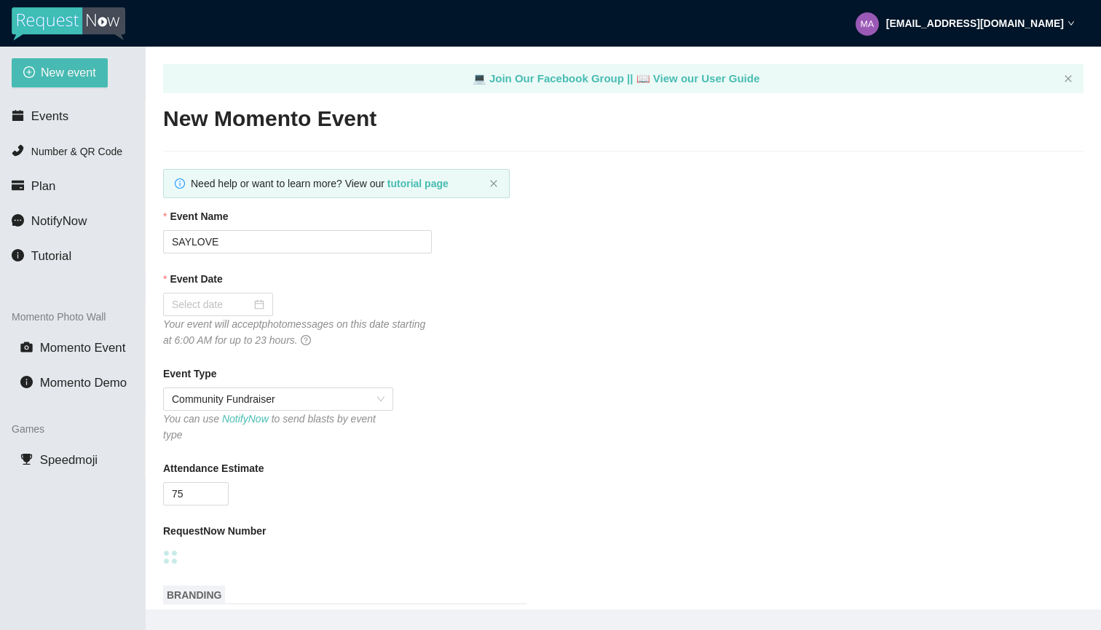
type textarea "Thanks for the support... Keith The Dj"
click at [371, 427] on div "You can use NotifyNow to send blasts by event type" at bounding box center [278, 427] width 230 height 32
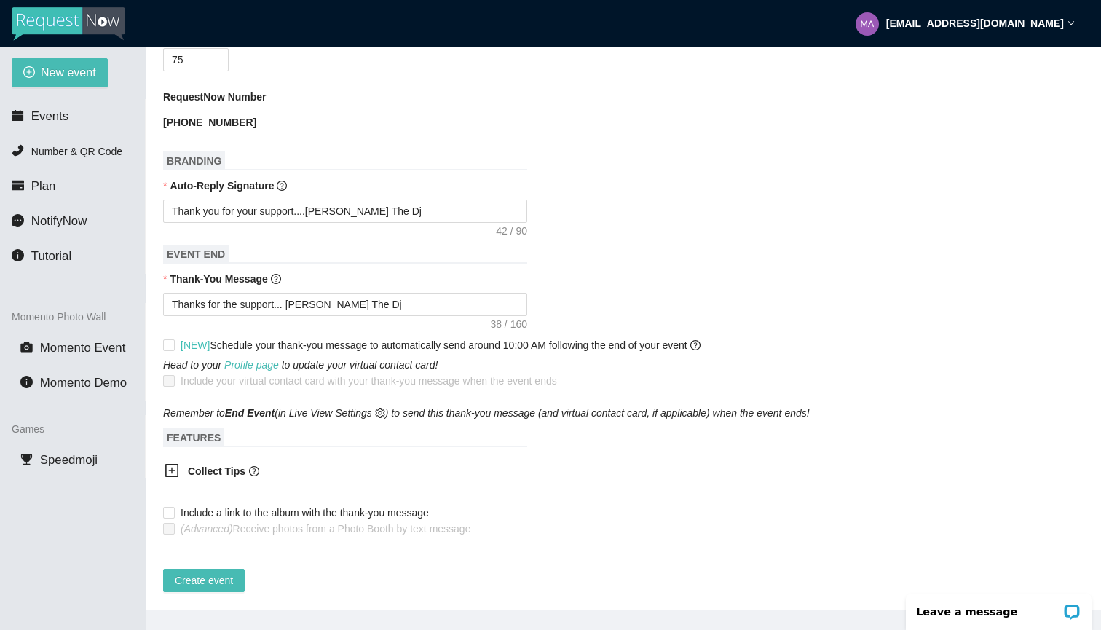
scroll to position [445, 0]
click at [187, 572] on span "Create event" at bounding box center [204, 580] width 58 height 16
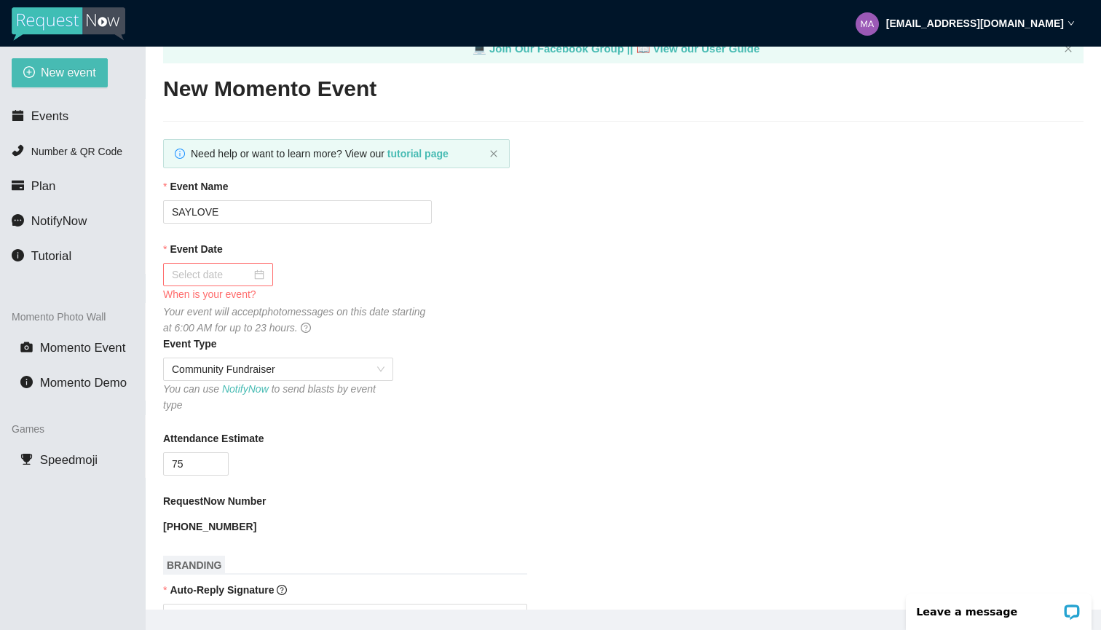
scroll to position [20, 0]
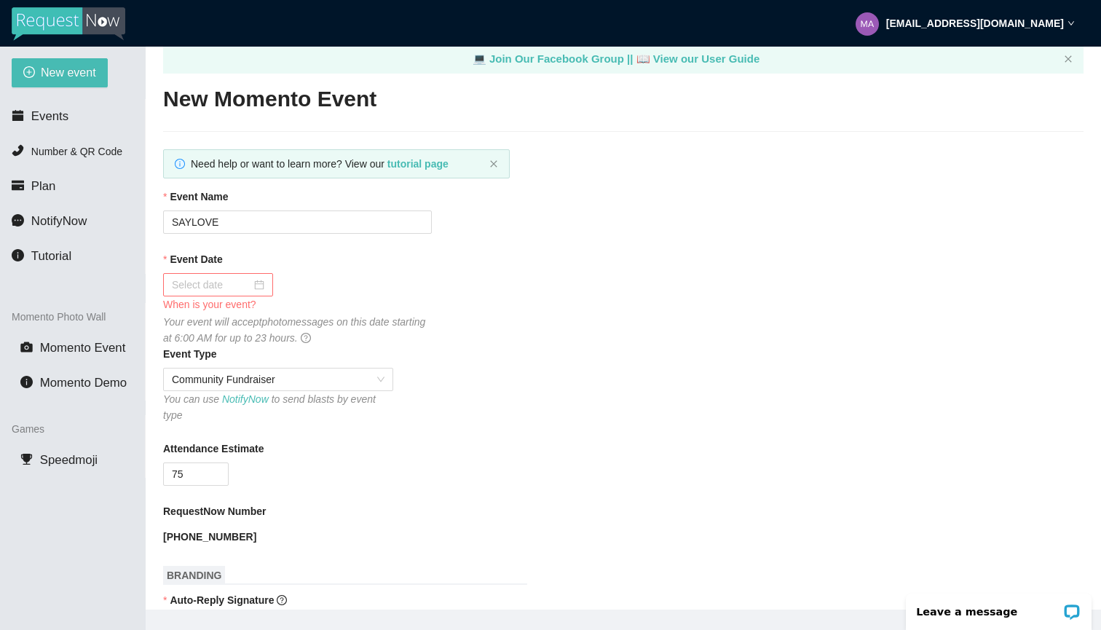
click at [253, 284] on div at bounding box center [218, 285] width 93 height 16
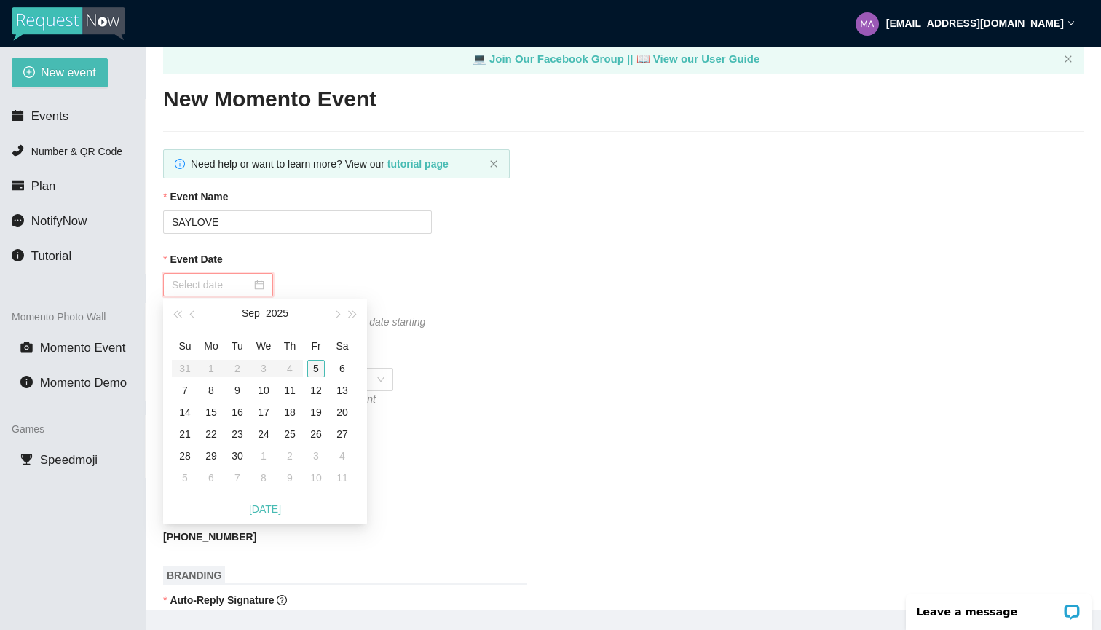
type input "09/05/2025"
click at [314, 369] on div "5" at bounding box center [315, 368] width 17 height 17
click at [638, 297] on div "Event Date 09/05/2025 Your event will accept photo messages on this date starti…" at bounding box center [623, 289] width 921 height 77
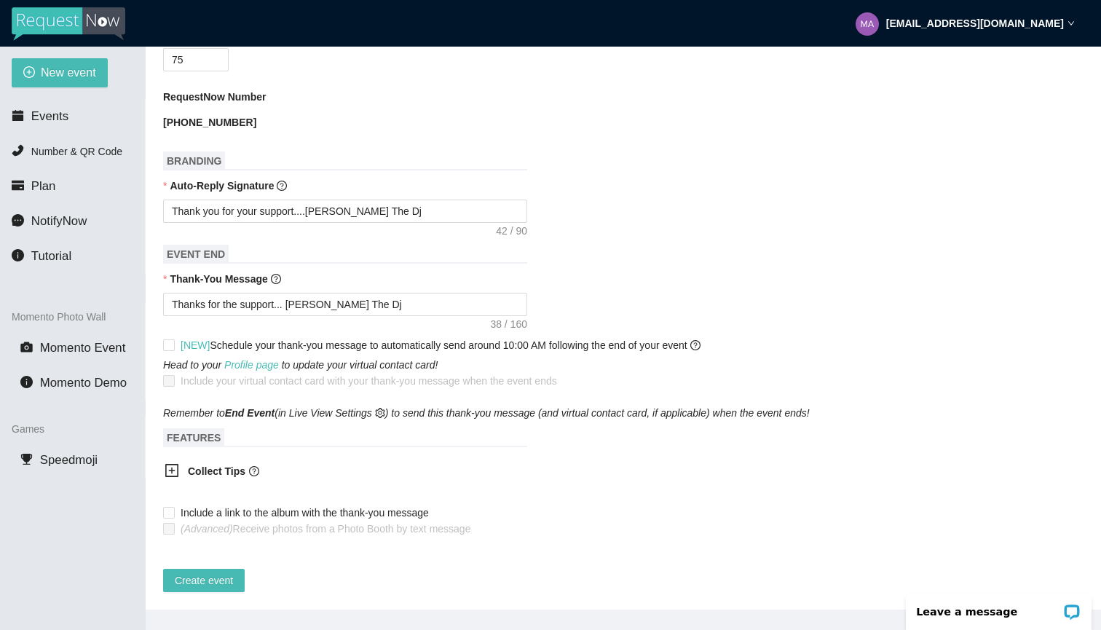
scroll to position [445, 0]
click at [210, 572] on span "Create event" at bounding box center [204, 580] width 58 height 16
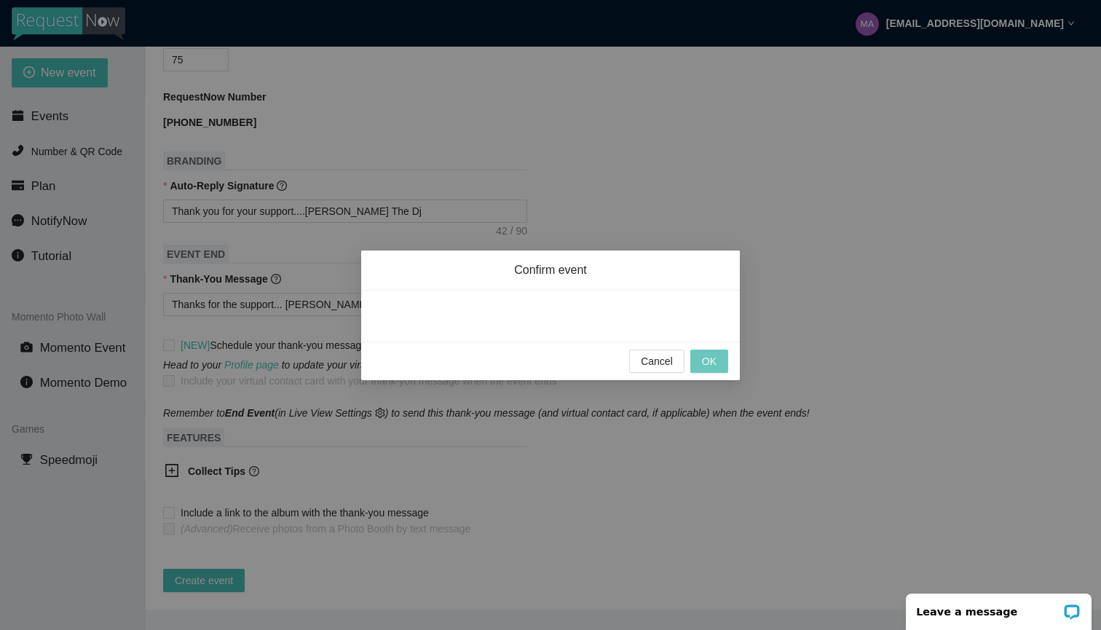
click at [711, 365] on span "OK" at bounding box center [709, 361] width 15 height 16
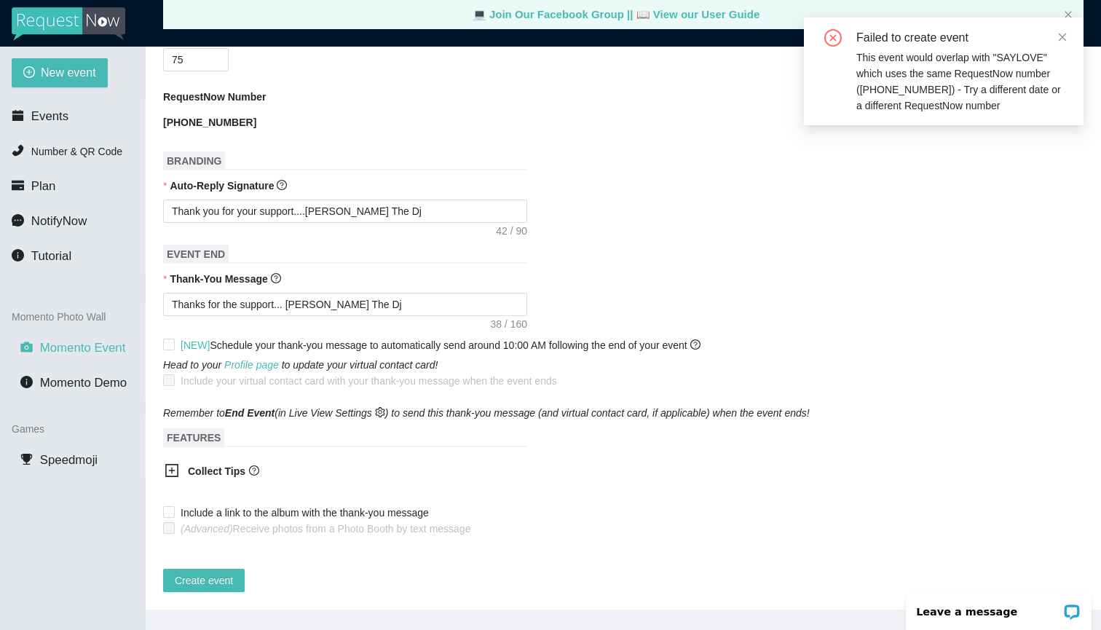
scroll to position [0, 0]
click at [72, 153] on span "Number & QR Code" at bounding box center [76, 152] width 91 height 12
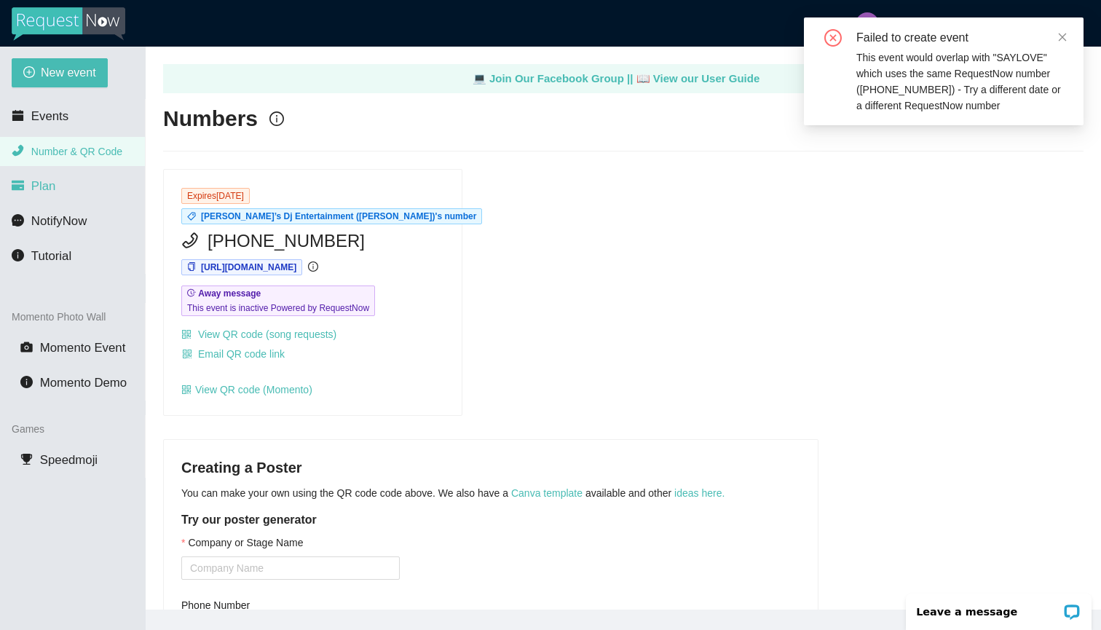
click at [39, 181] on span "Plan" at bounding box center [43, 186] width 25 height 14
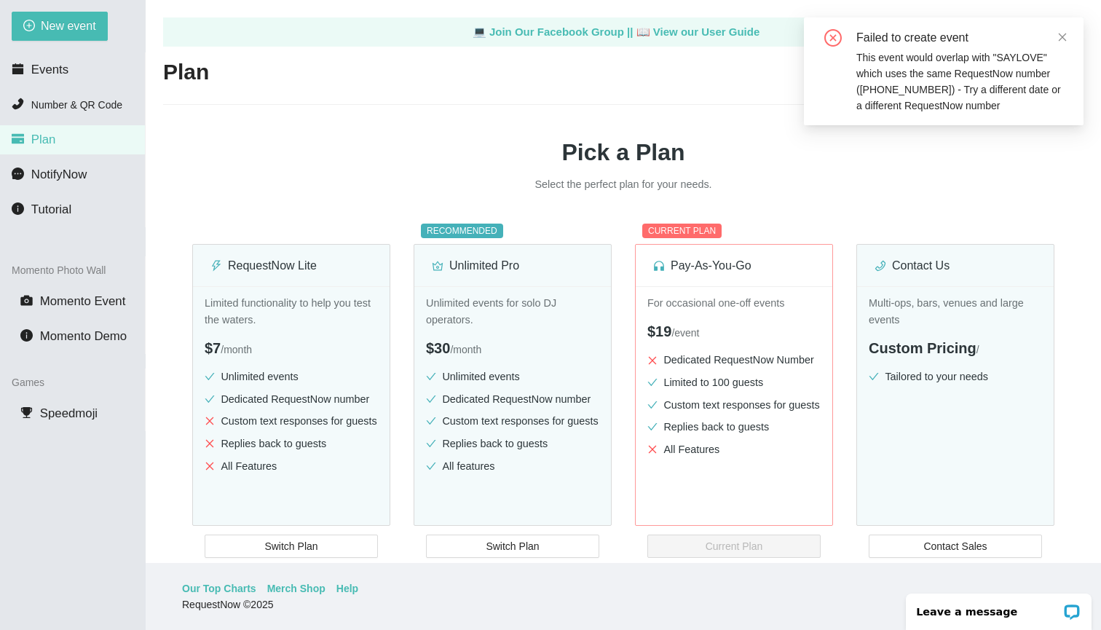
scroll to position [47, 0]
click at [96, 301] on span "Momento Event" at bounding box center [83, 301] width 86 height 14
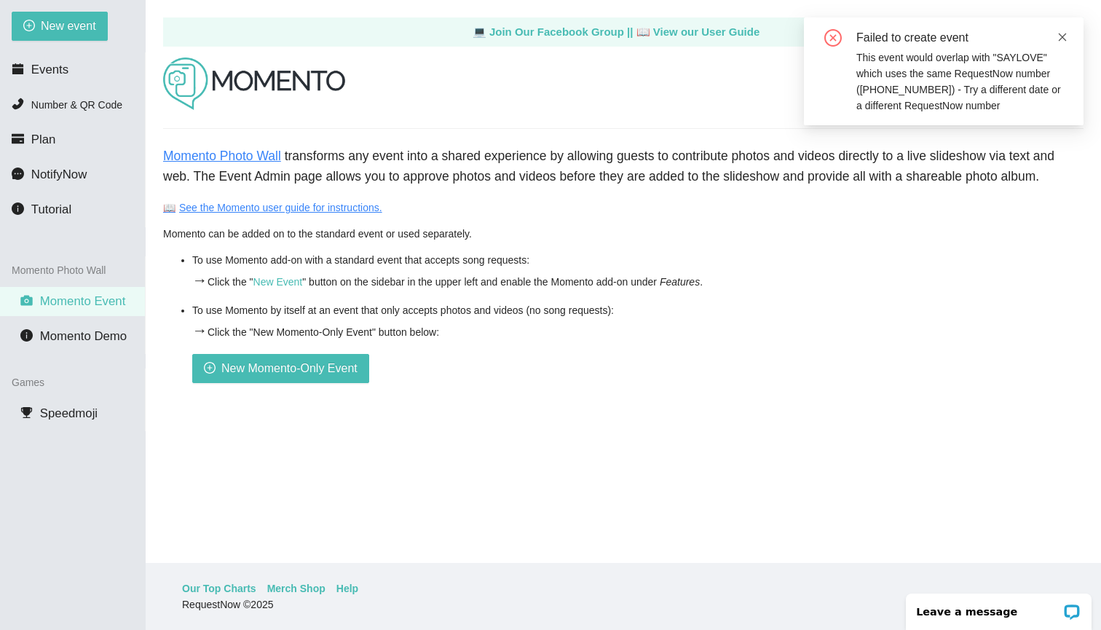
click at [1062, 40] on icon "close" at bounding box center [1063, 37] width 10 height 10
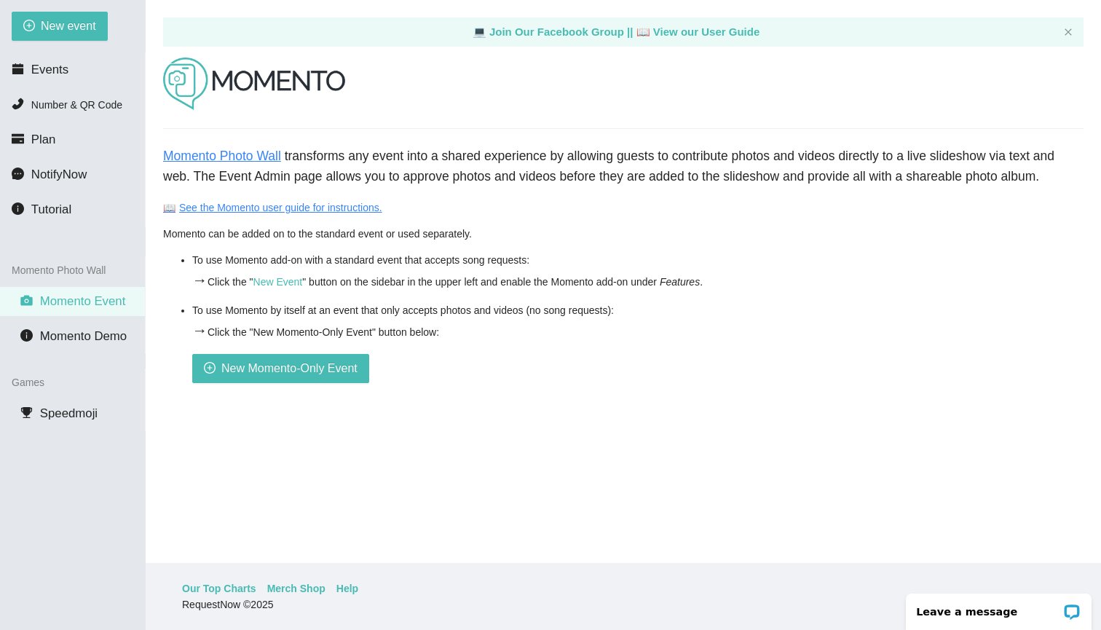
click at [344, 205] on link "📖 See the Momento user guide for instructions." at bounding box center [272, 208] width 219 height 12
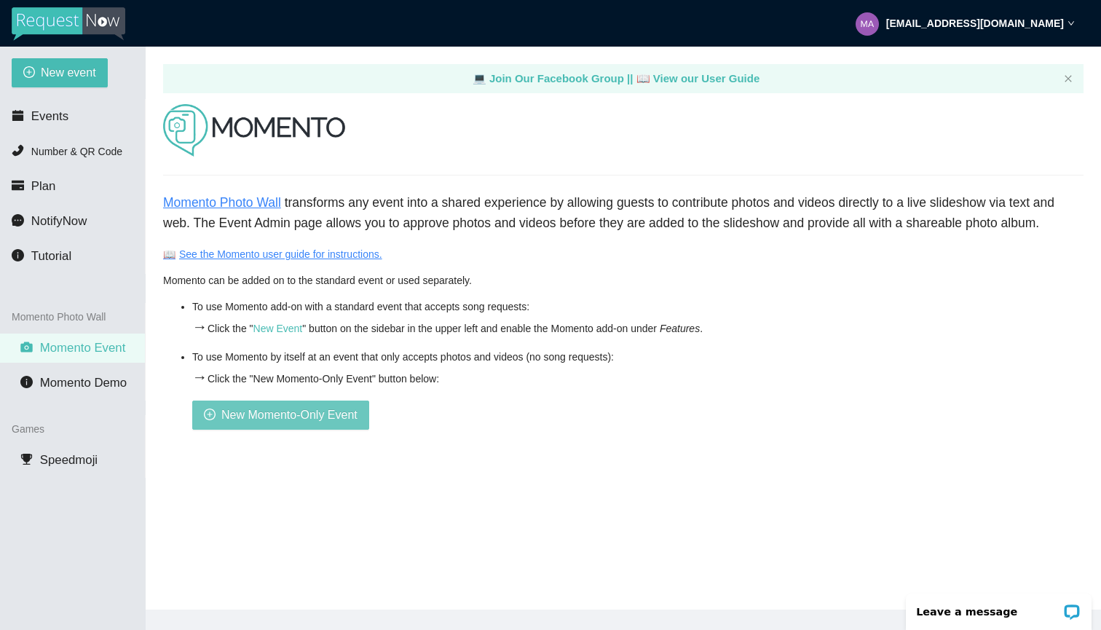
click at [269, 420] on span "New Momento-Only Event" at bounding box center [289, 415] width 136 height 18
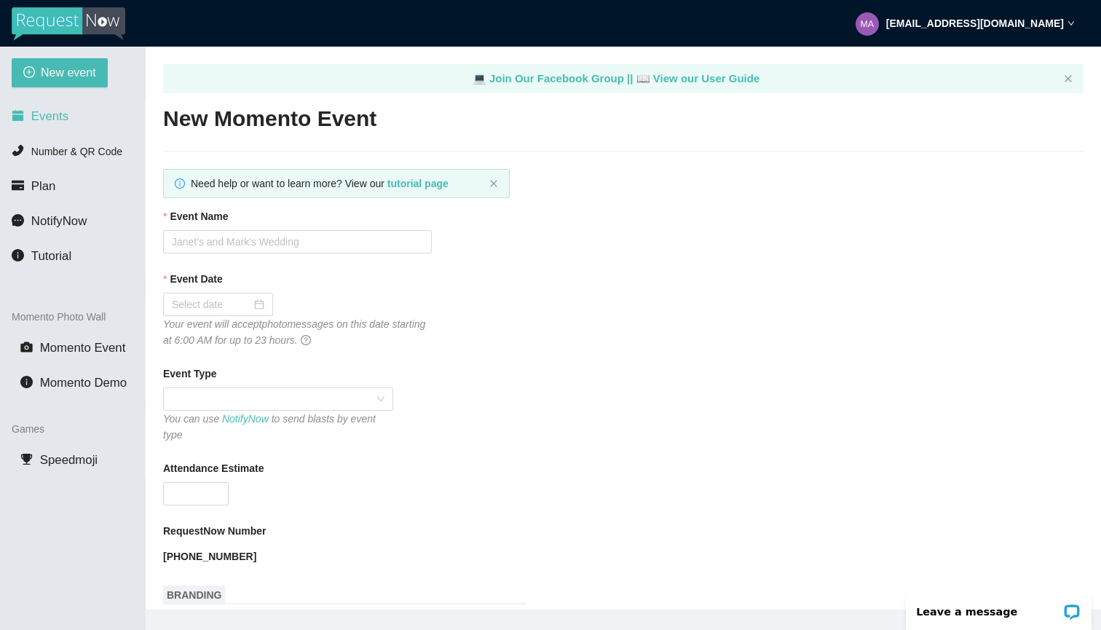
click at [59, 120] on span "Events" at bounding box center [49, 116] width 37 height 14
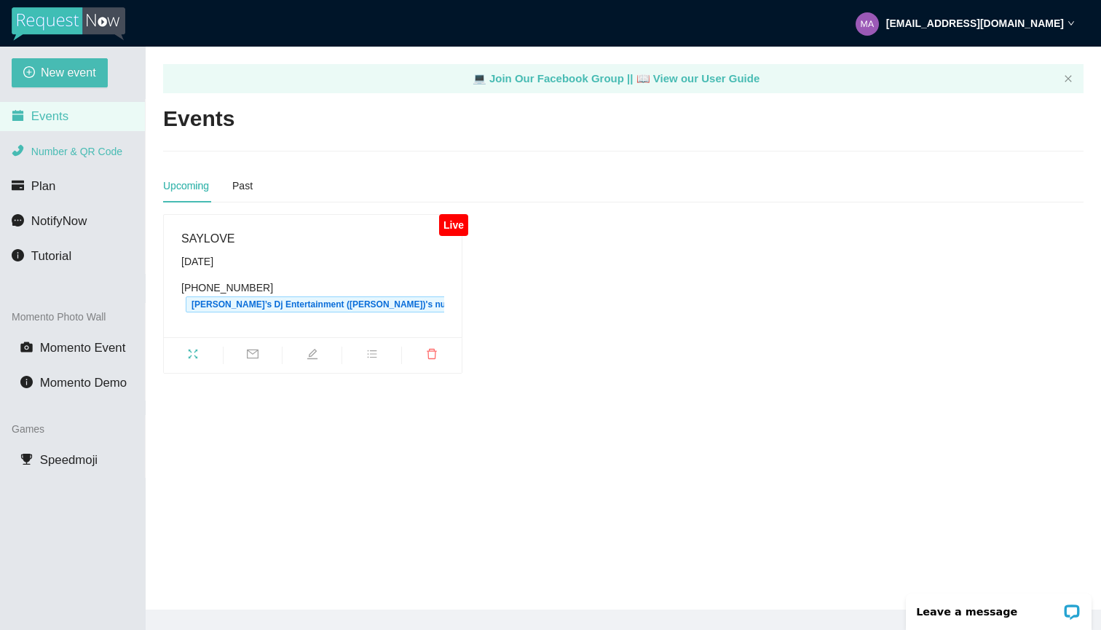
click at [50, 148] on span "Number & QR Code" at bounding box center [76, 152] width 91 height 12
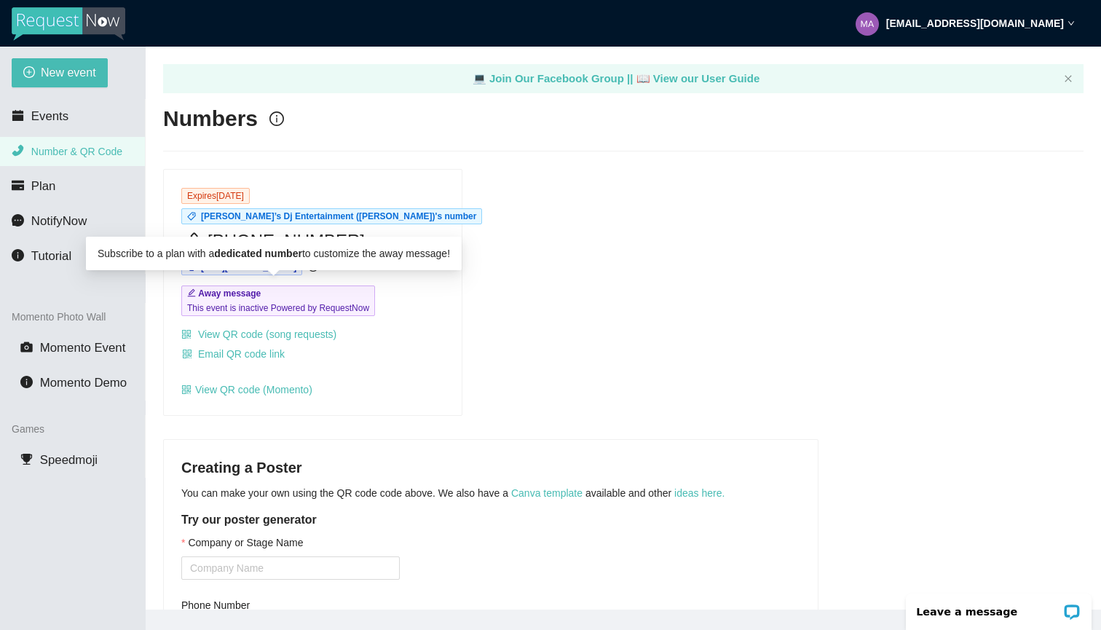
click at [271, 308] on span "This event is inactive Powered by RequestNow" at bounding box center [278, 308] width 182 height 15
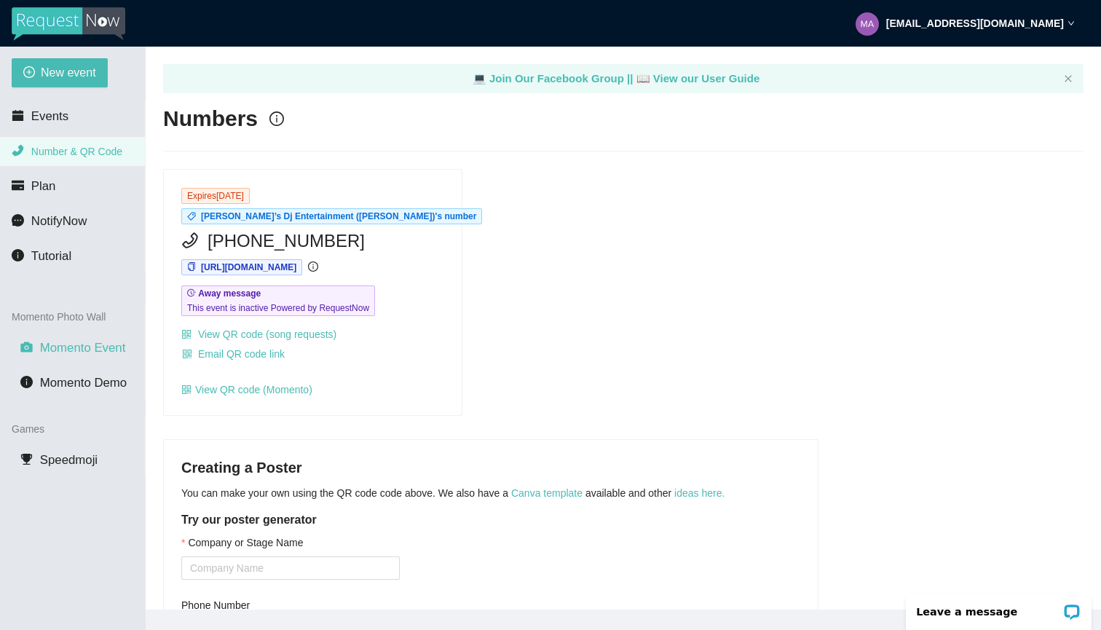
click at [95, 345] on span "Momento Event" at bounding box center [83, 348] width 86 height 14
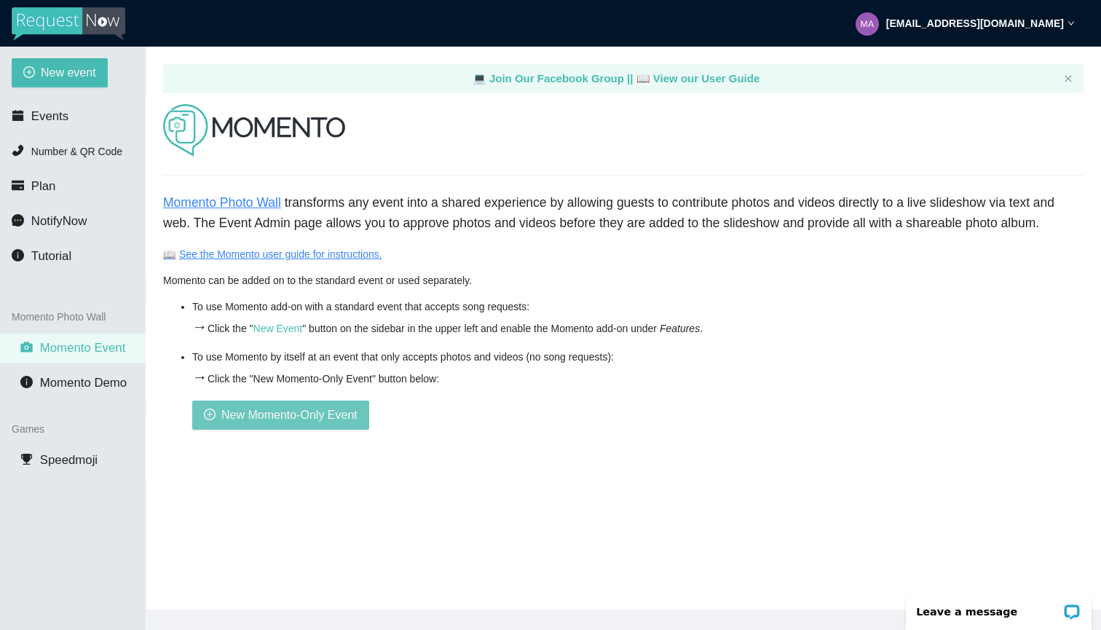
click at [300, 401] on button "New Momento-Only Event" at bounding box center [280, 415] width 177 height 29
type textarea "Thank you for being part of this event. See you next year! - [PERSON_NAME] from…"
